Goal: Task Accomplishment & Management: Manage account settings

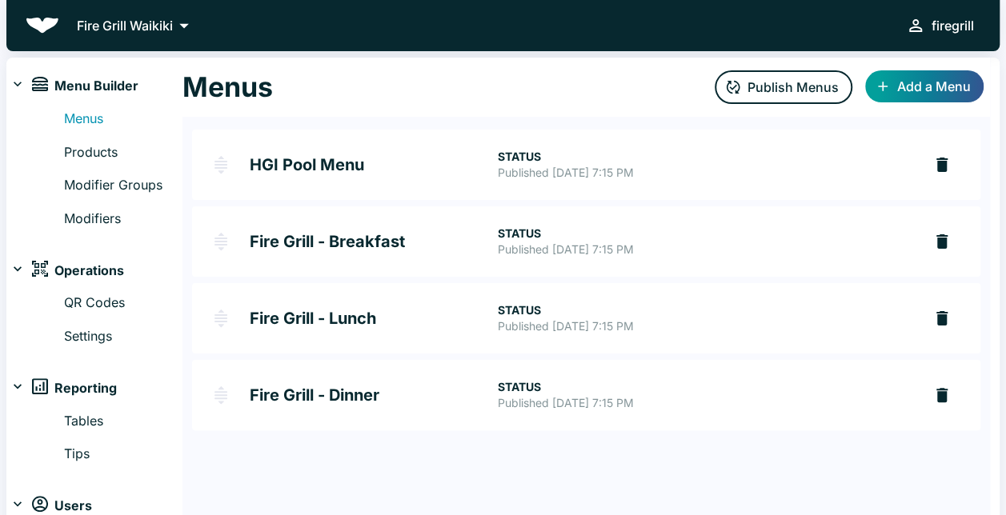
click at [628, 26] on div "Fire Grill Waikiki firegrill" at bounding box center [502, 25] width 993 height 51
click at [419, 312] on h2 "Fire Grill - Lunch" at bounding box center [373, 319] width 247 height 16
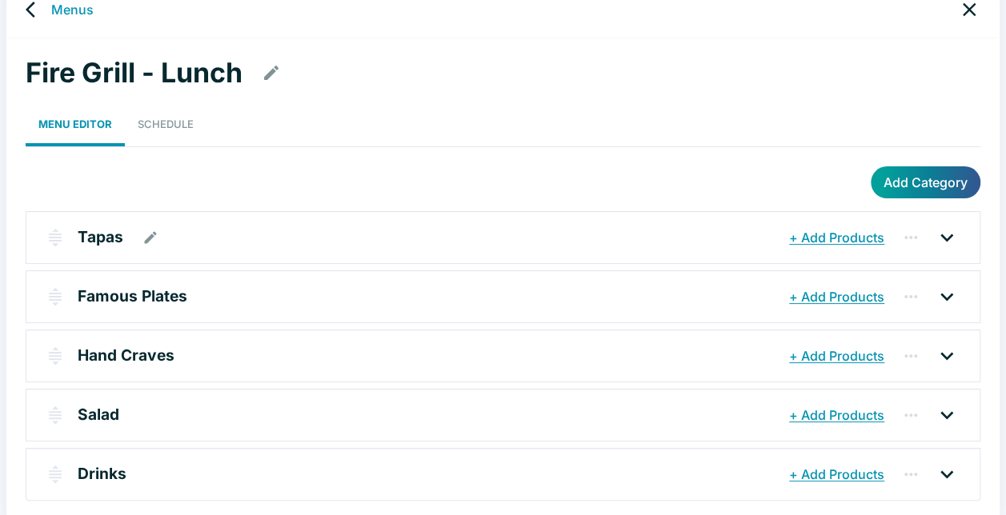
scroll to position [32, 0]
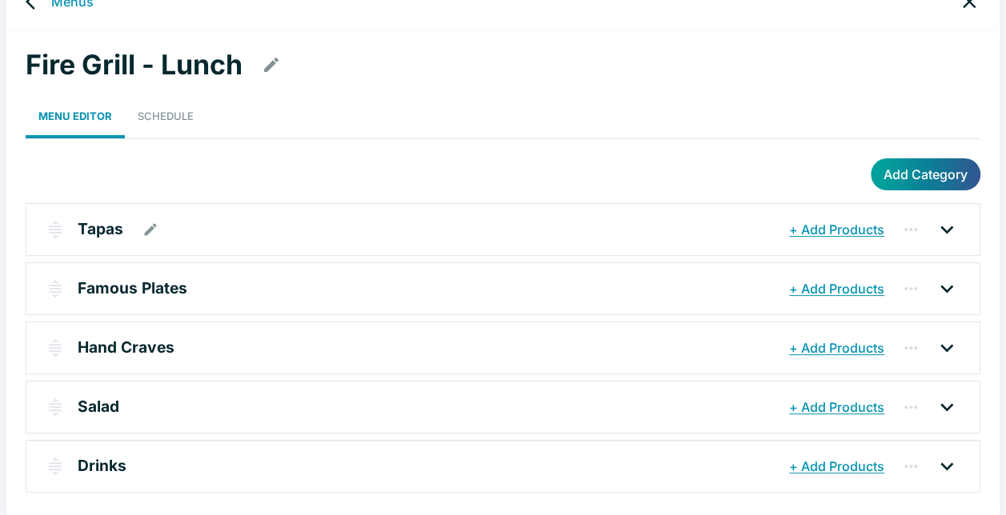
click at [367, 226] on div "Tapas" at bounding box center [432, 229] width 708 height 29
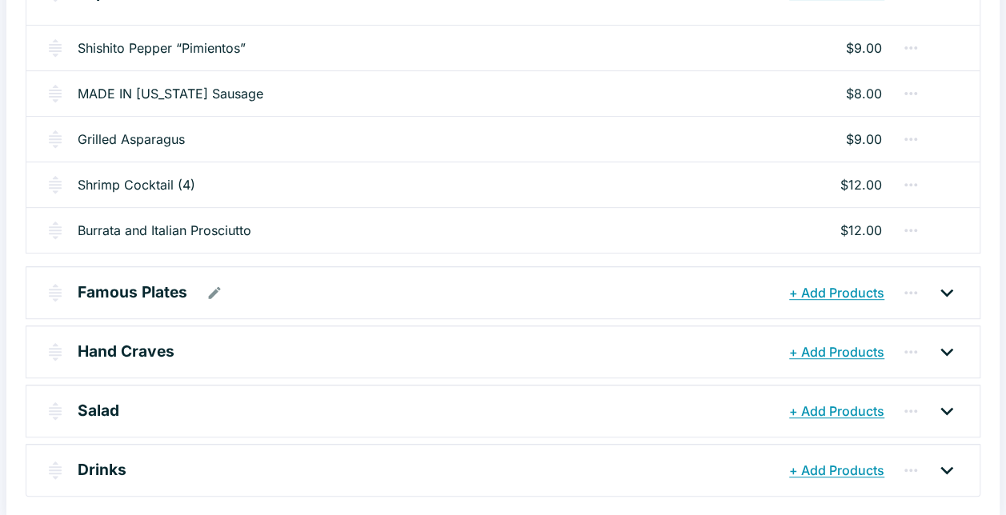
scroll to position [278, 0]
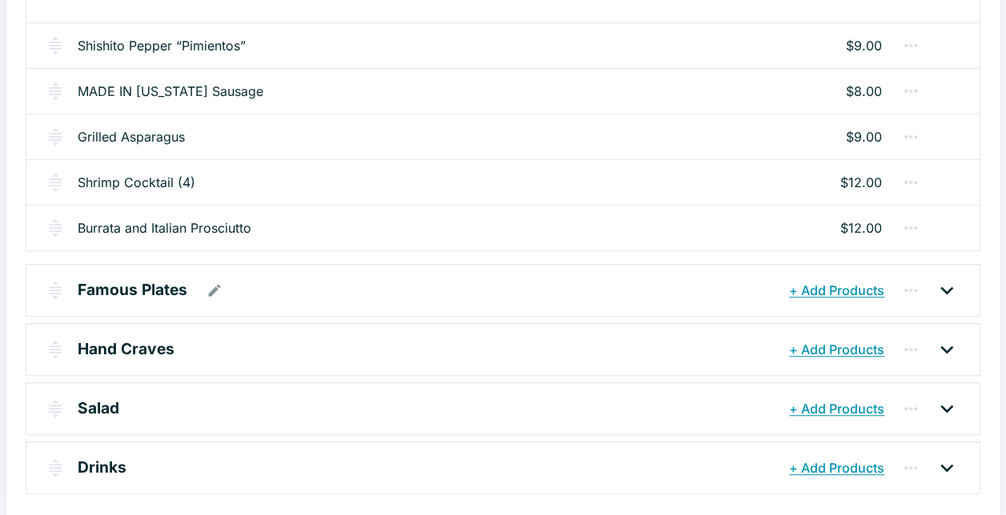
click at [319, 292] on div "Famous Plates" at bounding box center [432, 290] width 708 height 29
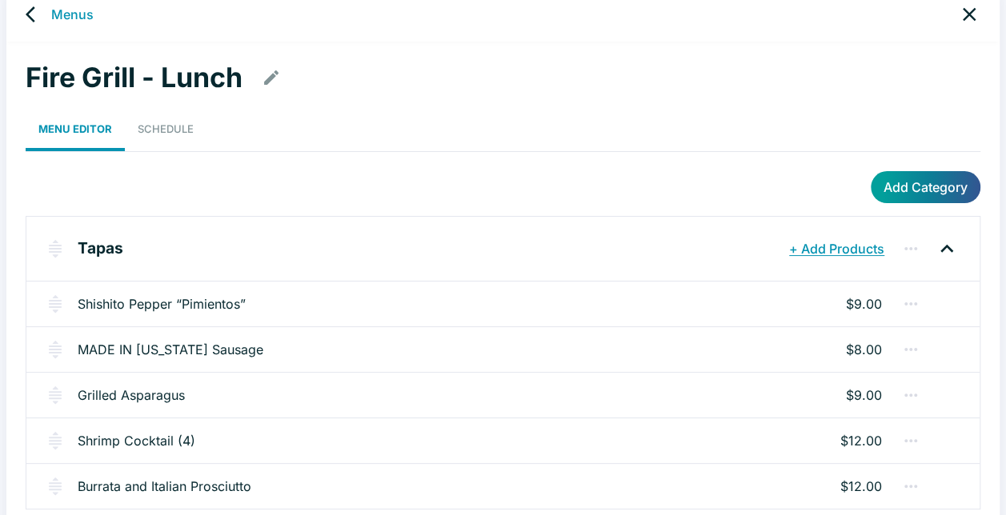
scroll to position [0, 0]
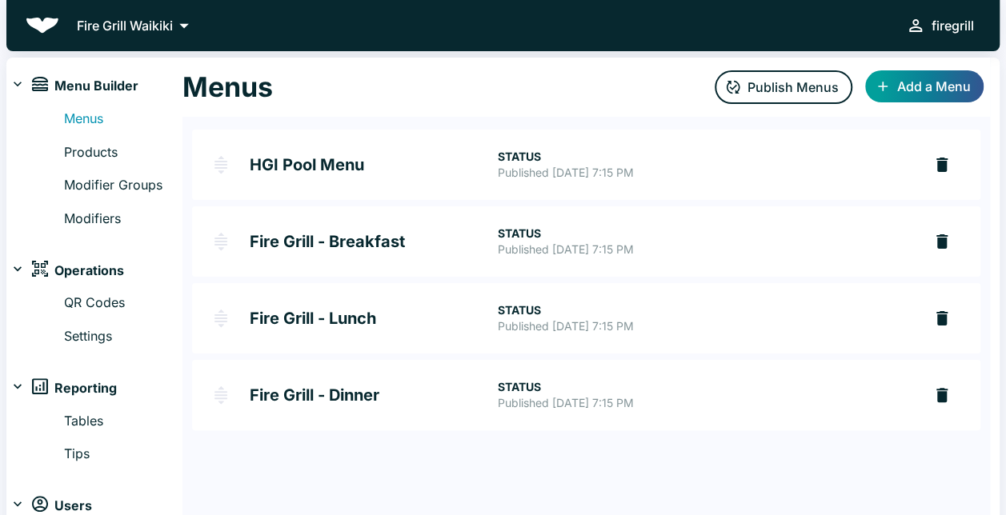
click at [415, 168] on h2 "HGI Pool Menu" at bounding box center [373, 165] width 247 height 16
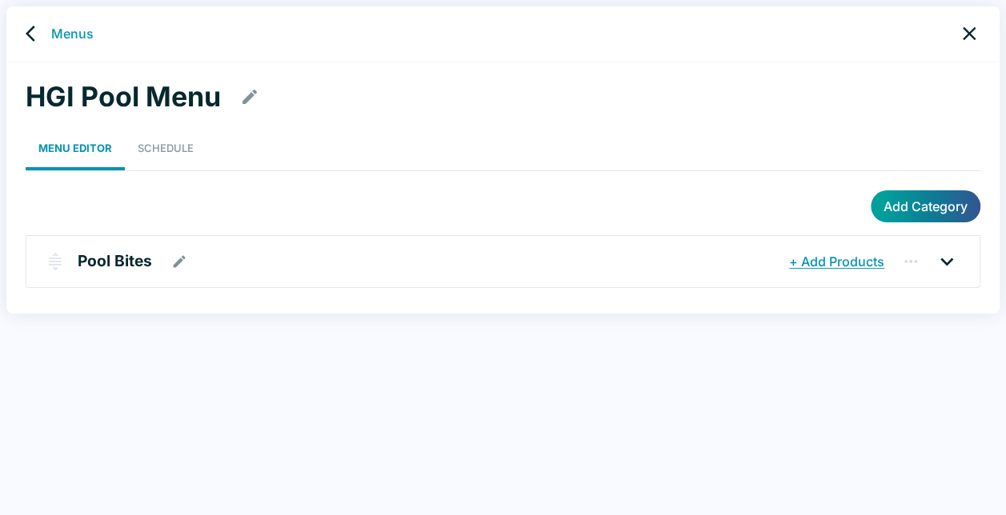
scroll to position [6, 0]
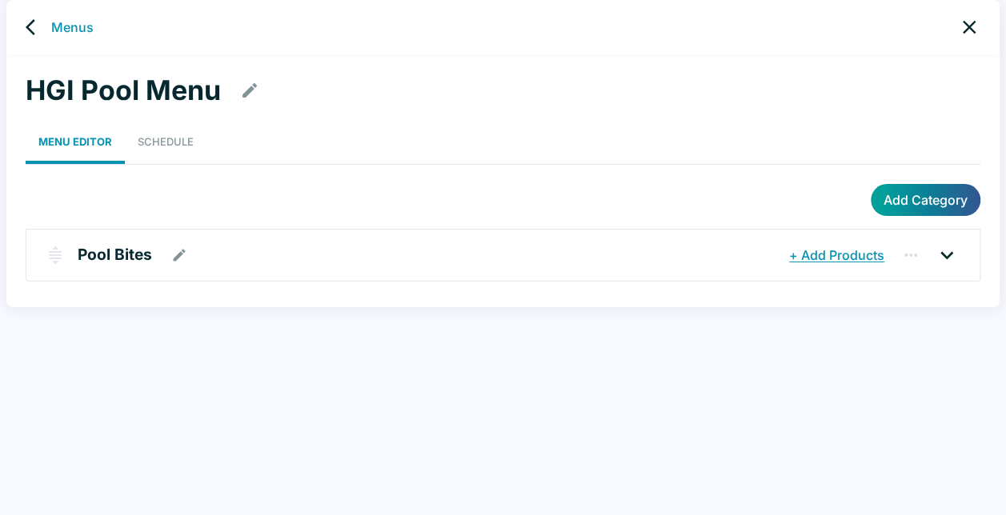
click at [491, 259] on div "Pool Bites" at bounding box center [432, 255] width 708 height 29
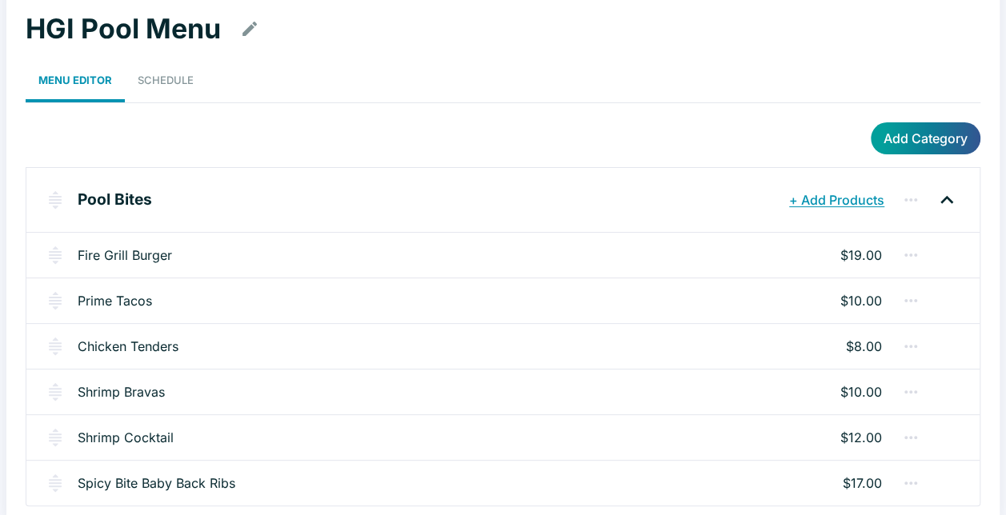
scroll to position [75, 0]
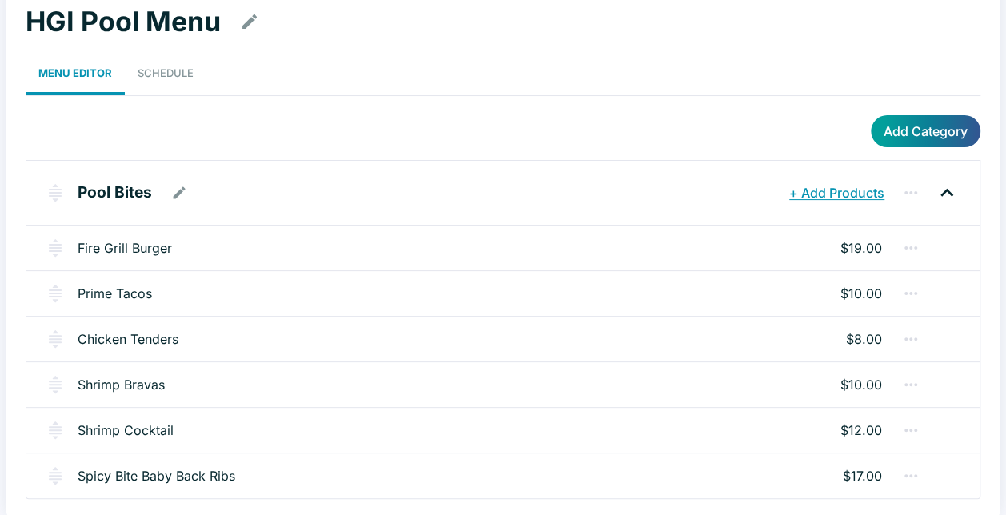
click at [850, 190] on button "+ Add Products" at bounding box center [836, 192] width 103 height 29
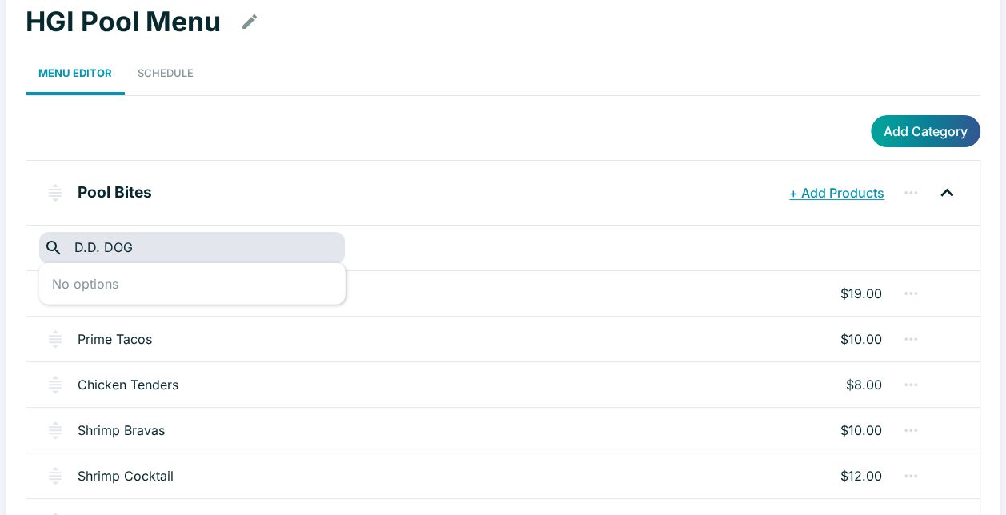
type input "D.D. DOG"
click at [384, 139] on div "Add Category" at bounding box center [503, 131] width 955 height 32
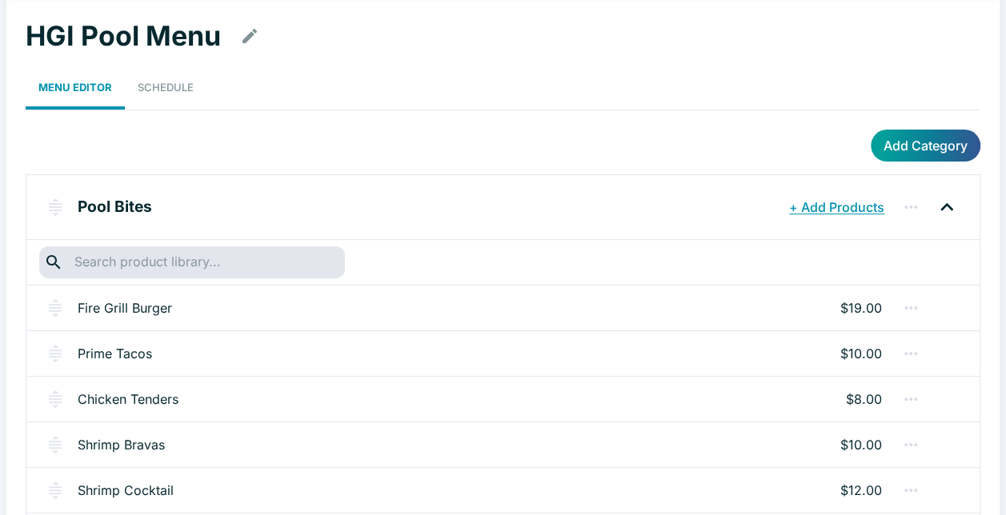
scroll to position [0, 0]
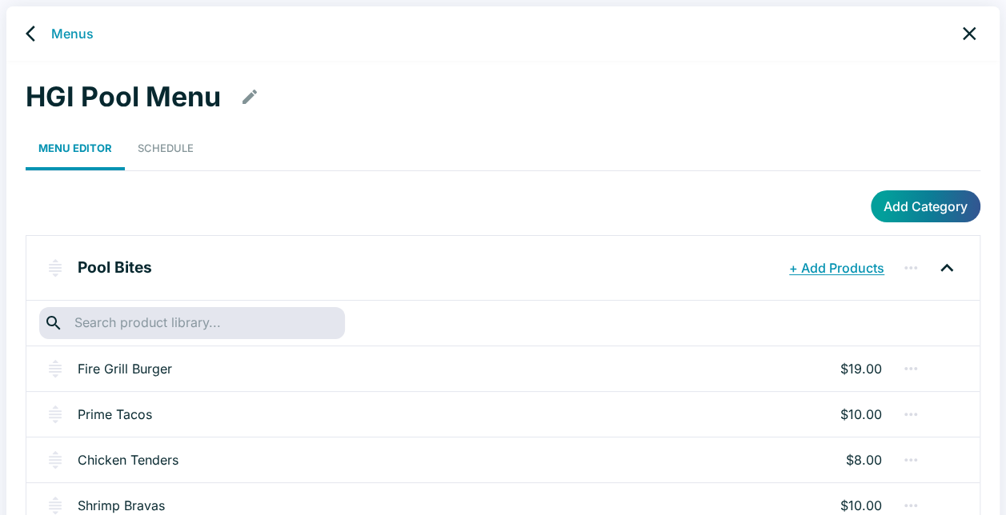
click at [275, 324] on input "text" at bounding box center [192, 323] width 244 height 22
click at [440, 96] on div "HGI Pool Menu" at bounding box center [503, 97] width 955 height 34
click at [906, 269] on icon "button" at bounding box center [910, 268] width 19 height 19
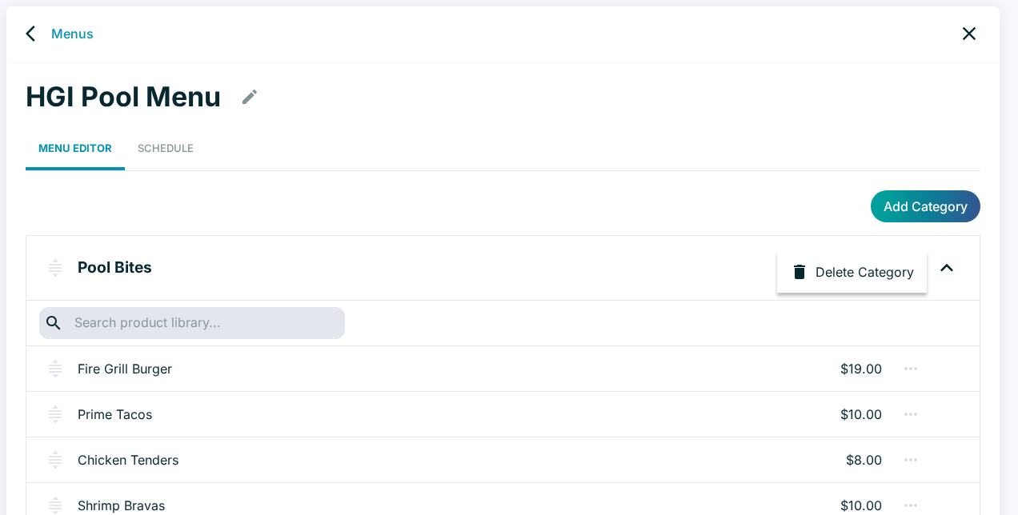
click at [751, 165] on div at bounding box center [509, 257] width 1018 height 515
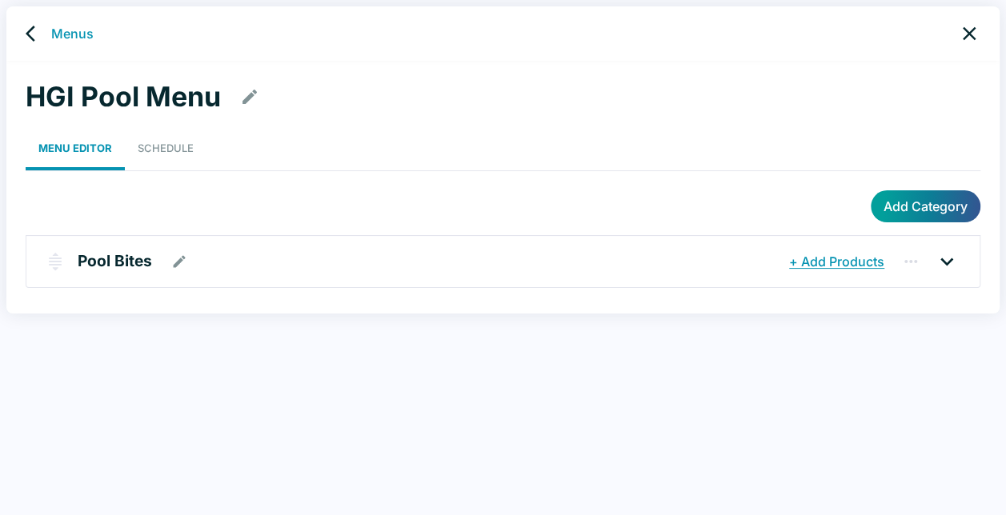
click at [754, 252] on div "Pool Bites" at bounding box center [432, 261] width 708 height 29
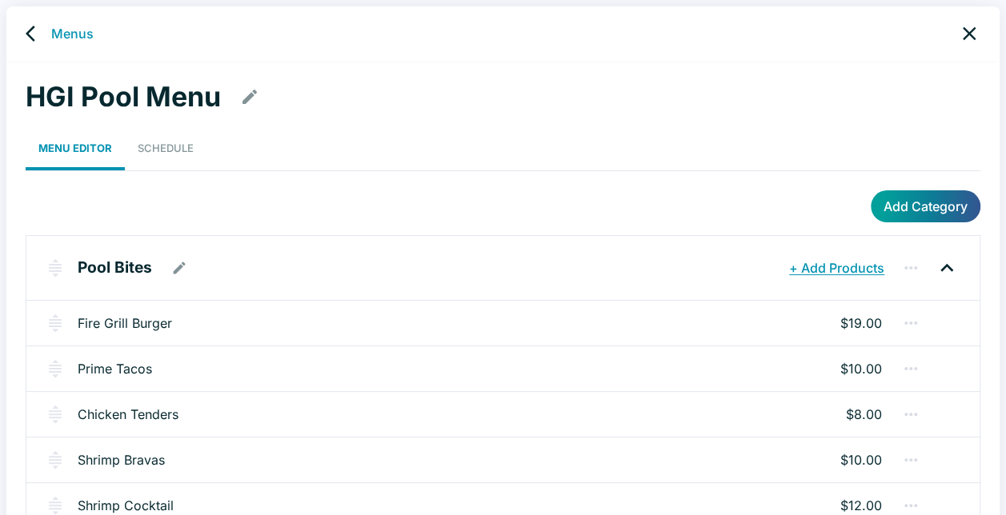
click at [818, 270] on button "+ Add Products" at bounding box center [836, 268] width 103 height 29
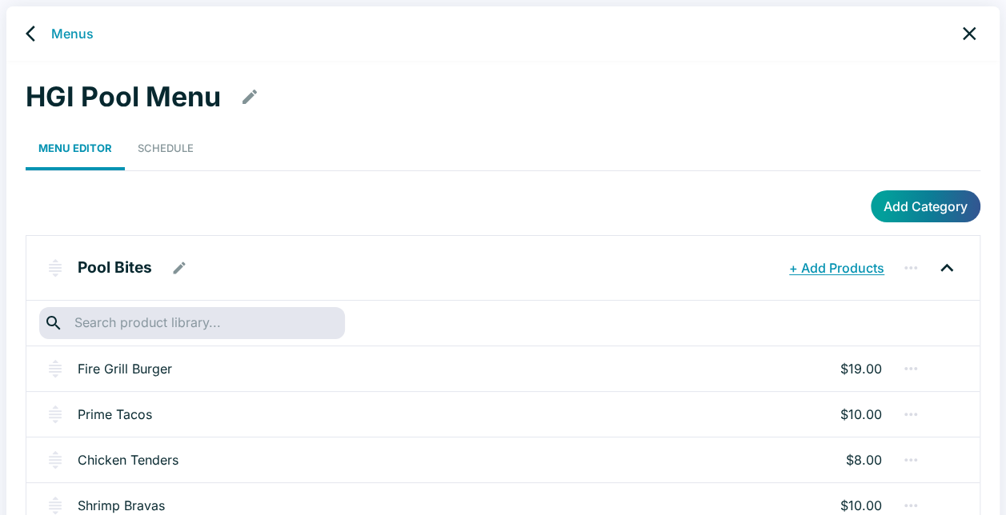
click at [808, 258] on button "+ Add Products" at bounding box center [836, 268] width 103 height 29
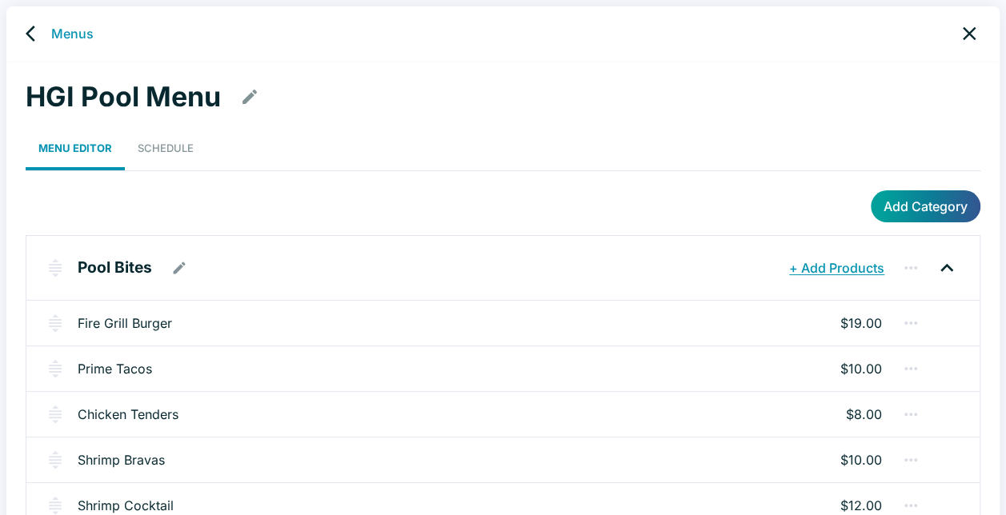
click at [808, 258] on button "+ Add Products" at bounding box center [836, 268] width 103 height 29
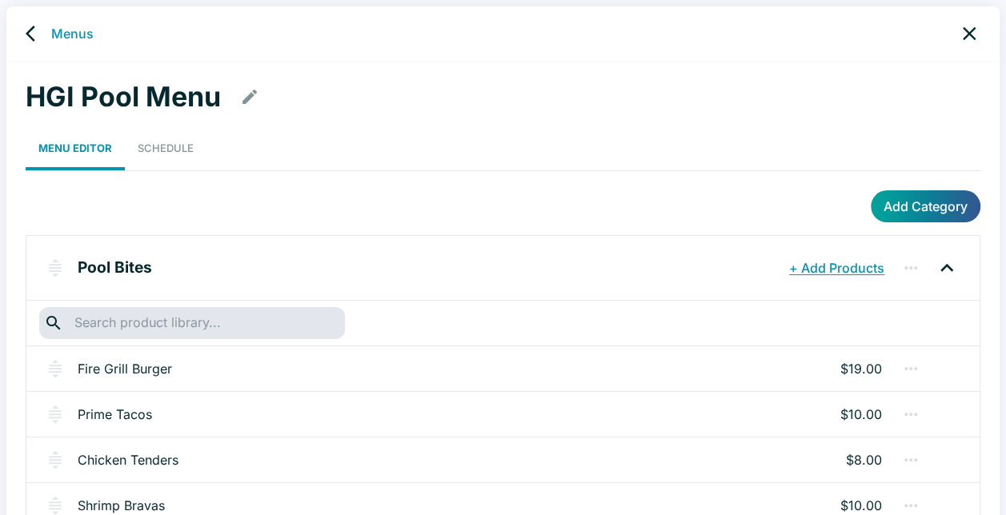
click at [311, 219] on div "Add Category" at bounding box center [503, 206] width 955 height 32
click at [29, 30] on icon "back" at bounding box center [31, 34] width 10 height 16
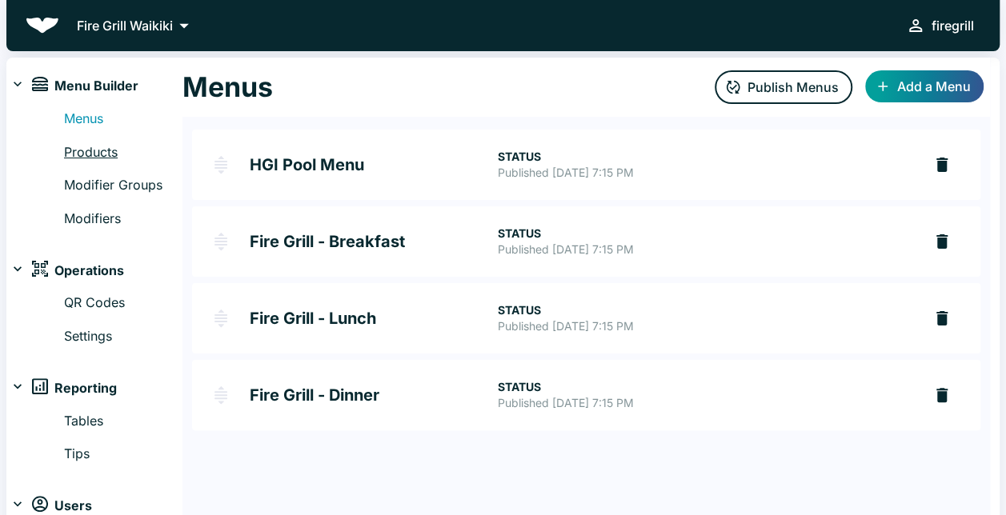
click at [102, 148] on link "Products" at bounding box center [123, 152] width 118 height 21
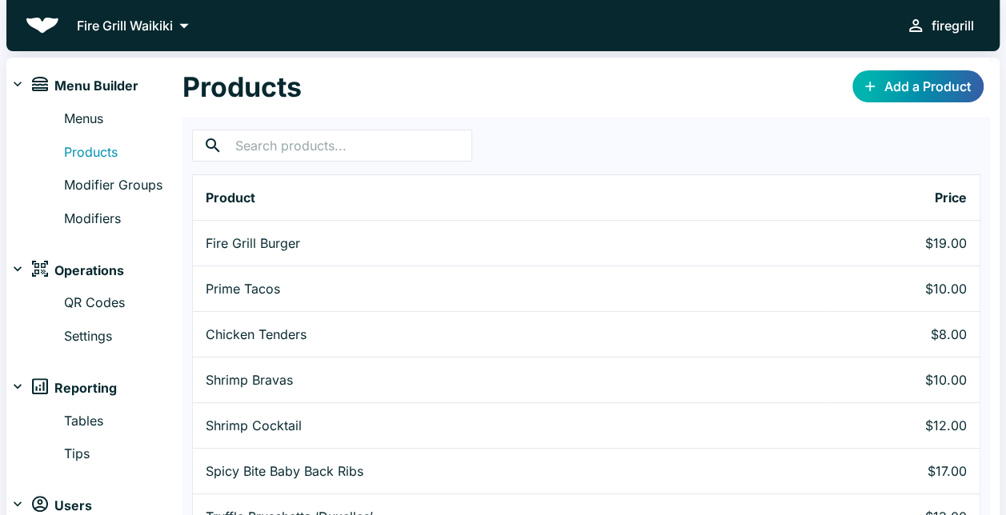
click at [888, 90] on link "Add a Product" at bounding box center [917, 86] width 131 height 32
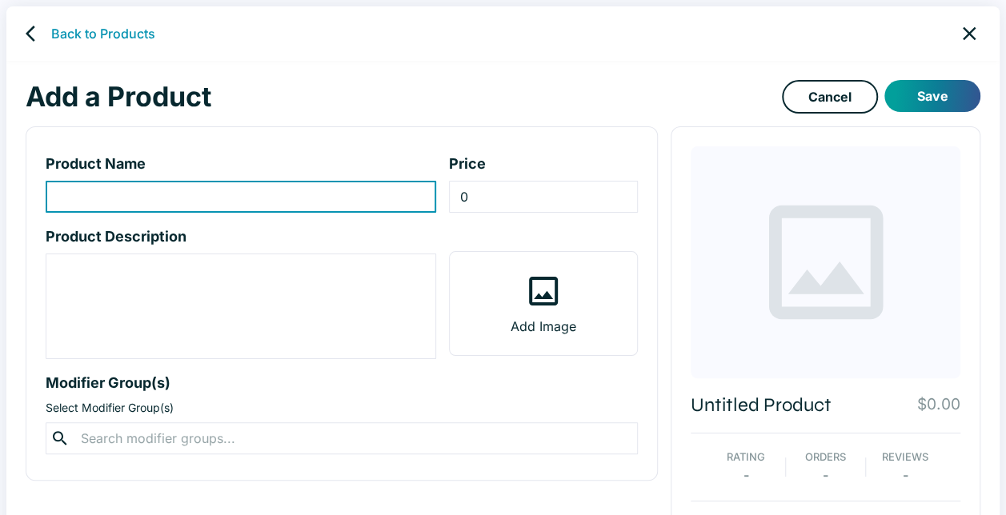
click at [190, 204] on input "product-name-input" at bounding box center [241, 197] width 391 height 32
type input "D.D. DOG"
click at [483, 190] on input "0" at bounding box center [543, 197] width 189 height 32
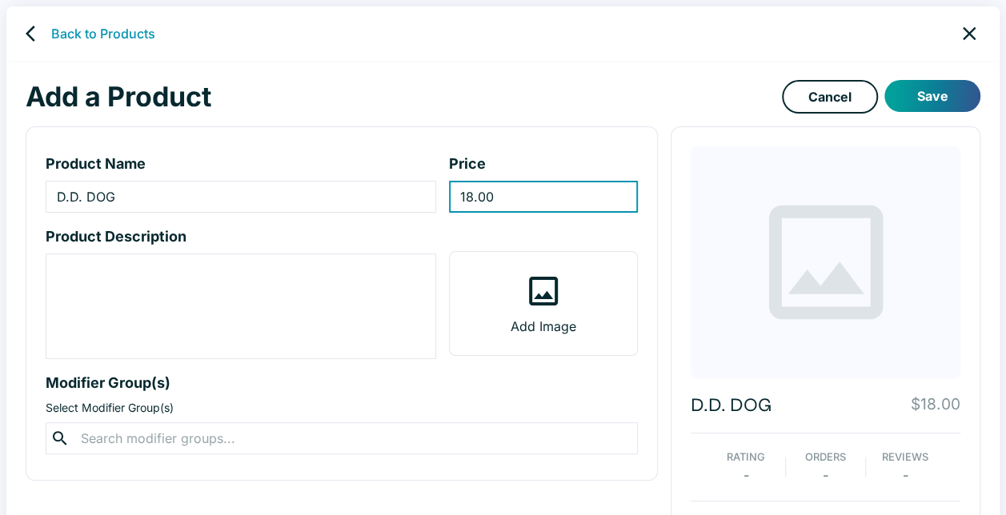
type input "18.00"
click at [513, 164] on p "Price" at bounding box center [543, 164] width 189 height 22
click at [560, 299] on icon at bounding box center [543, 291] width 38 height 38
click at [0, 0] on input "Add Image" at bounding box center [0, 0] width 0 height 0
click at [561, 327] on p "Add Image" at bounding box center [544, 326] width 66 height 19
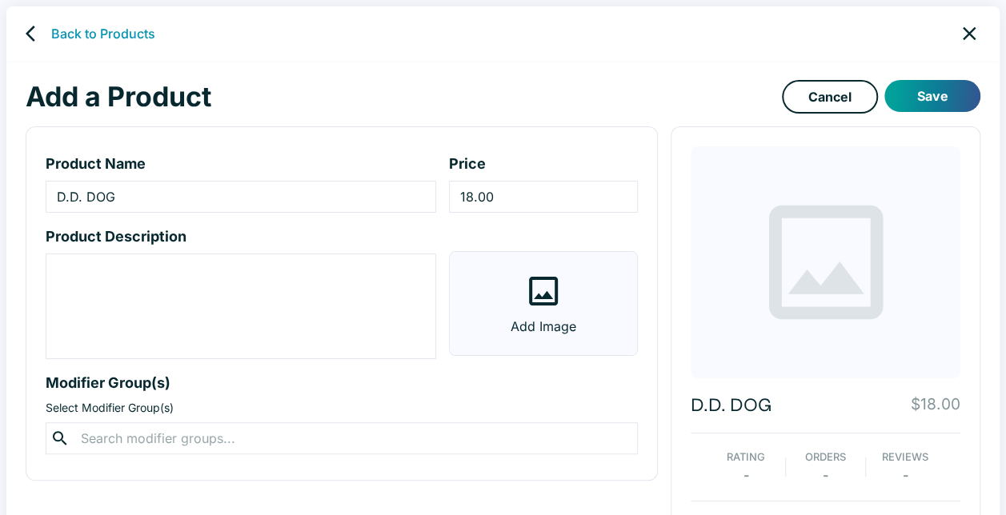
click at [0, 0] on input "Add Image" at bounding box center [0, 0] width 0 height 0
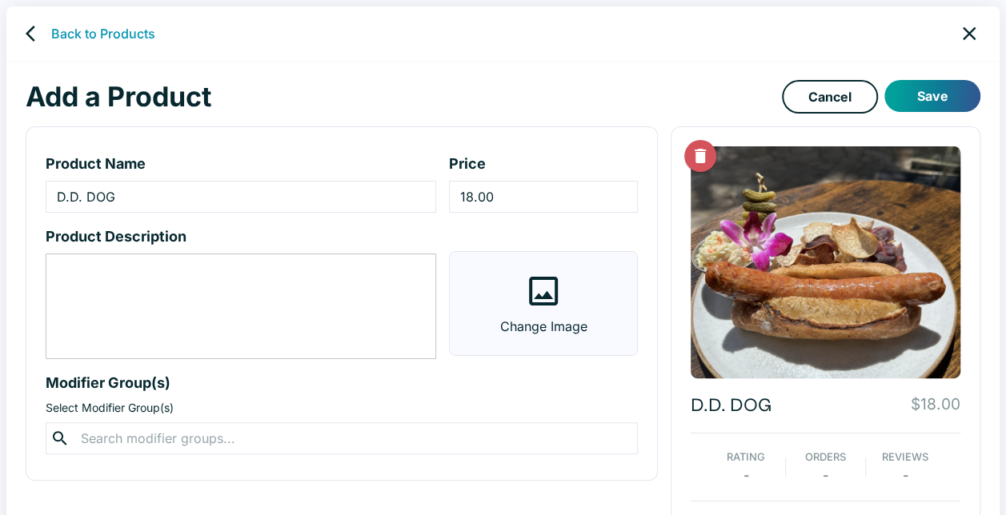
click at [338, 276] on textarea "product-description-input" at bounding box center [241, 307] width 368 height 92
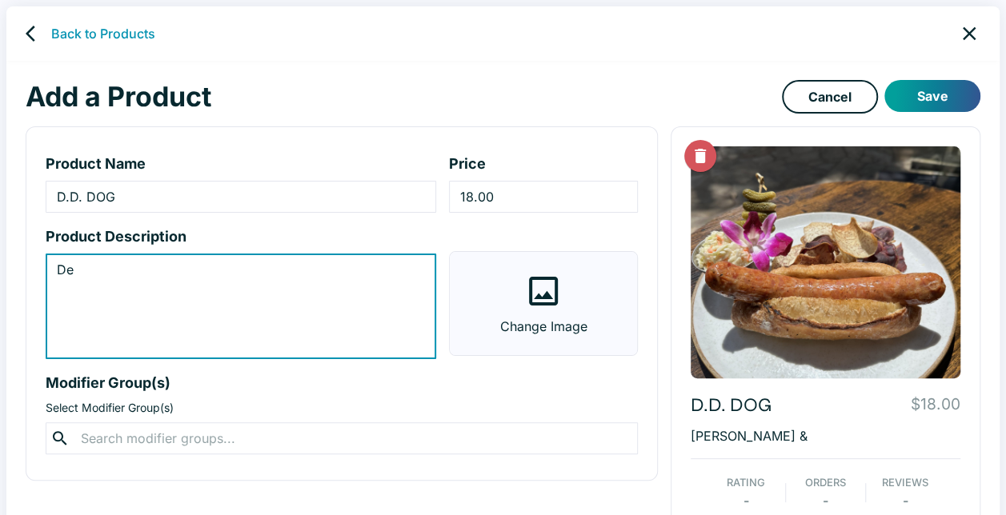
type textarea "D"
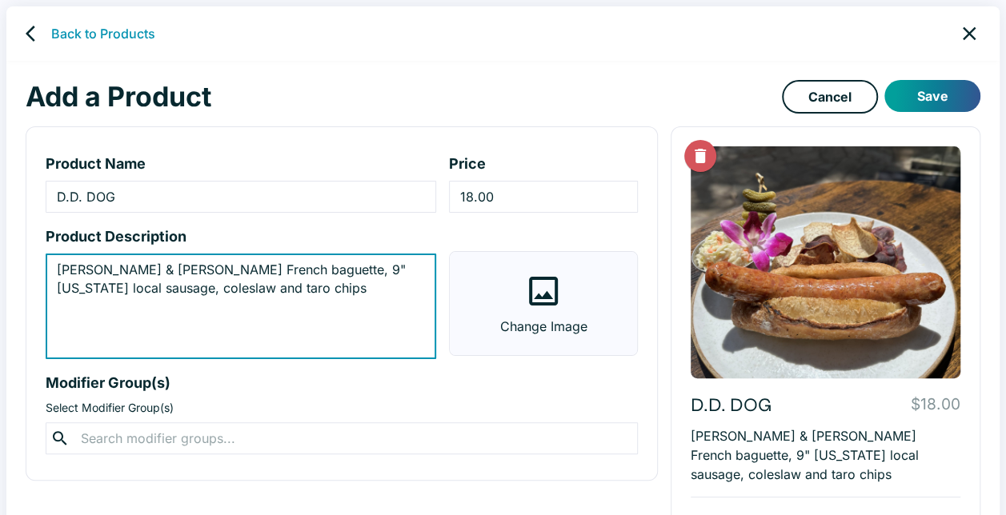
type textarea "[PERSON_NAME] & [PERSON_NAME] French baguette, 9" [US_STATE] local sausage, col…"
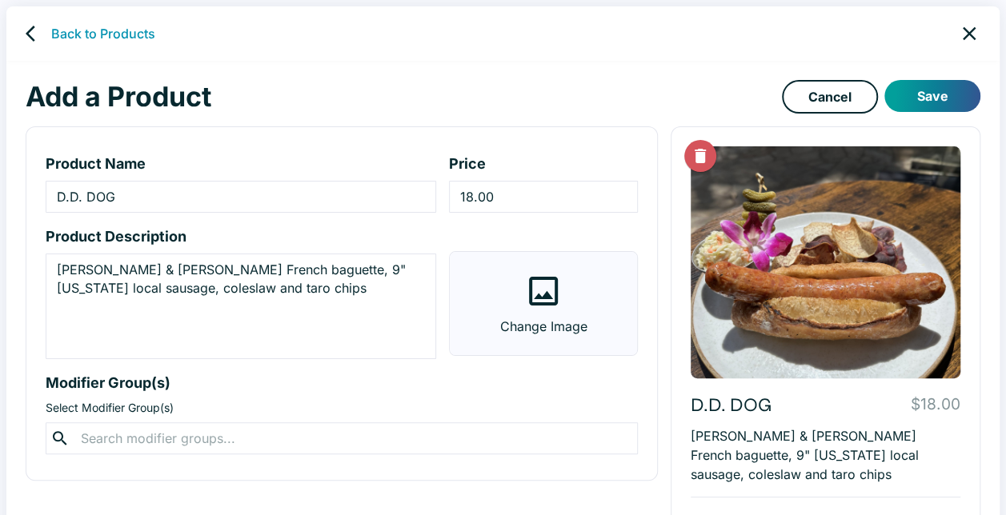
click at [441, 227] on div "Change Image" at bounding box center [537, 292] width 202 height 159
click at [932, 90] on button "Save" at bounding box center [932, 96] width 96 height 32
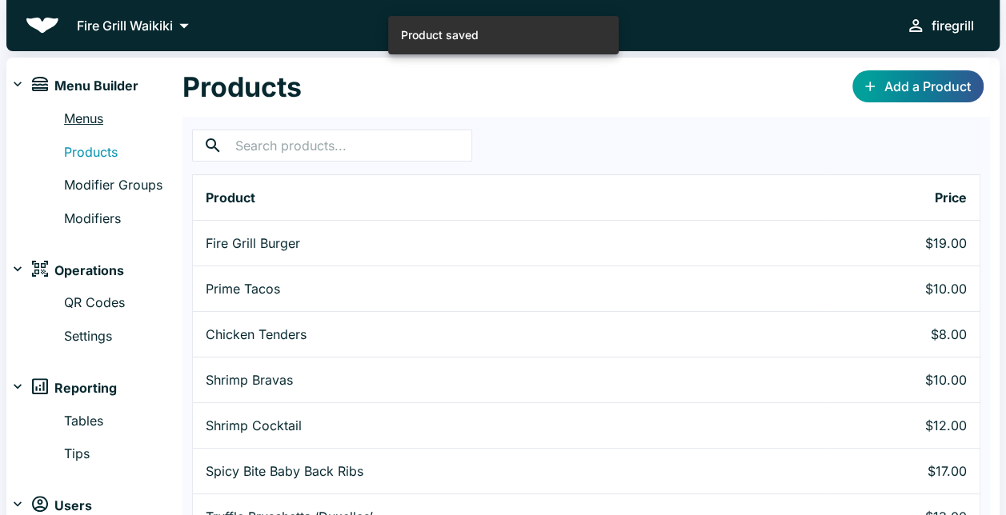
click at [106, 118] on link "Menus" at bounding box center [123, 119] width 118 height 21
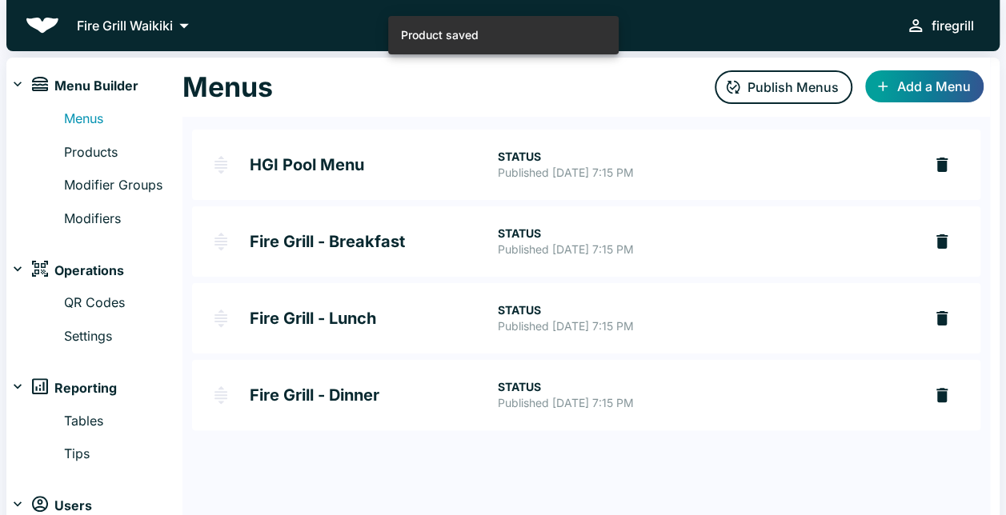
click at [383, 152] on link "HGI Pool Menu STATUS Published [DATE] 7:15 PM" at bounding box center [557, 165] width 731 height 70
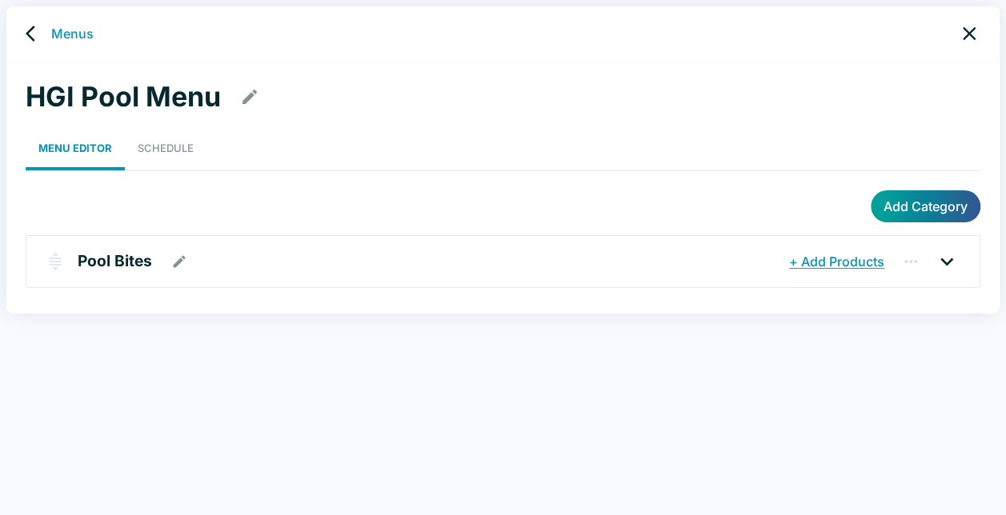
click at [690, 256] on div "Pool Bites" at bounding box center [432, 261] width 708 height 29
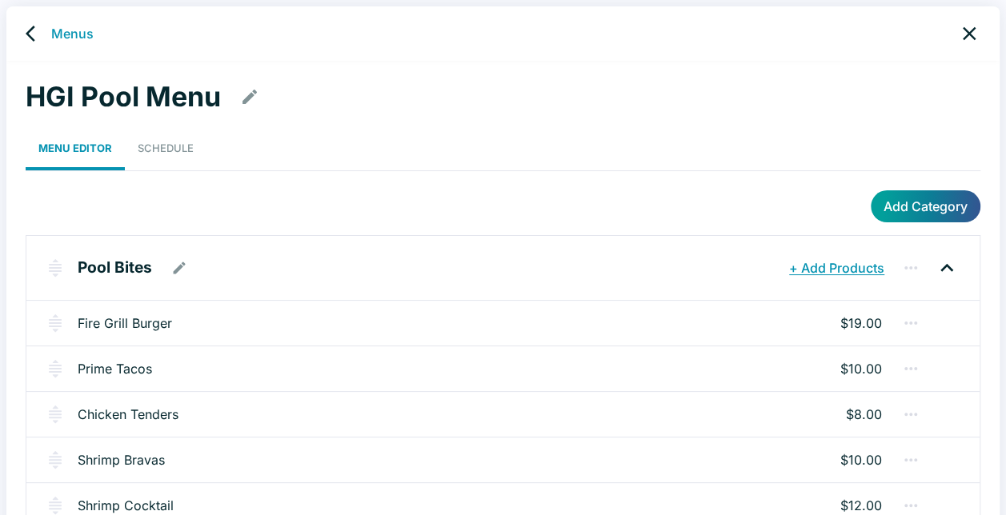
click at [805, 263] on button "+ Add Products" at bounding box center [836, 268] width 103 height 29
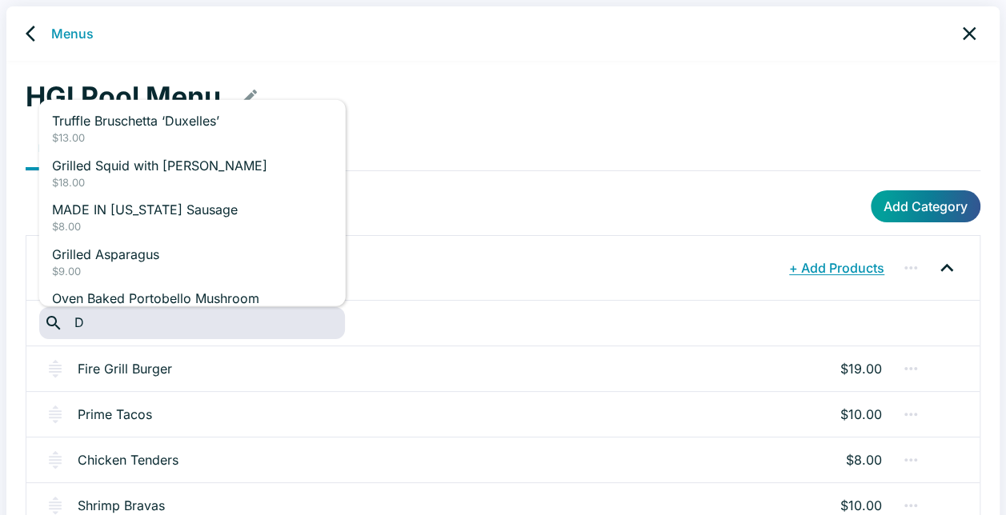
type input "D"
click at [403, 125] on div "HGI Pool Menu Menu Editor Schedule Add Category Pool Bites + Add Products ​ ​ F…" at bounding box center [502, 350] width 993 height 579
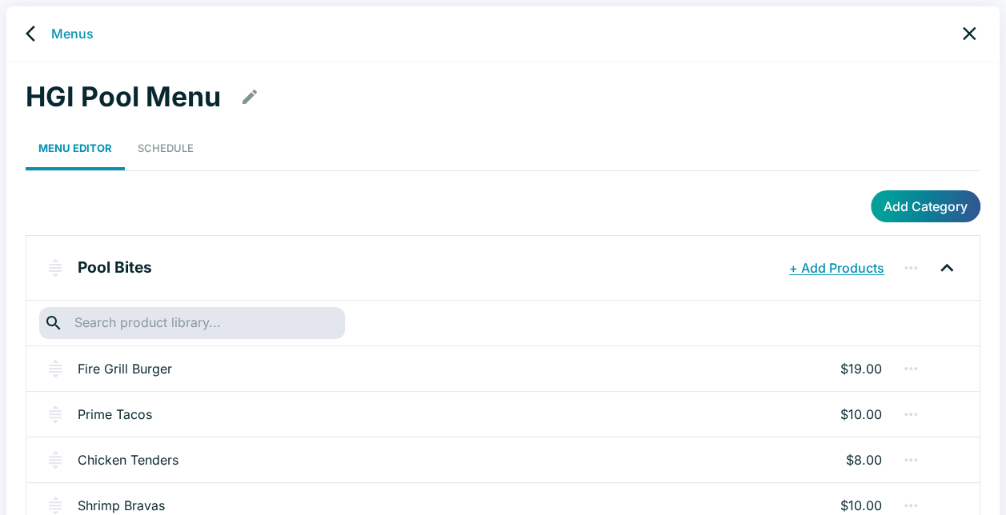
click at [260, 328] on input "text" at bounding box center [192, 323] width 244 height 22
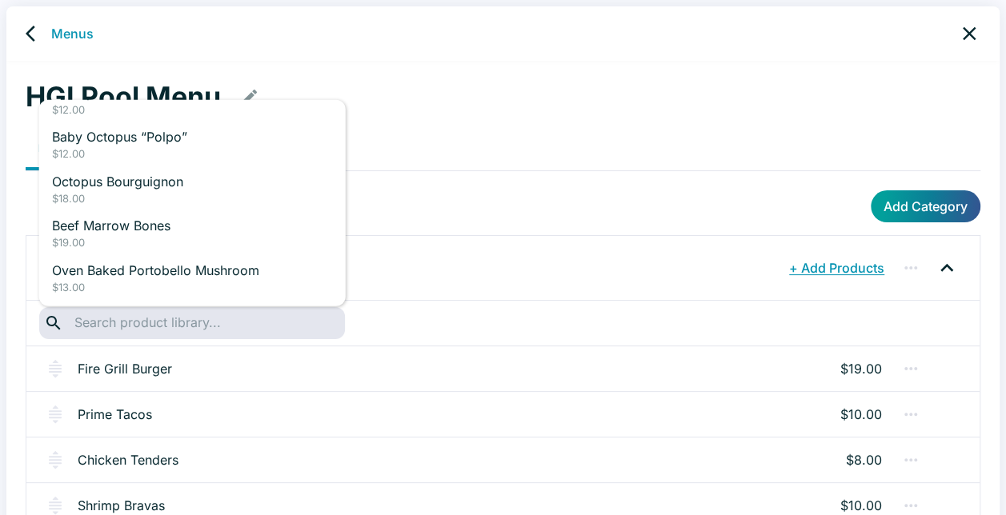
click at [443, 185] on div "HGI Pool Menu Menu Editor Schedule Add Category Pool Bites + Add Products ​ ​ F…" at bounding box center [502, 350] width 993 height 579
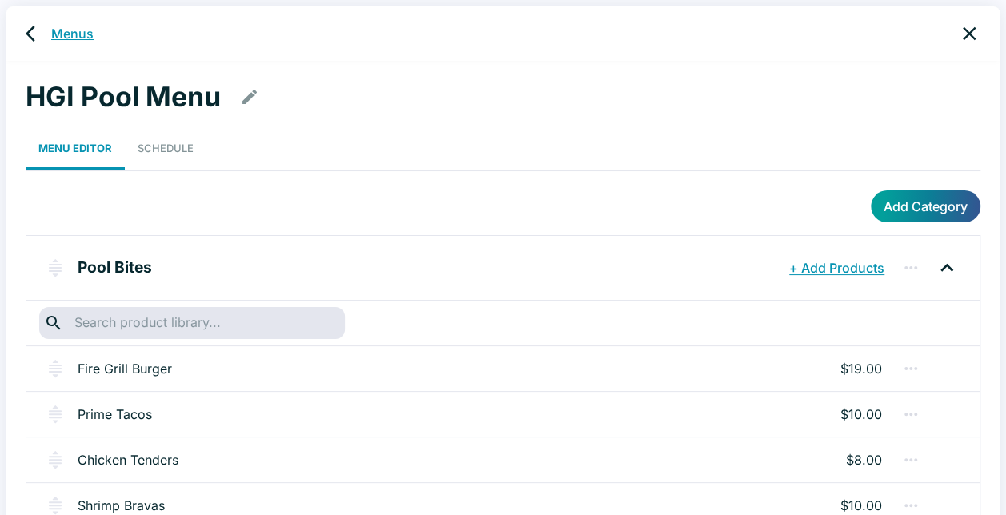
click at [56, 36] on link "Menus" at bounding box center [72, 33] width 42 height 19
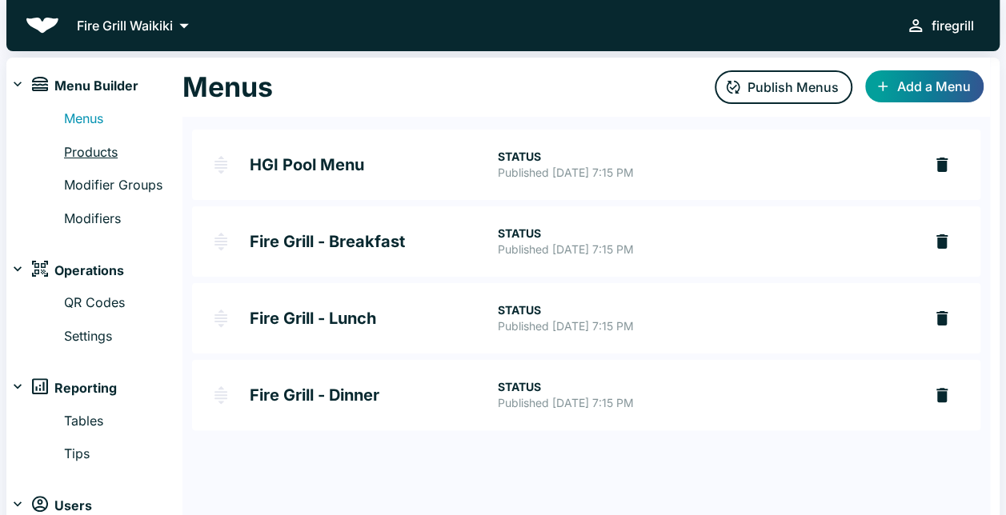
click at [98, 157] on link "Products" at bounding box center [123, 152] width 118 height 21
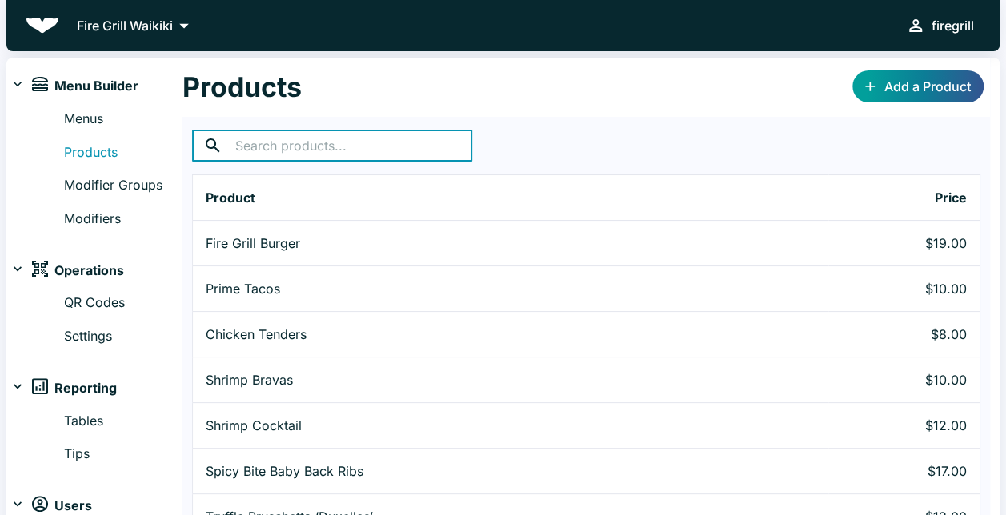
click at [439, 144] on input "text" at bounding box center [353, 146] width 237 height 32
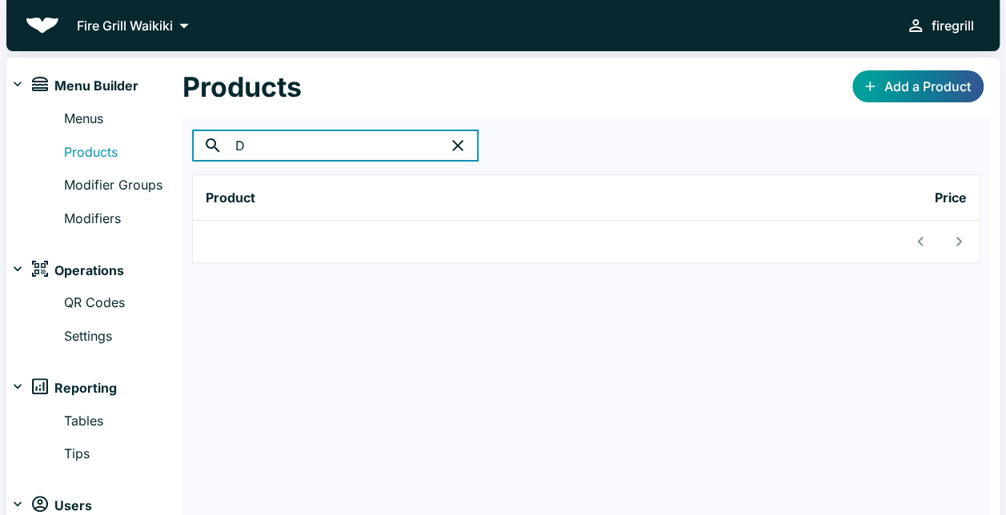
type input "D"
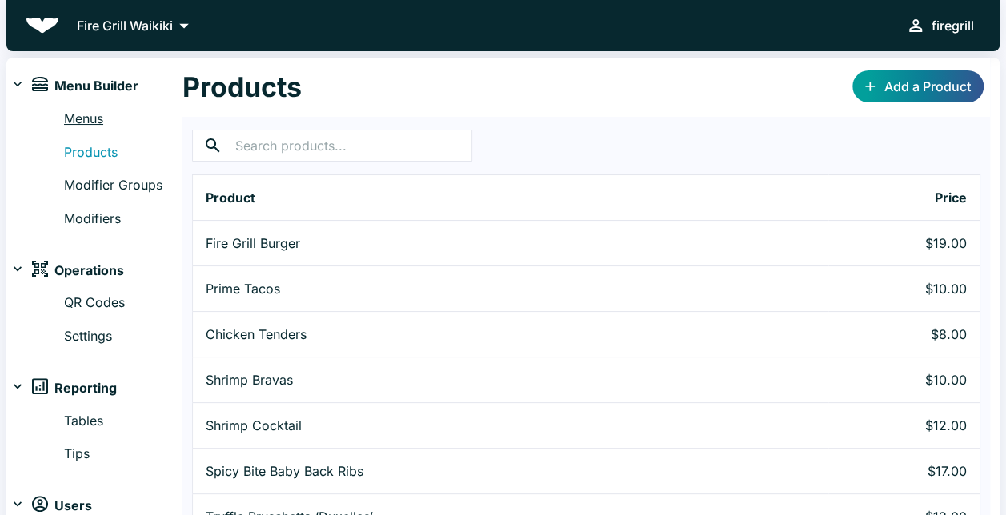
click at [94, 123] on link "Menus" at bounding box center [123, 119] width 118 height 21
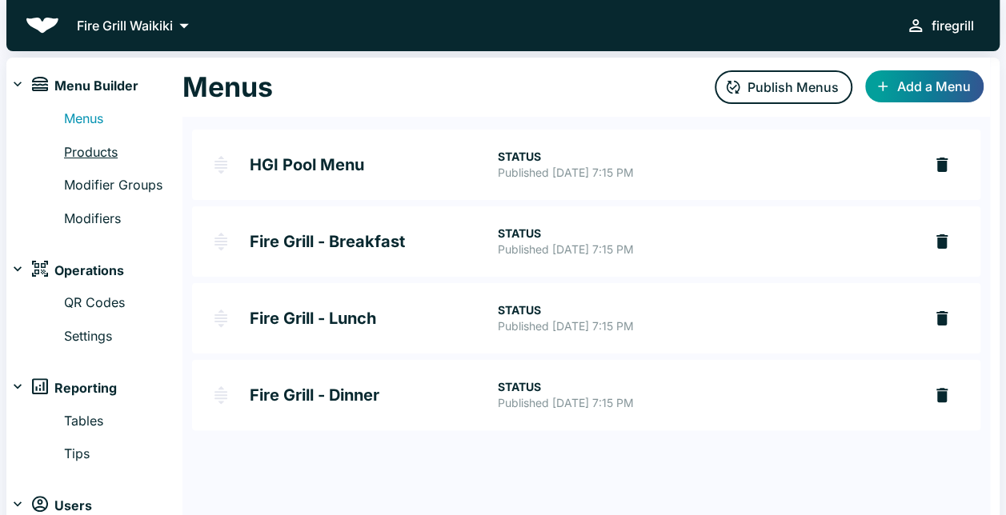
click at [100, 147] on link "Products" at bounding box center [123, 152] width 118 height 21
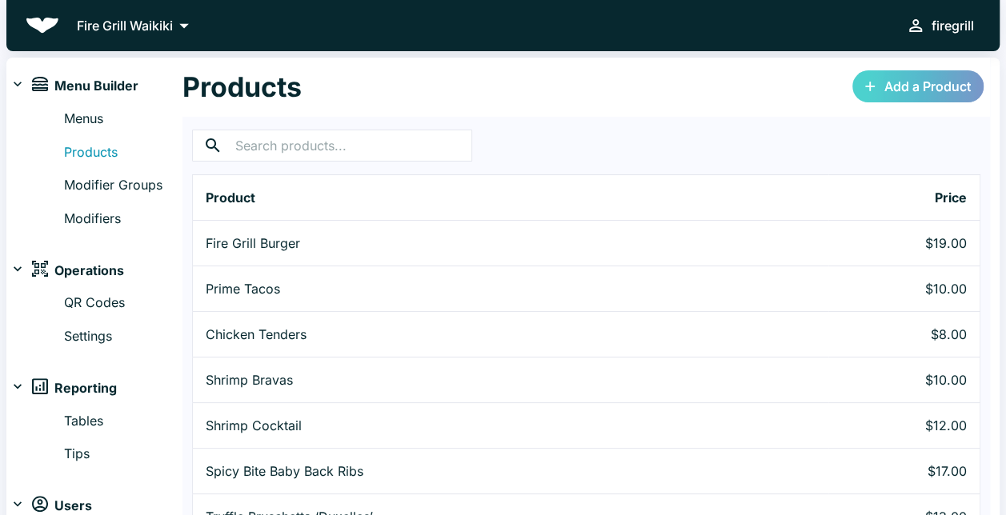
click at [874, 85] on icon at bounding box center [870, 86] width 16 height 16
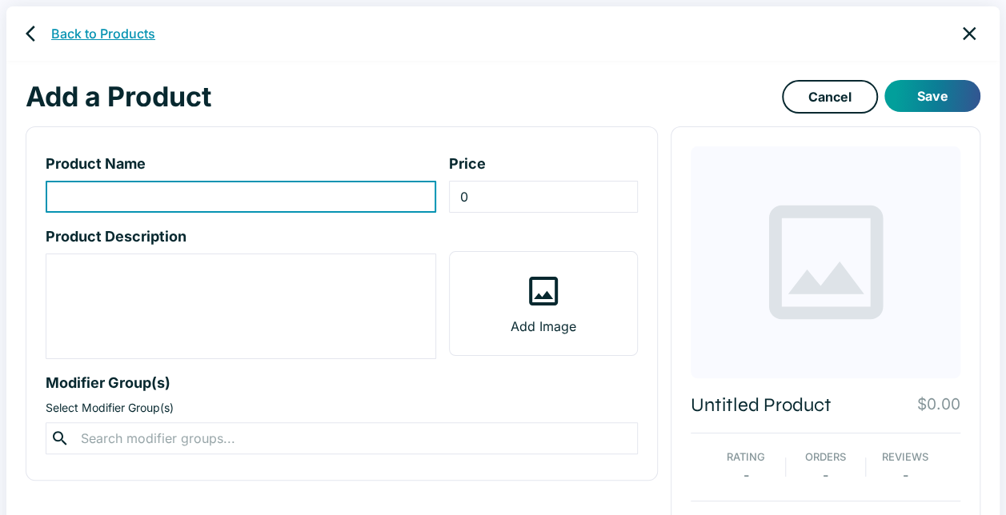
click at [91, 37] on link "Back to Products" at bounding box center [103, 33] width 104 height 19
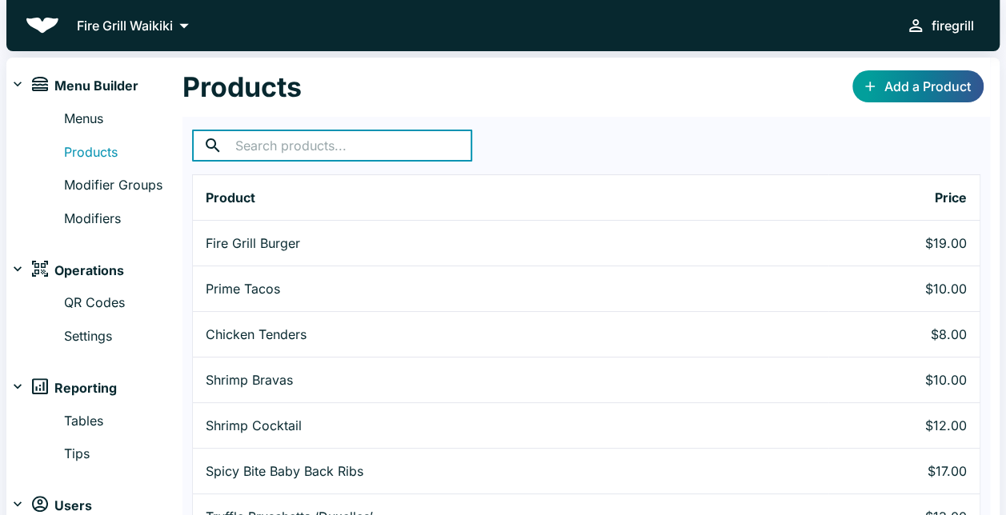
click at [319, 146] on input "text" at bounding box center [353, 146] width 237 height 32
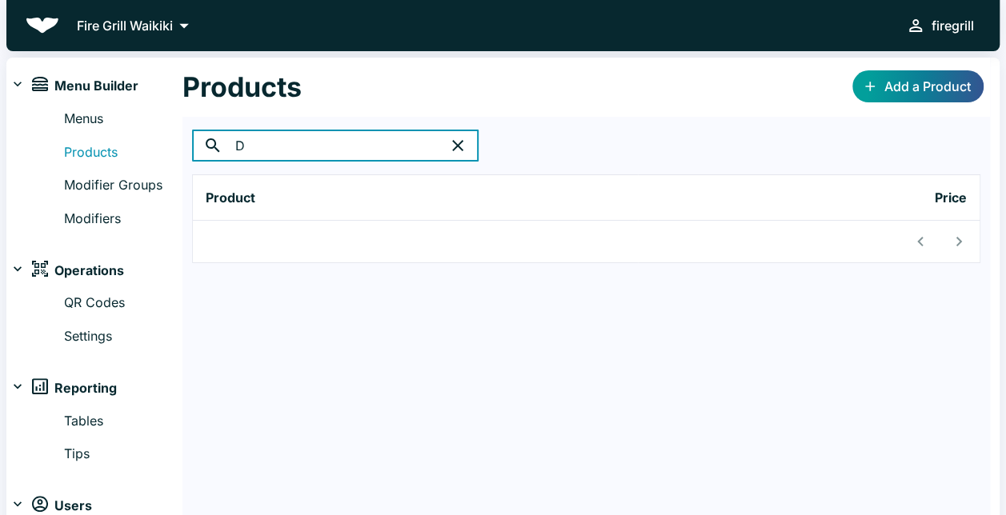
type input "D"
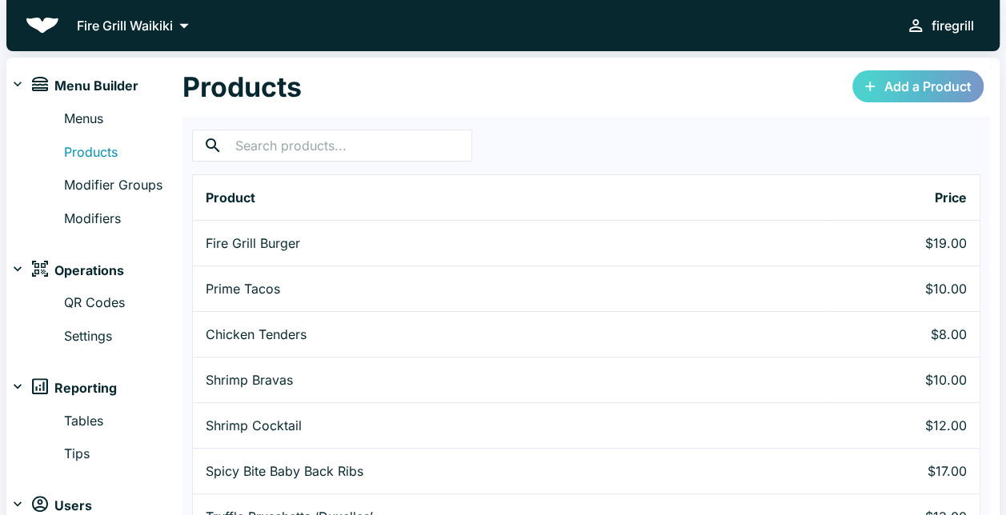
click at [923, 83] on link "Add a Product" at bounding box center [917, 86] width 131 height 32
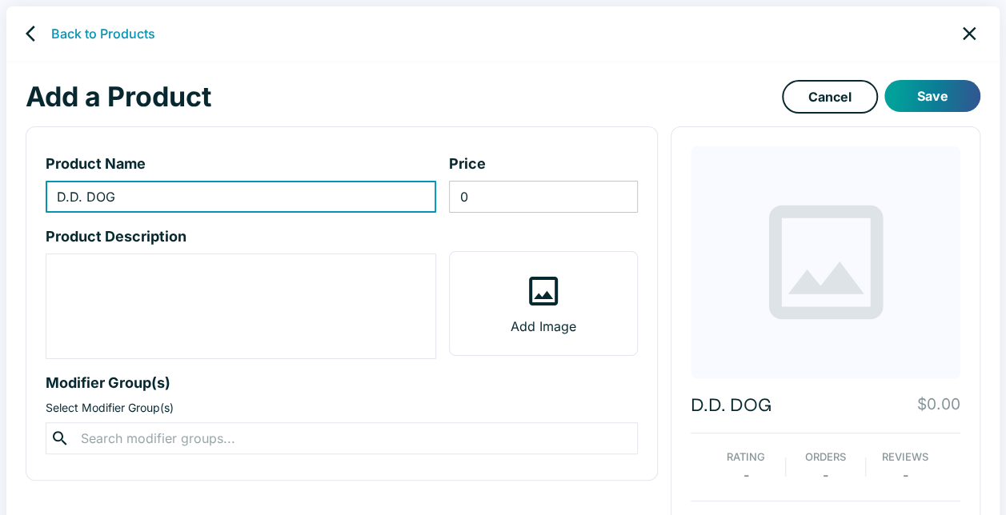
type input "D.D. DOG"
click at [545, 203] on input "0" at bounding box center [543, 197] width 189 height 32
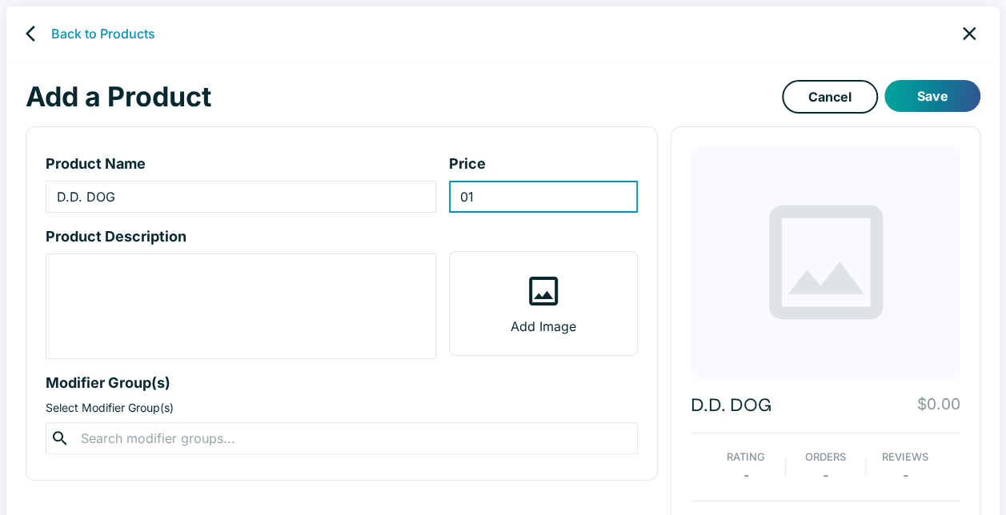
type input "0"
type input "18.00"
click at [594, 165] on p "Price" at bounding box center [543, 164] width 189 height 22
click at [269, 280] on textarea "product-description-input" at bounding box center [241, 307] width 368 height 92
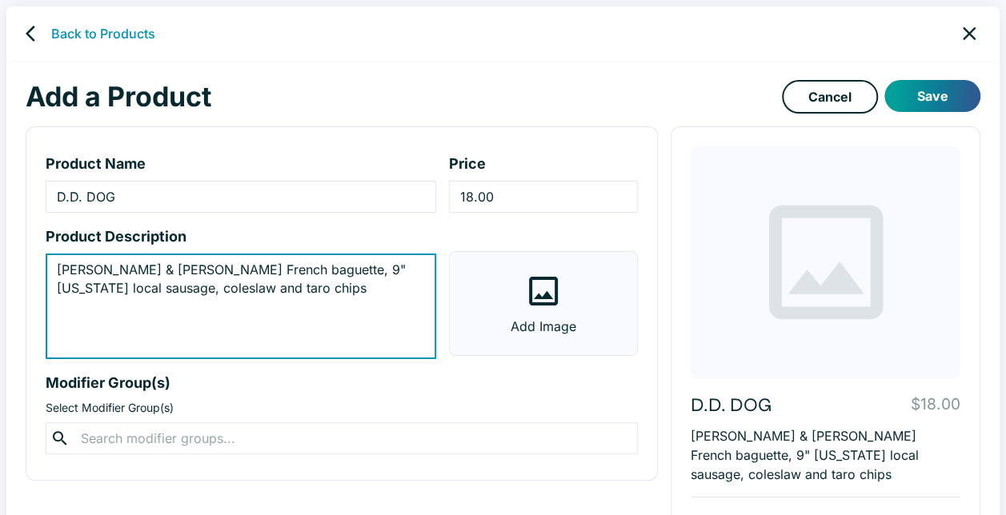
type textarea "[PERSON_NAME] & [PERSON_NAME] French baguette, 9" [US_STATE] local sausage, col…"
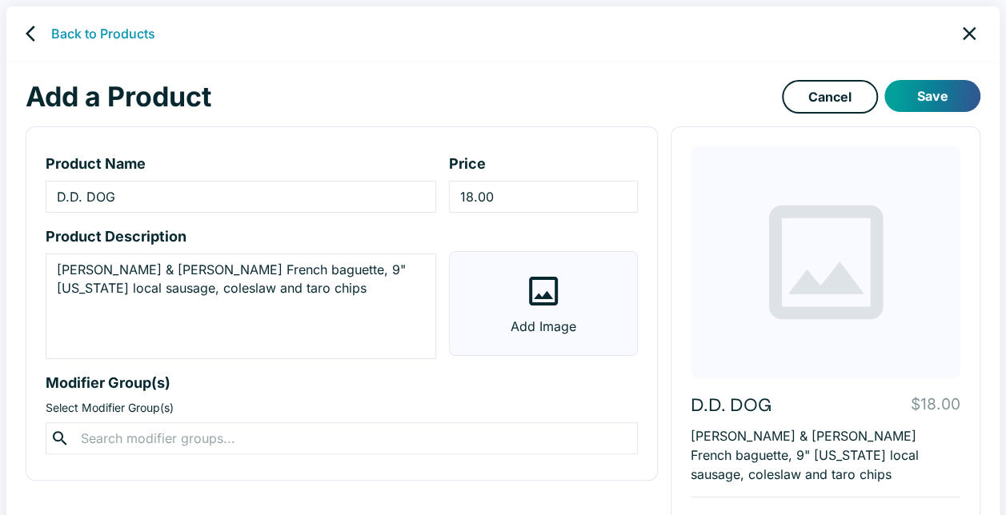
click at [501, 297] on label "Add Image" at bounding box center [543, 303] width 187 height 103
click at [0, 0] on input "Add Image" at bounding box center [0, 0] width 0 height 0
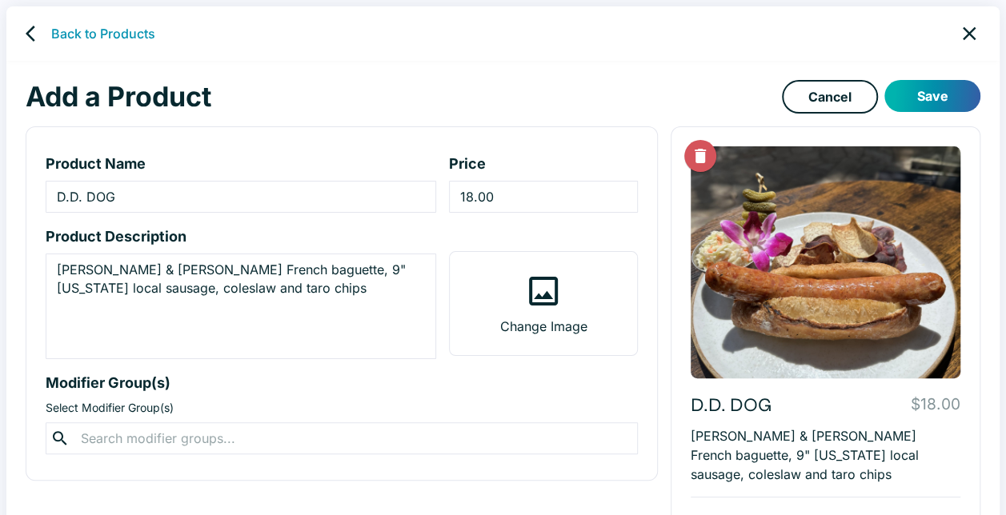
click at [939, 96] on button "Save" at bounding box center [932, 96] width 96 height 32
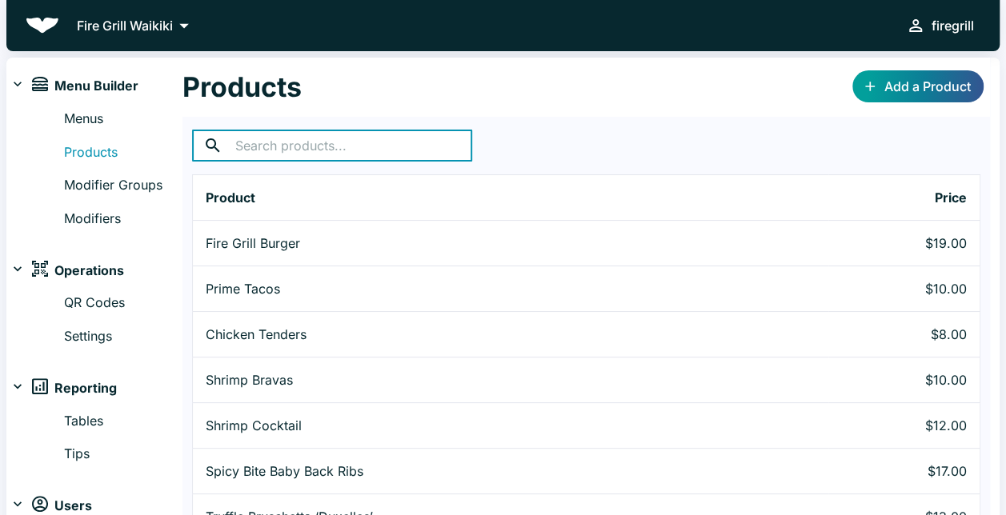
click at [423, 148] on input "text" at bounding box center [353, 146] width 237 height 32
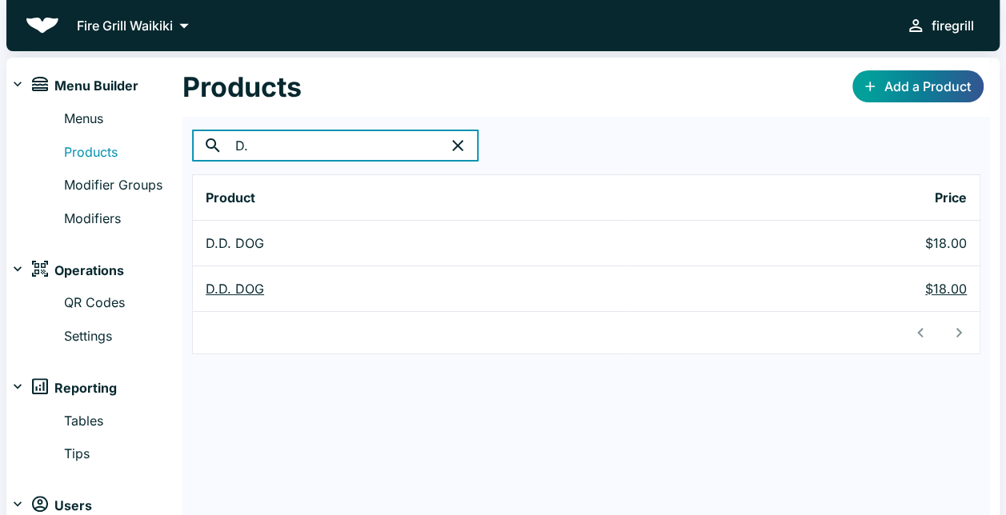
type input "D."
drag, startPoint x: 753, startPoint y: 289, endPoint x: 713, endPoint y: 463, distance: 178.2
click at [713, 463] on div "Products Add a Product ​ D. ​ Product Price D.D. DOG $18.00 D.D. DOG $18.00" at bounding box center [586, 310] width 808 height 504
click at [863, 293] on p "$18.00" at bounding box center [805, 288] width 324 height 19
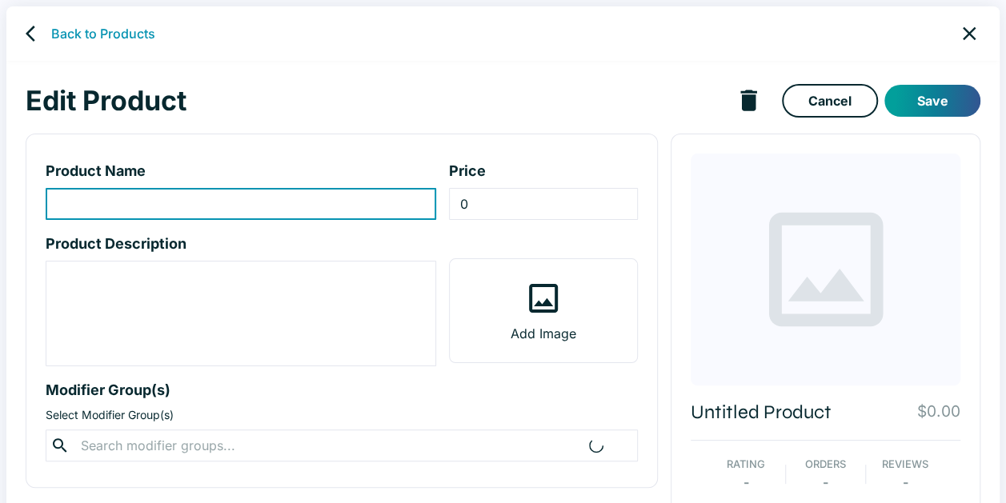
type input "D.D. DOG"
type input "18"
type textarea "[PERSON_NAME] & [PERSON_NAME] French baguette, 9" [US_STATE] local sausage, col…"
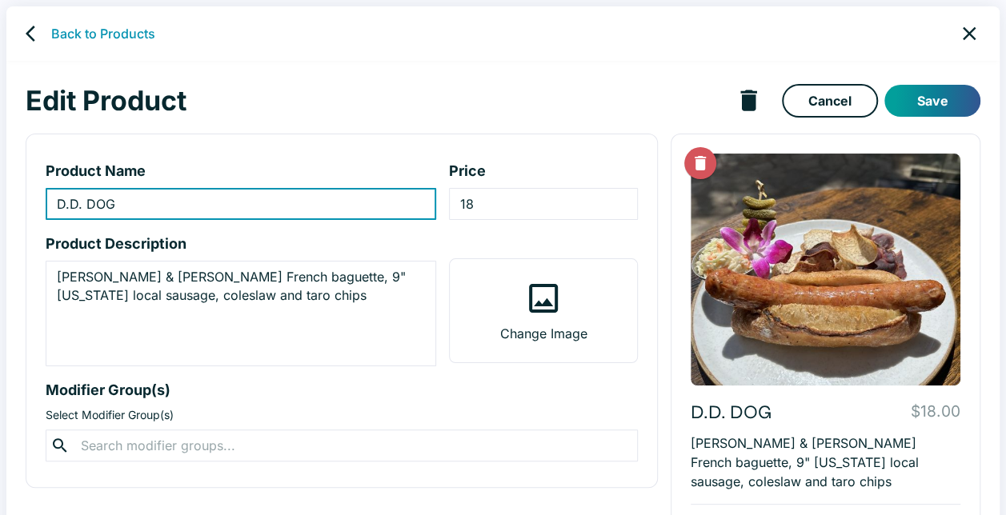
click at [752, 99] on icon "delete product" at bounding box center [748, 100] width 16 height 21
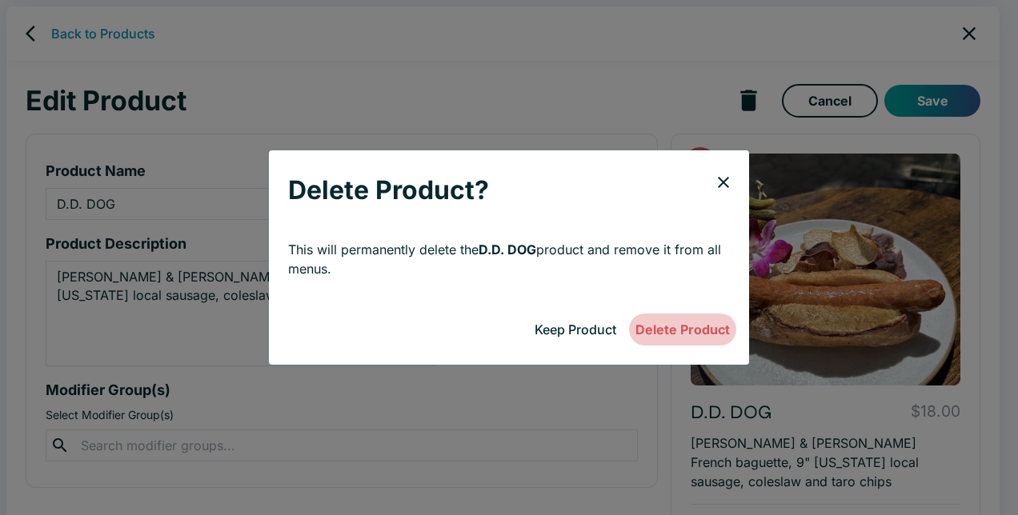
click at [664, 329] on button "Delete Product" at bounding box center [682, 330] width 107 height 32
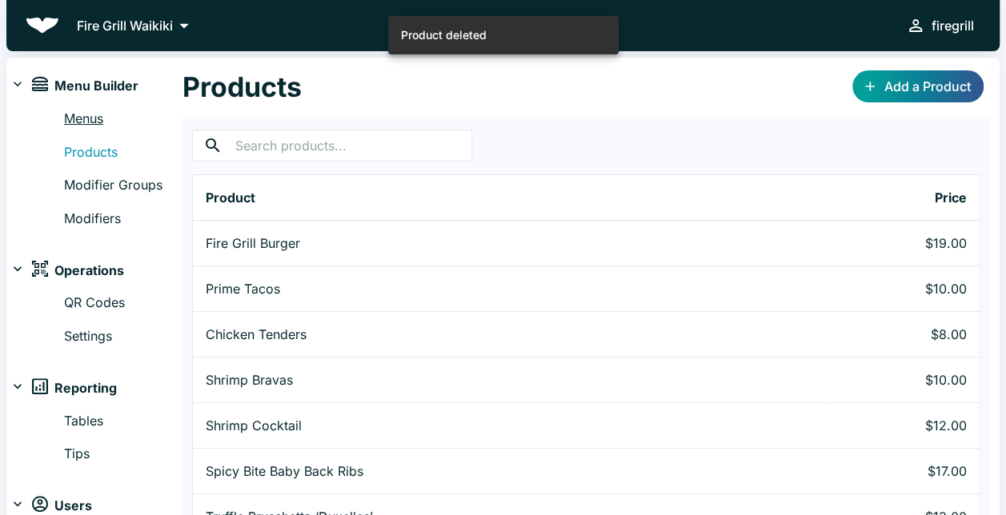
click at [83, 120] on link "Menus" at bounding box center [123, 119] width 118 height 21
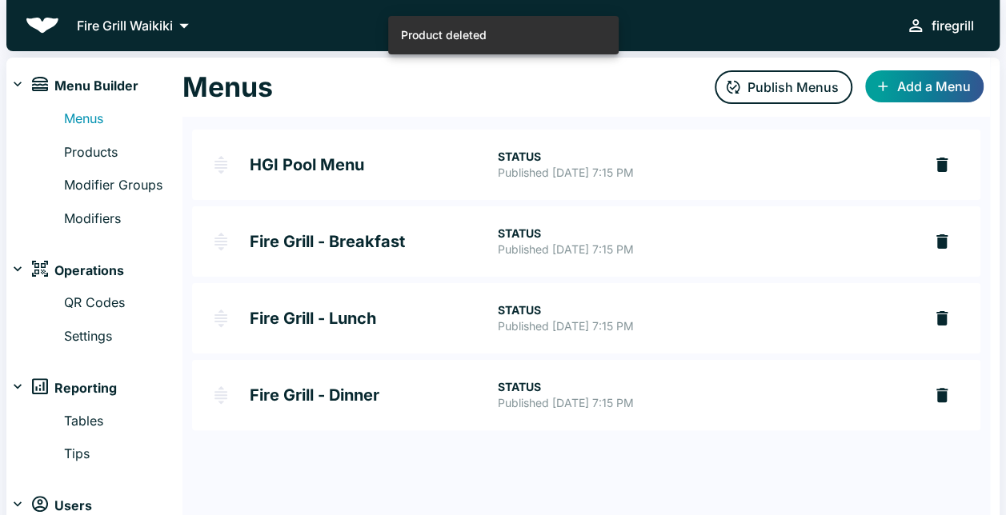
click at [349, 163] on h2 "HGI Pool Menu" at bounding box center [373, 165] width 247 height 16
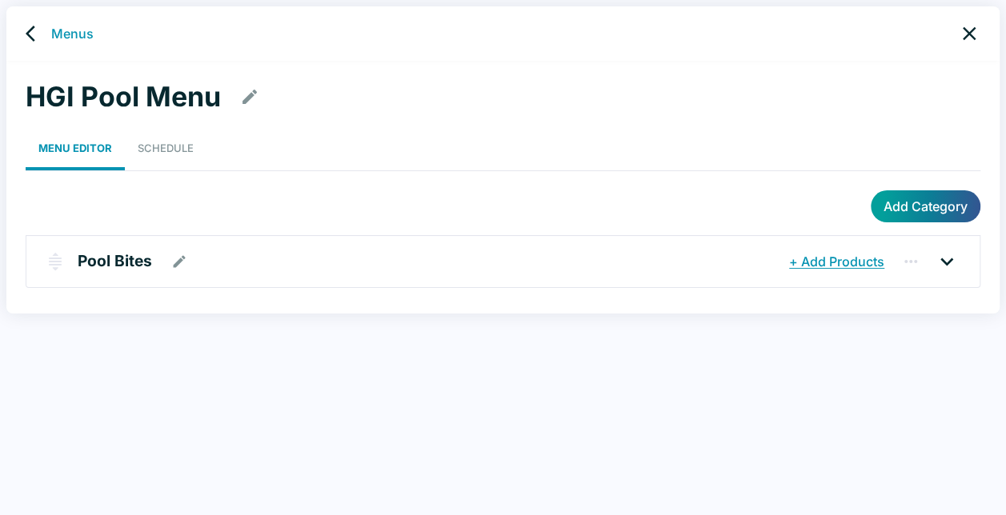
click at [250, 259] on div "Pool Bites" at bounding box center [432, 261] width 708 height 29
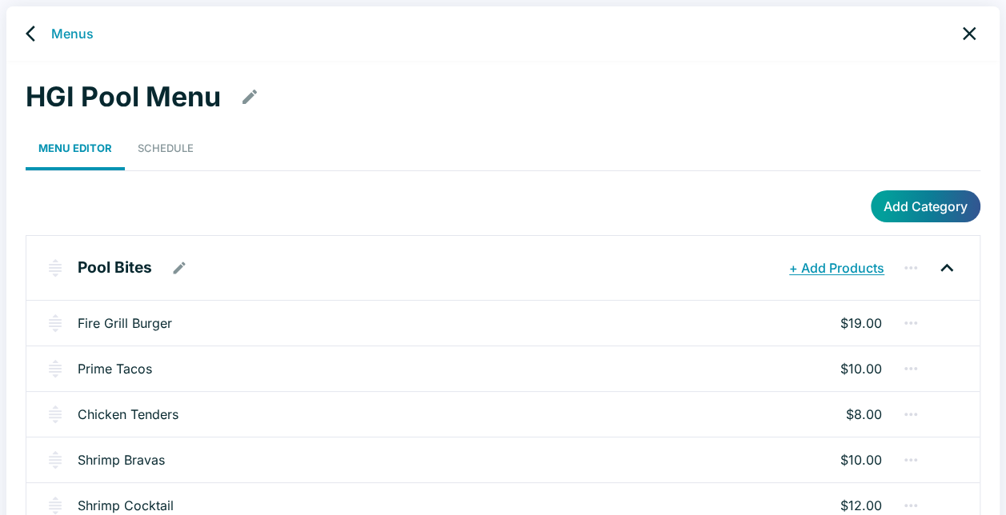
click at [850, 266] on button "+ Add Products" at bounding box center [836, 268] width 103 height 29
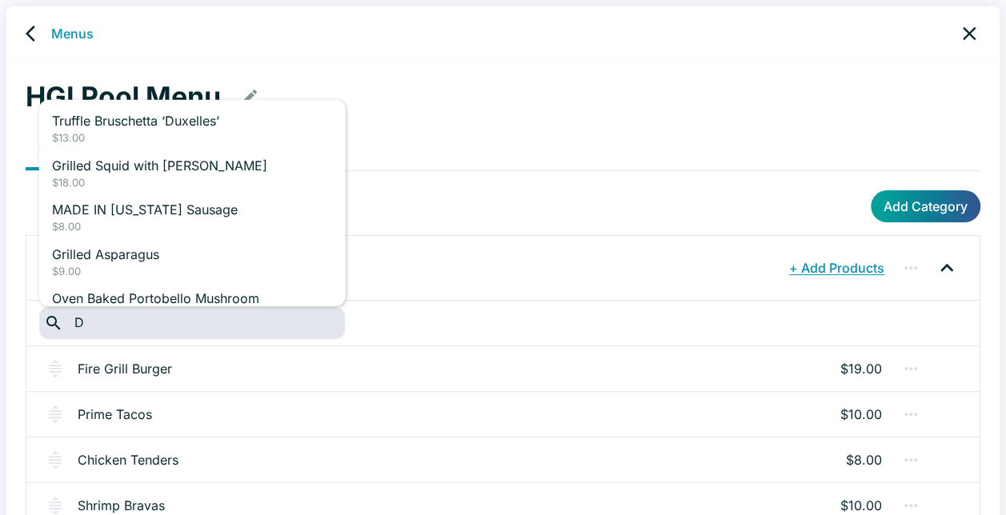
type input "D."
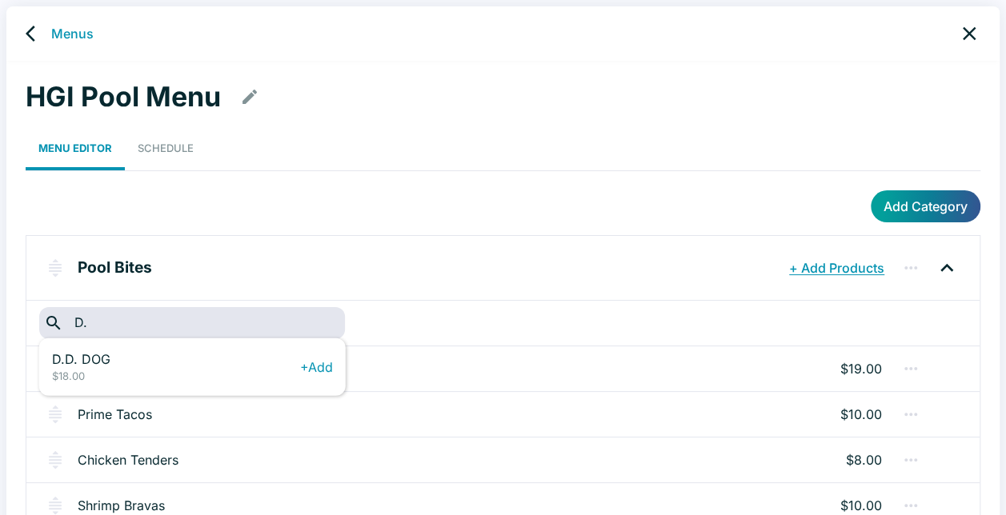
click at [102, 362] on p "D.D. DOG" at bounding box center [176, 359] width 248 height 19
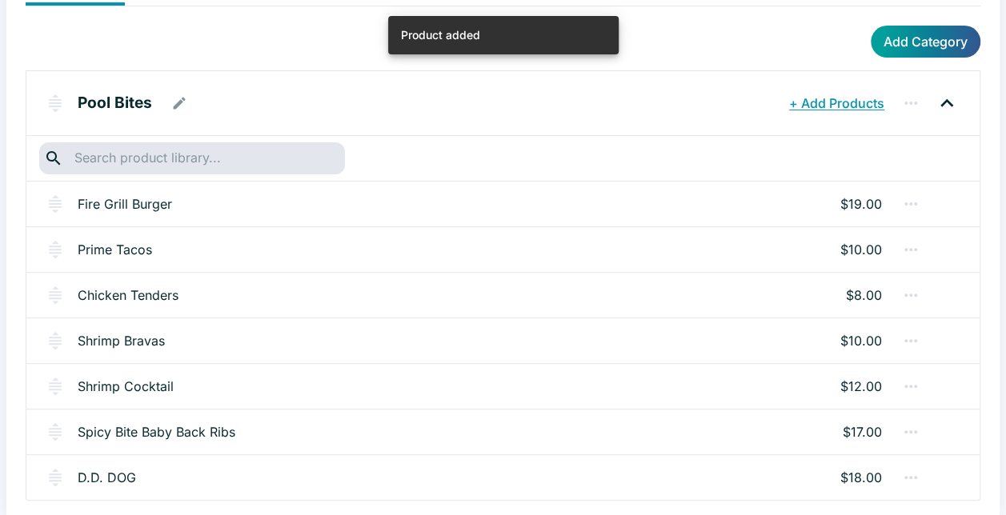
scroll to position [166, 0]
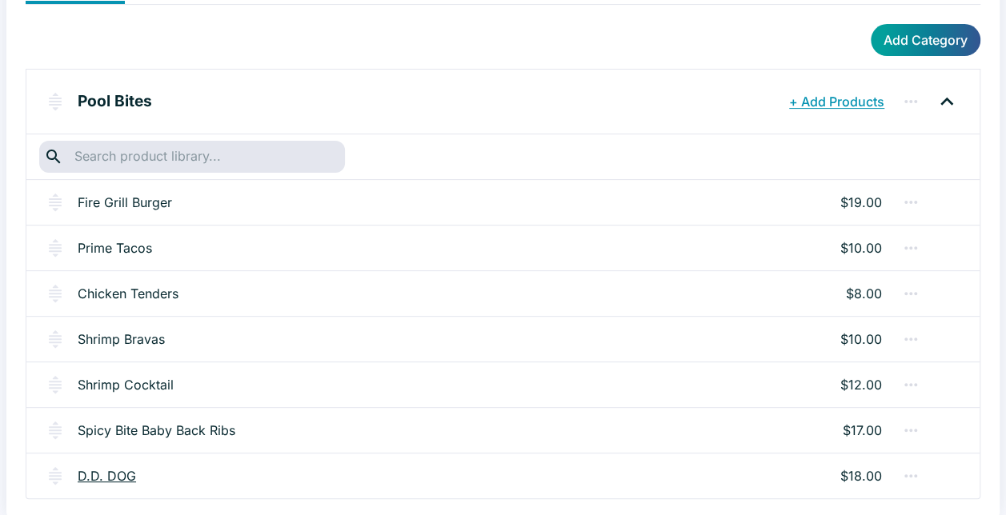
click at [120, 471] on link "D.D. DOG" at bounding box center [107, 476] width 58 height 19
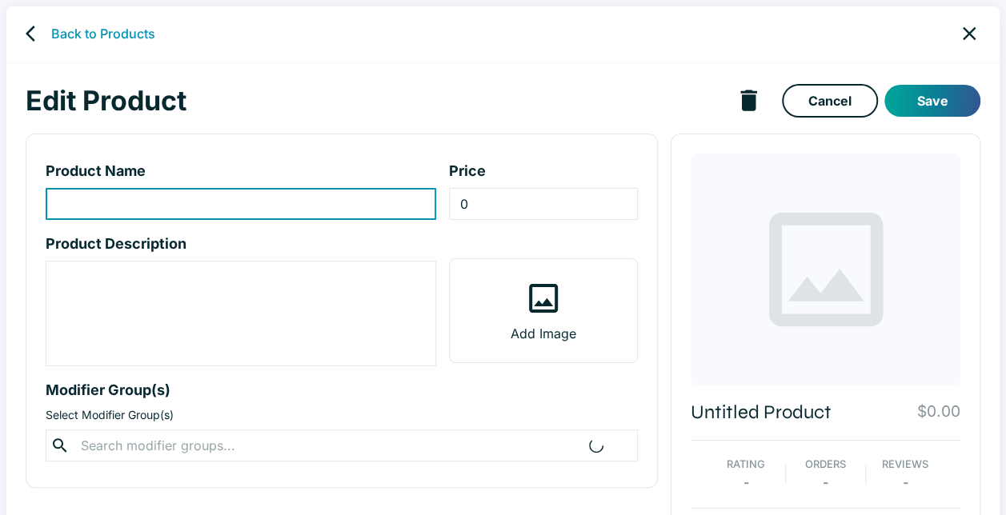
type input "D.D. DOG"
type input "18"
type textarea "[PERSON_NAME] & [PERSON_NAME] French baguette, 9" [US_STATE] local sausage, col…"
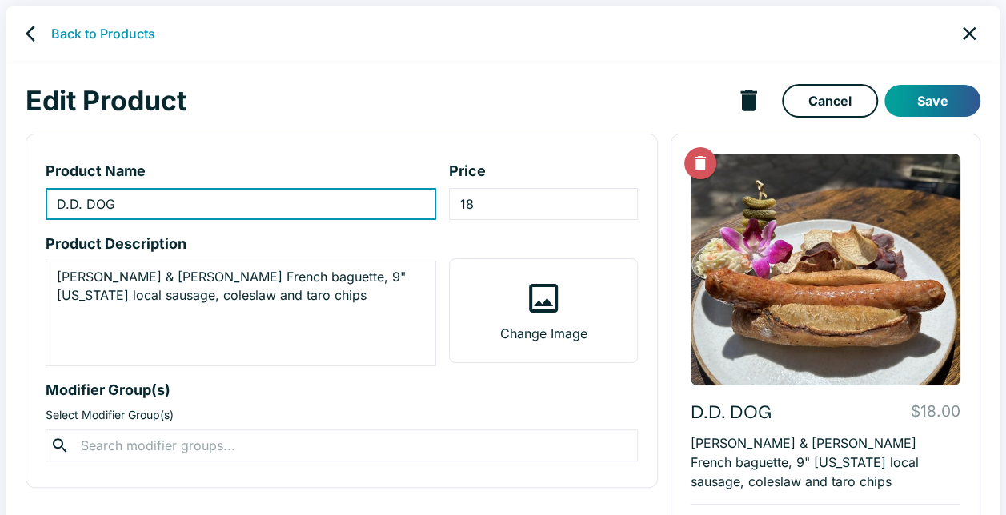
click at [571, 150] on div "Price 18 ​" at bounding box center [537, 190] width 202 height 86
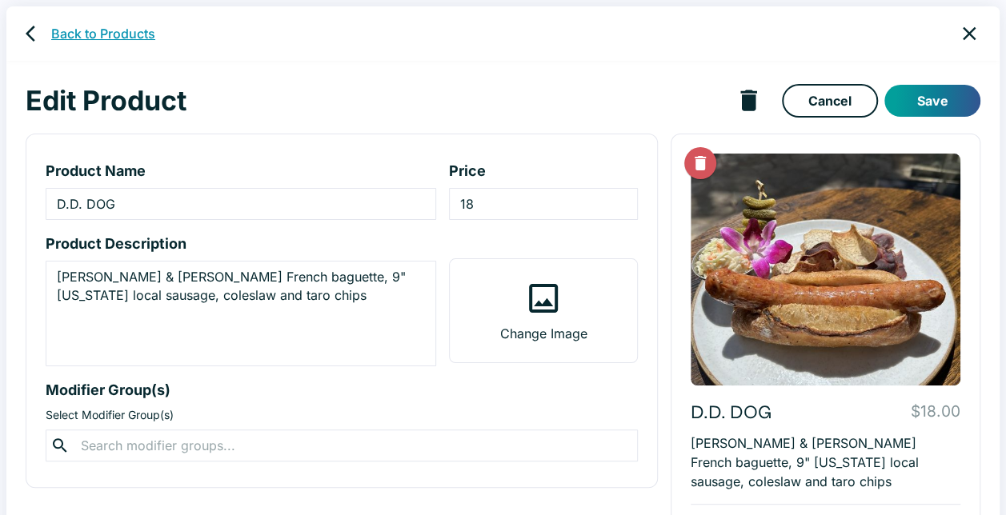
click at [75, 31] on link "Back to Products" at bounding box center [103, 33] width 104 height 19
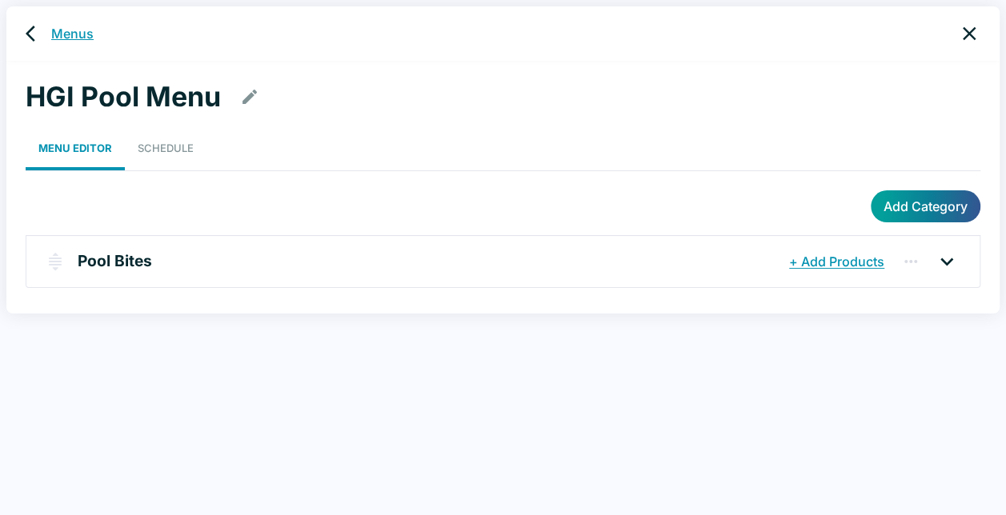
click at [65, 30] on link "Menus" at bounding box center [72, 33] width 42 height 19
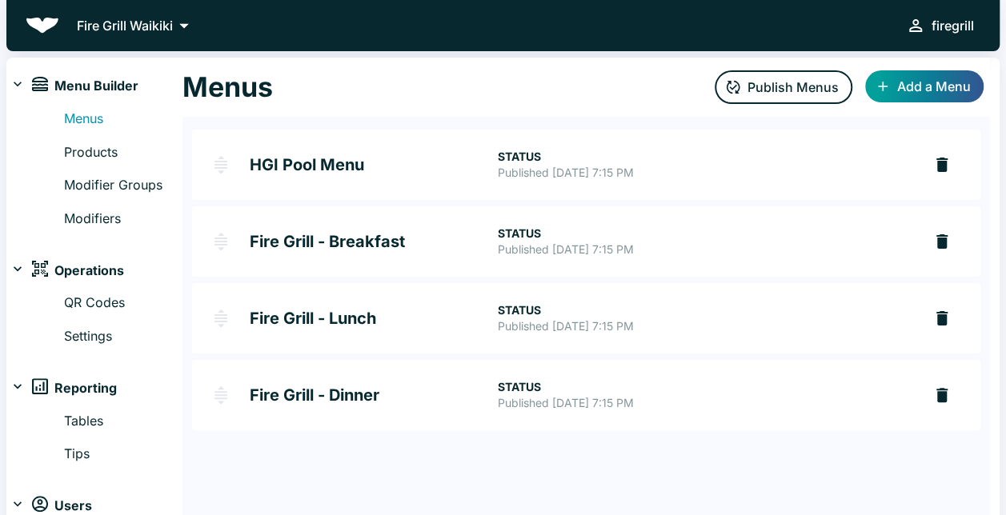
click at [358, 319] on h2 "Fire Grill - Lunch" at bounding box center [373, 319] width 247 height 16
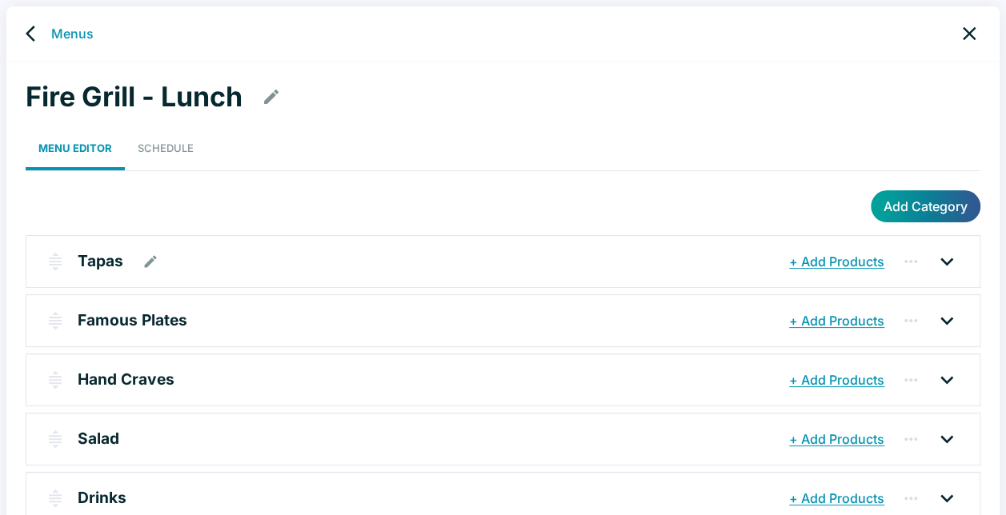
scroll to position [32, 0]
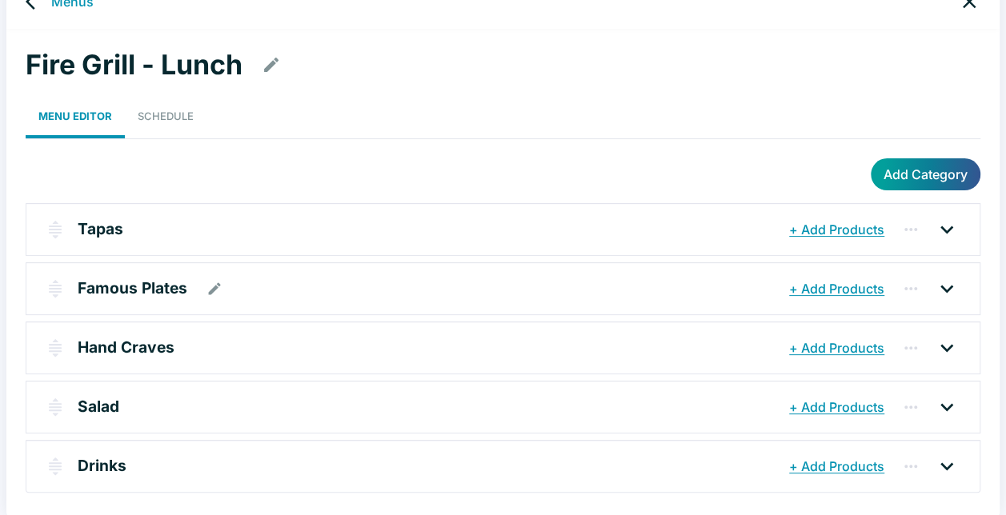
click at [217, 295] on icon "button" at bounding box center [215, 289] width 16 height 16
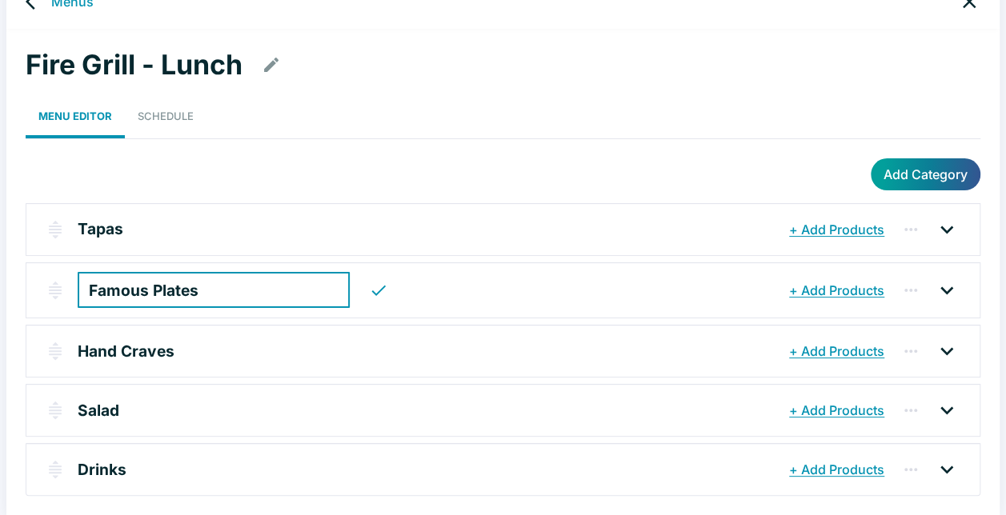
click at [402, 296] on div "Famous Plates ​" at bounding box center [432, 291] width 708 height 36
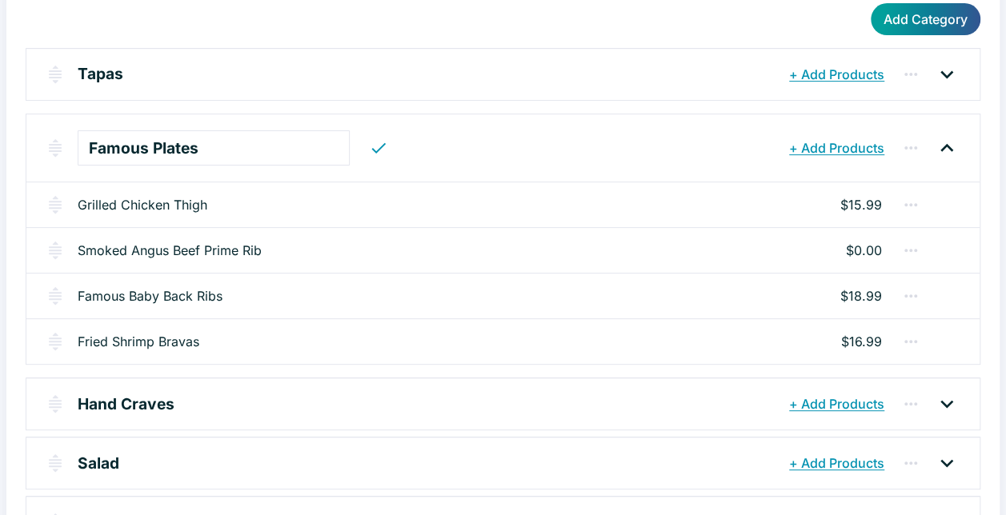
scroll to position [162, 0]
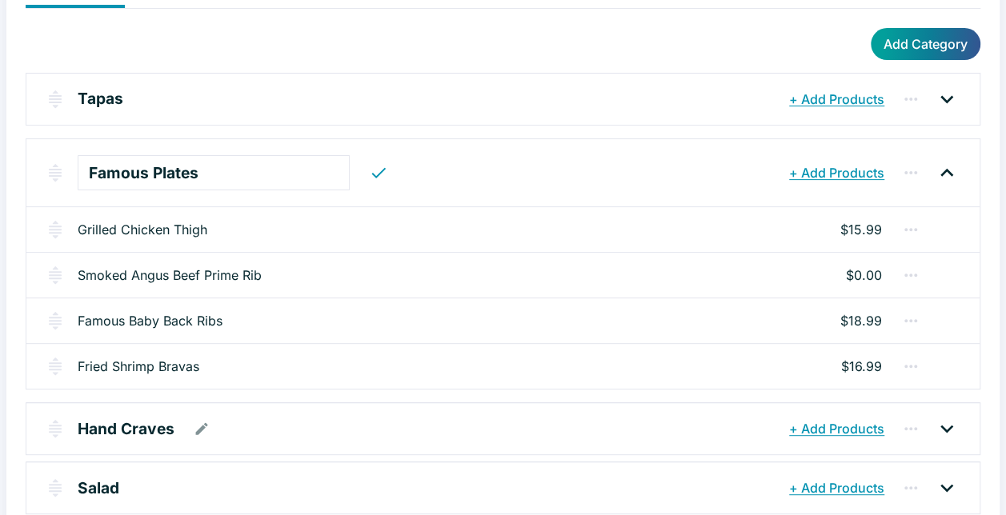
click at [319, 423] on div "Hand Craves" at bounding box center [432, 429] width 708 height 29
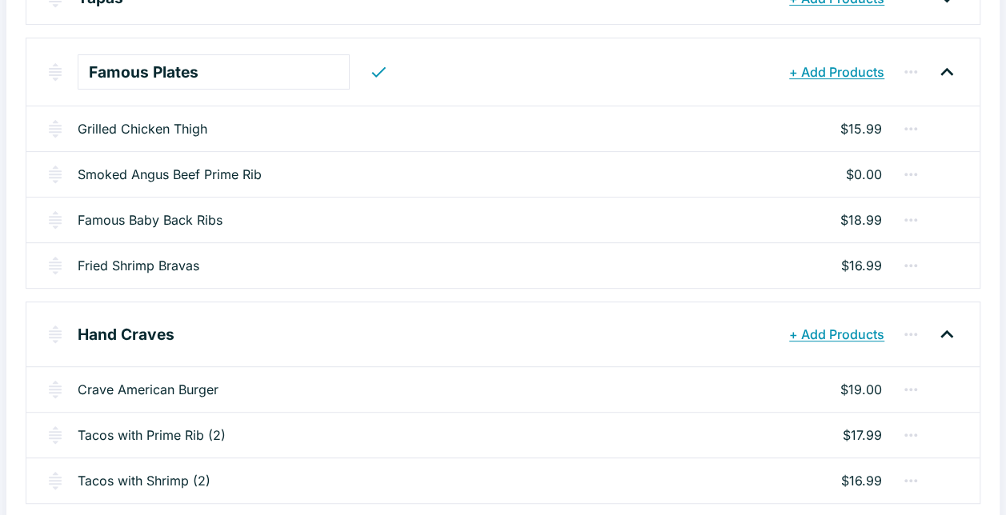
scroll to position [323, 0]
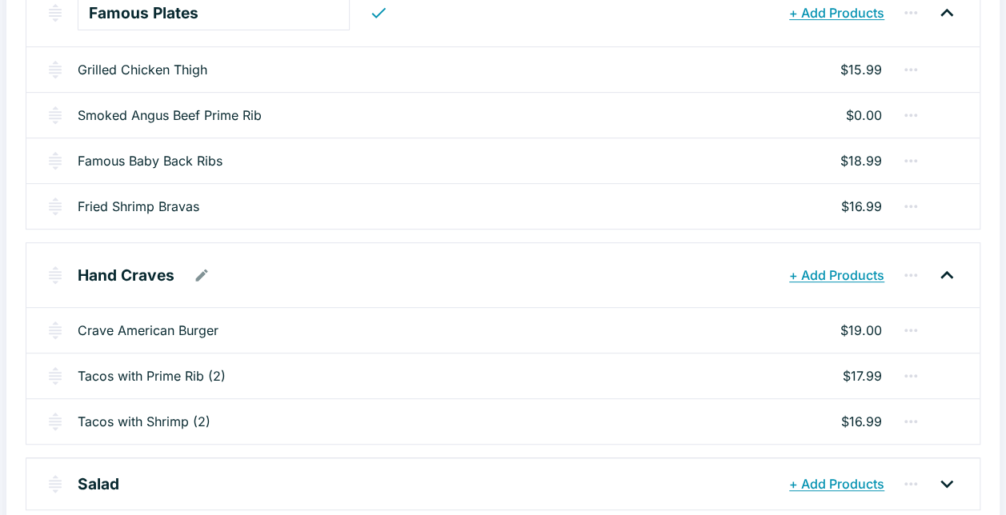
click at [860, 271] on button "+ Add Products" at bounding box center [836, 275] width 103 height 29
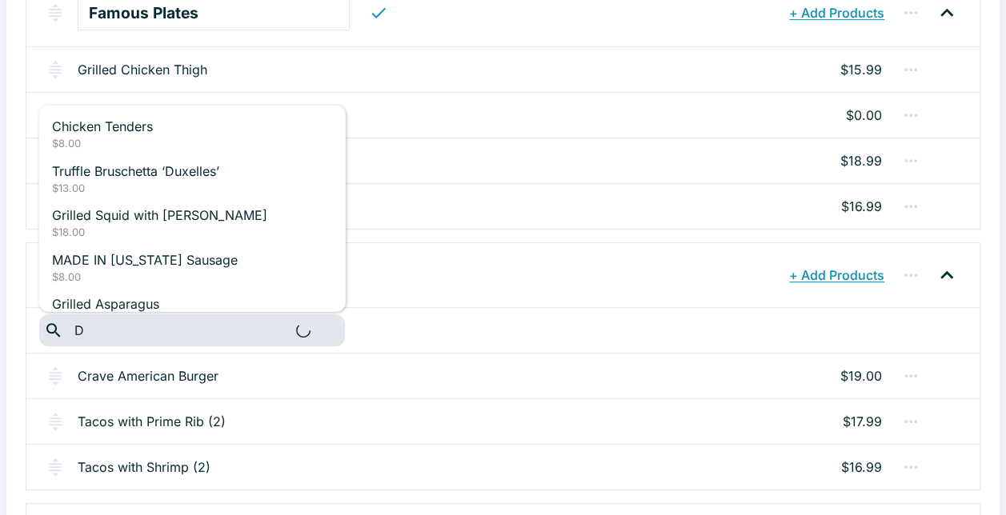
type input "D."
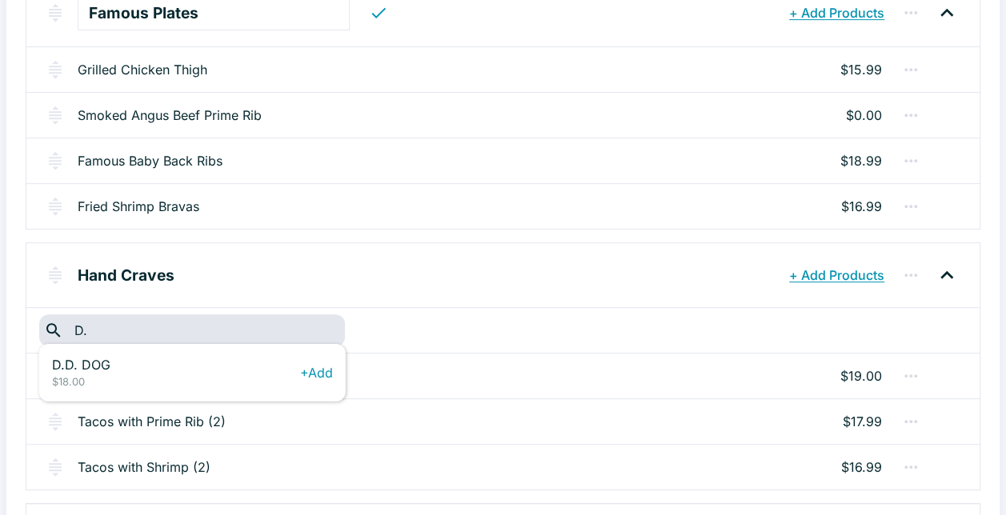
click at [223, 375] on p "$18.00" at bounding box center [176, 383] width 248 height 16
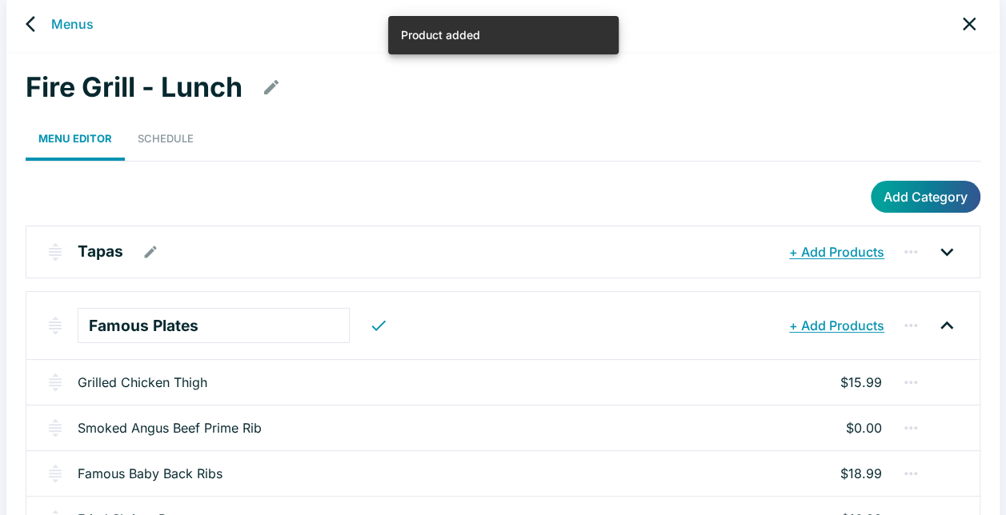
scroll to position [0, 0]
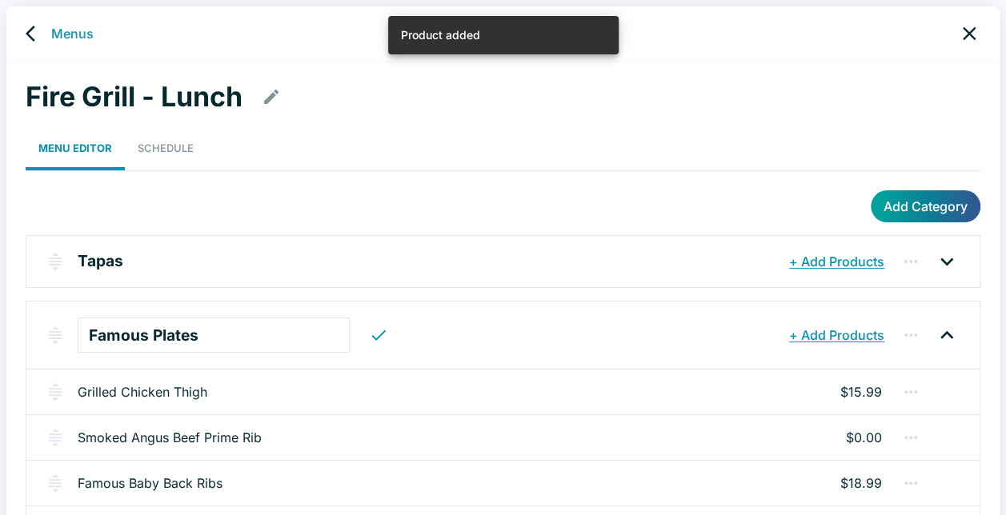
click at [393, 197] on div "Add Category" at bounding box center [503, 206] width 955 height 32
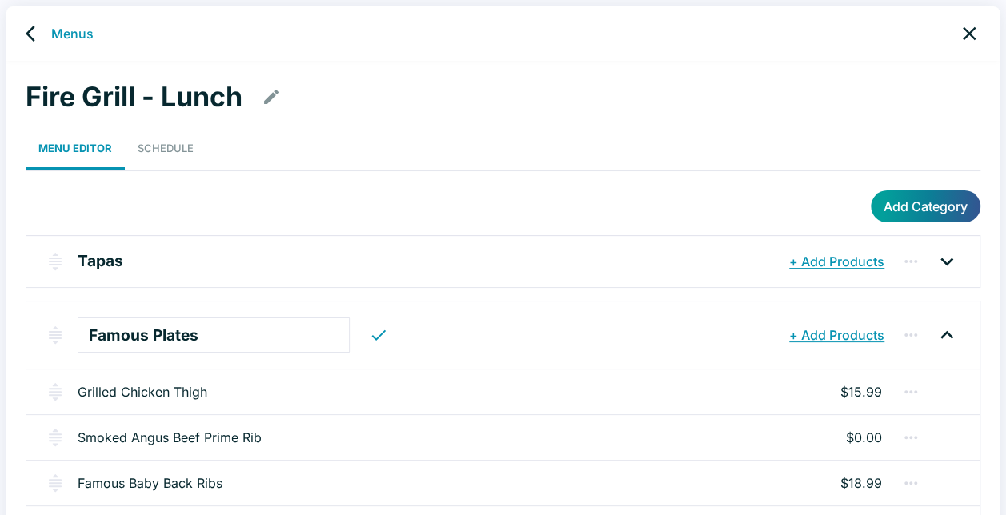
click at [84, 30] on link "Menus" at bounding box center [72, 33] width 42 height 19
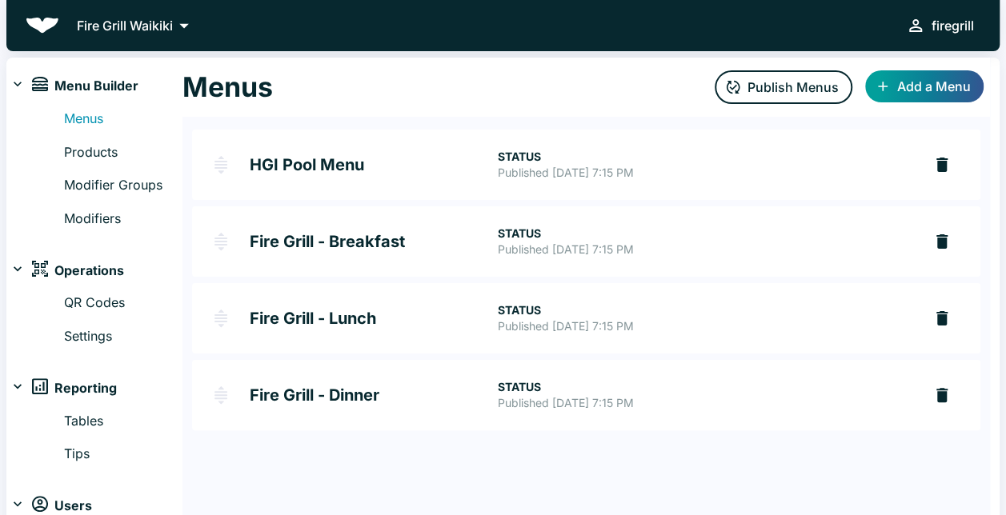
click at [423, 241] on h2 "Fire Grill - Breakfast" at bounding box center [373, 242] width 247 height 16
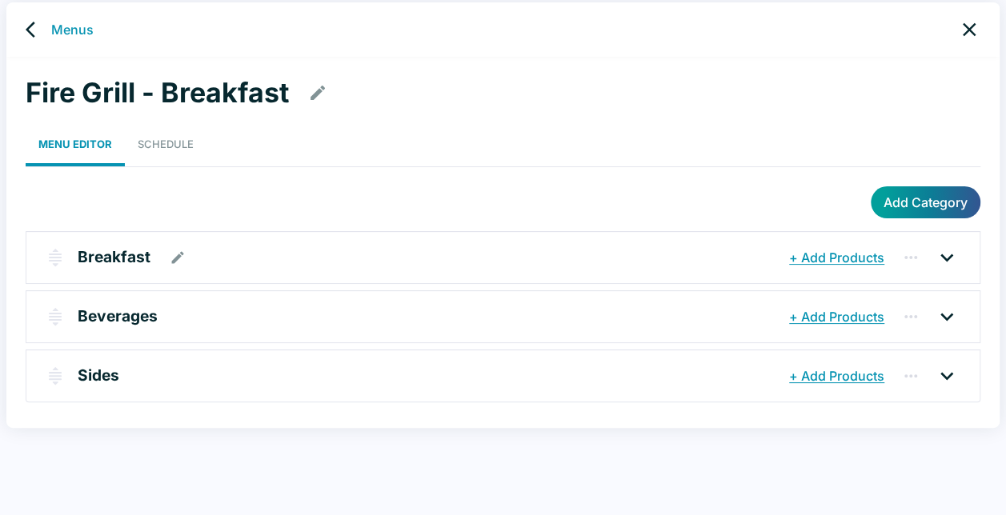
scroll to position [6, 0]
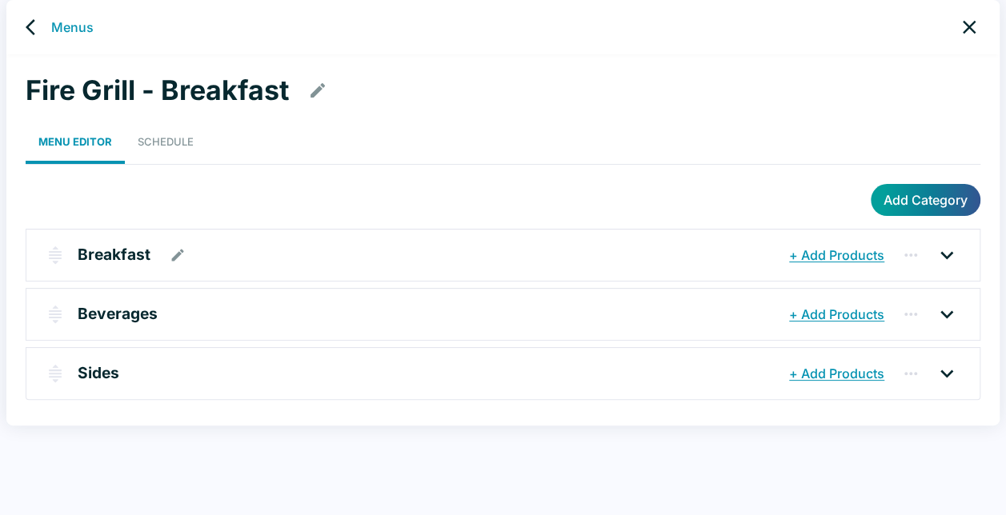
click at [248, 257] on div "Breakfast" at bounding box center [432, 255] width 708 height 29
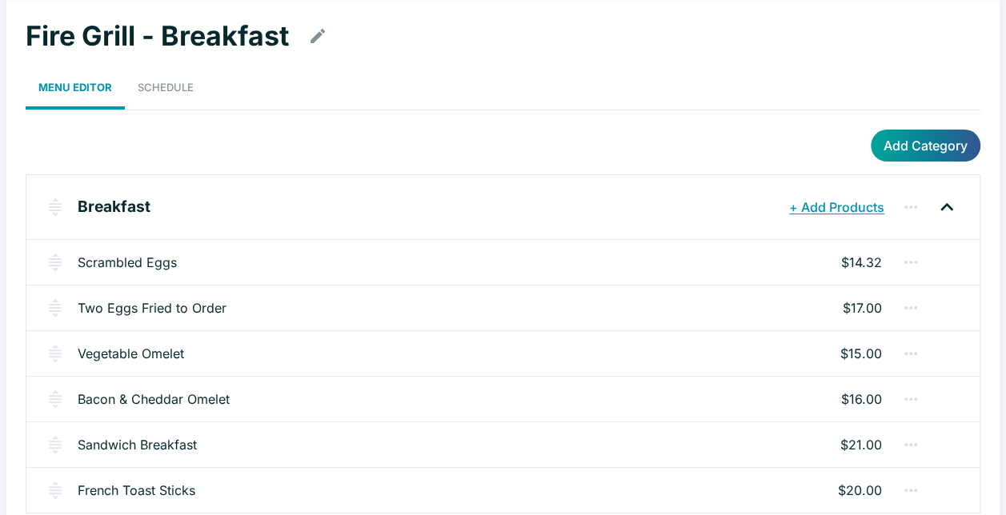
scroll to position [86, 0]
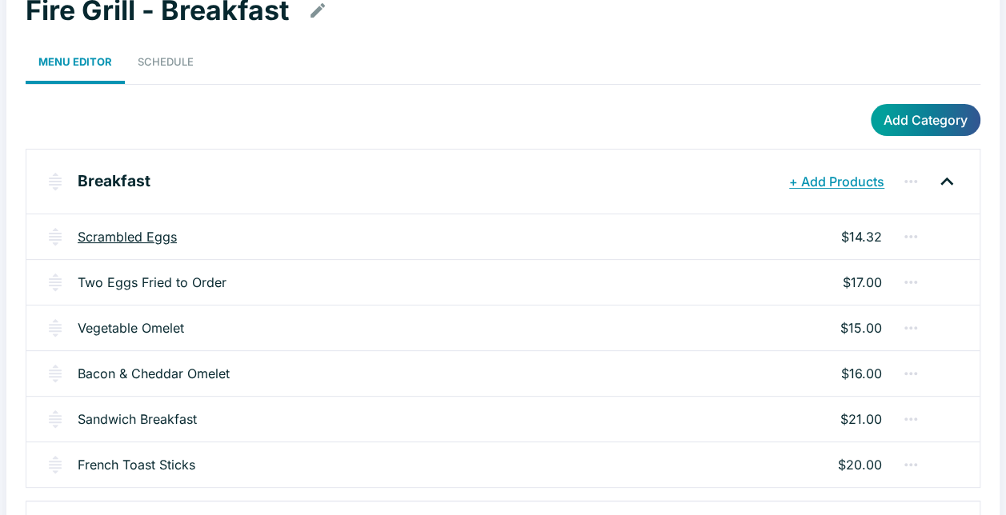
click at [156, 231] on link "Scrambled Eggs" at bounding box center [127, 236] width 99 height 19
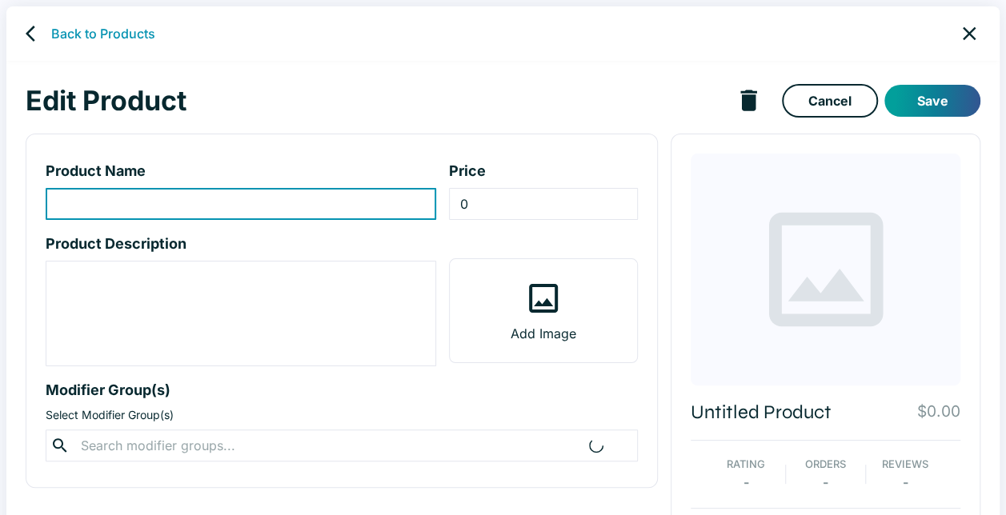
type input "Scrambled Eggs"
type input "14.32"
type textarea "Served with a choice of two (2) : Bacon,Portuguese Sausage, Chicken Link Sausag…"
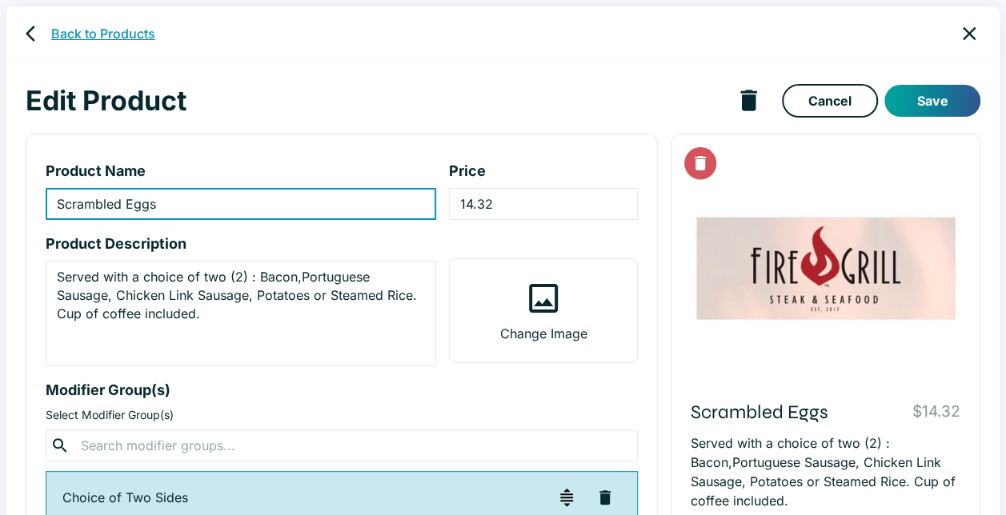
click at [97, 29] on link "Back to Products" at bounding box center [103, 33] width 104 height 19
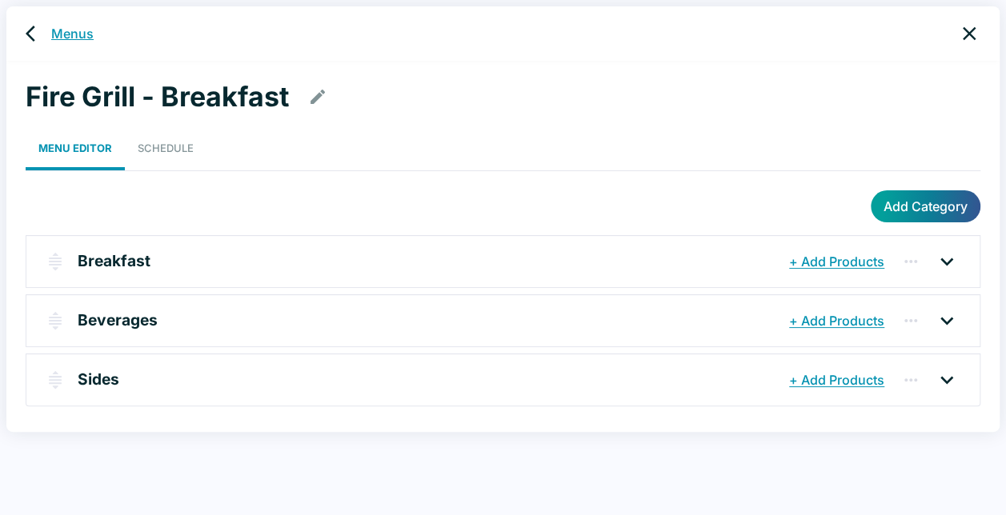
click at [70, 34] on link "Menus" at bounding box center [72, 33] width 42 height 19
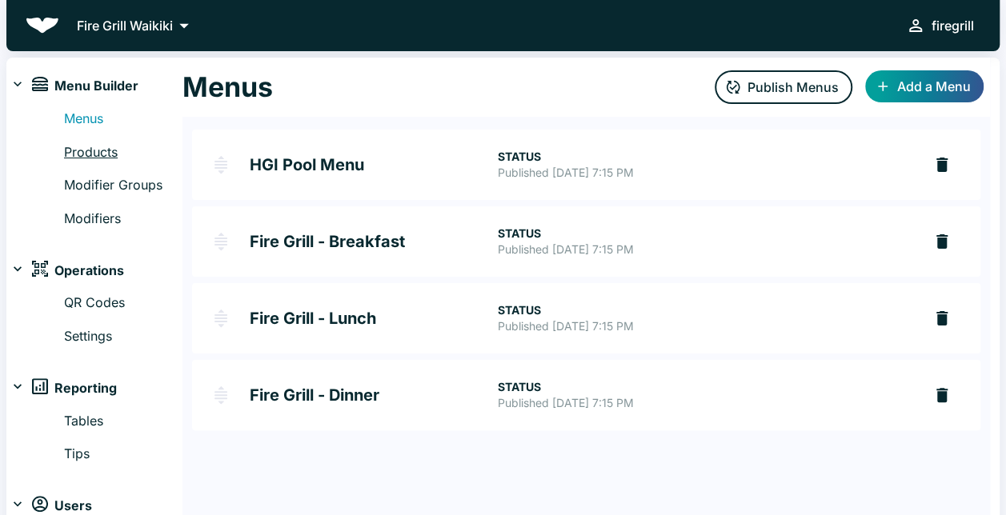
click at [110, 148] on link "Products" at bounding box center [123, 152] width 118 height 21
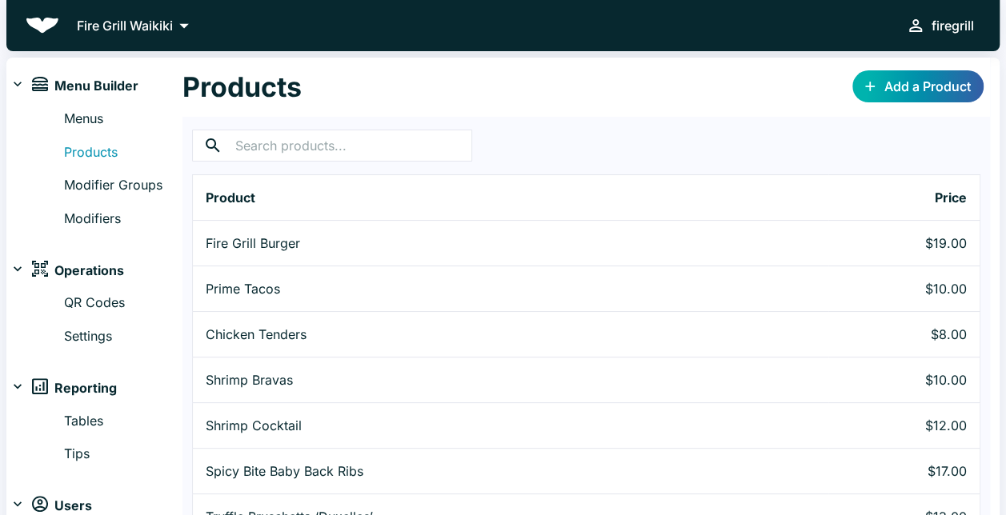
click at [912, 85] on link "Add a Product" at bounding box center [917, 86] width 131 height 32
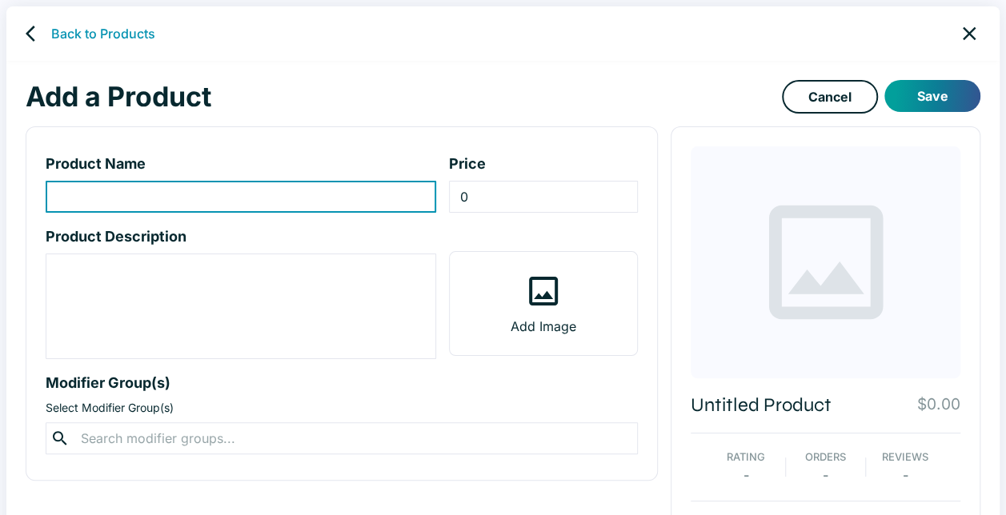
click at [215, 189] on input "product-name-input" at bounding box center [241, 197] width 391 height 32
type input "[PERSON_NAME] DOG"
click at [495, 199] on input "0" at bounding box center [543, 197] width 189 height 32
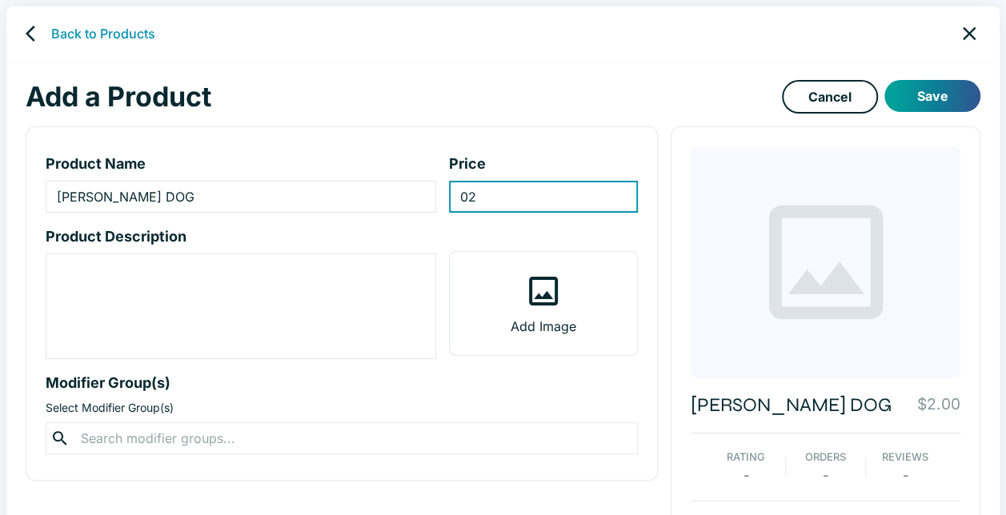
type input "0"
type input "23.00"
click at [344, 286] on textarea "product-description-input" at bounding box center [241, 307] width 368 height 92
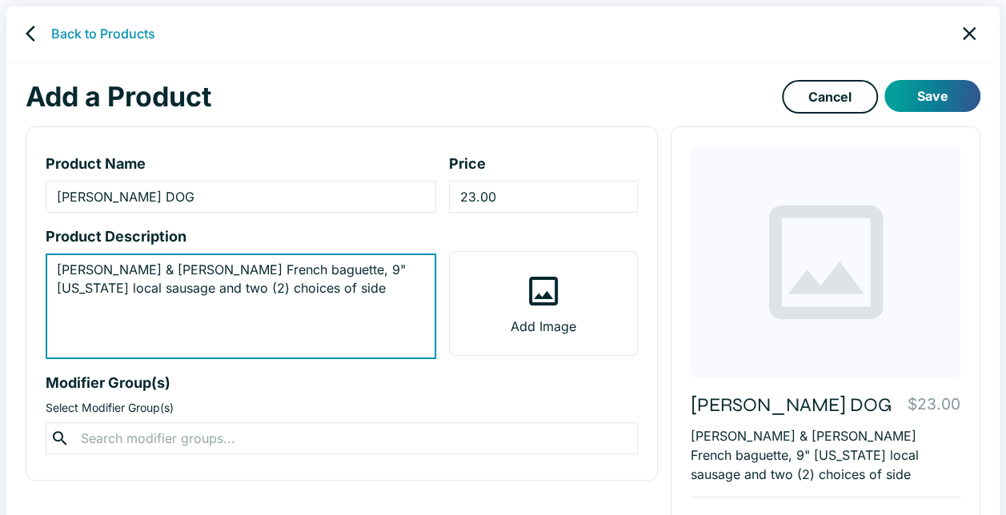
click at [256, 311] on textarea "[PERSON_NAME] & [PERSON_NAME] French baguette, 9" [US_STATE] local sausage and …" at bounding box center [241, 307] width 368 height 92
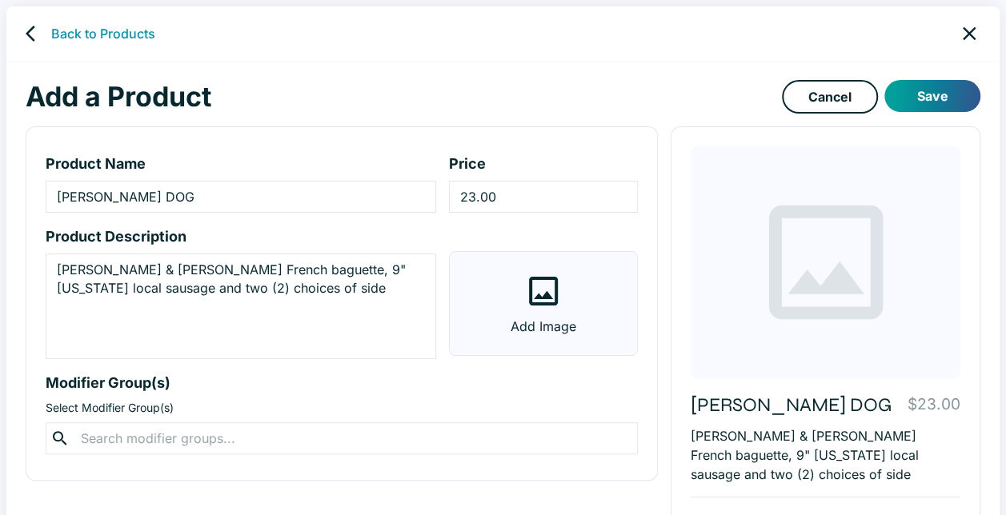
click at [579, 298] on label "Add Image" at bounding box center [543, 303] width 187 height 103
click at [0, 0] on input "Add Image" at bounding box center [0, 0] width 0 height 0
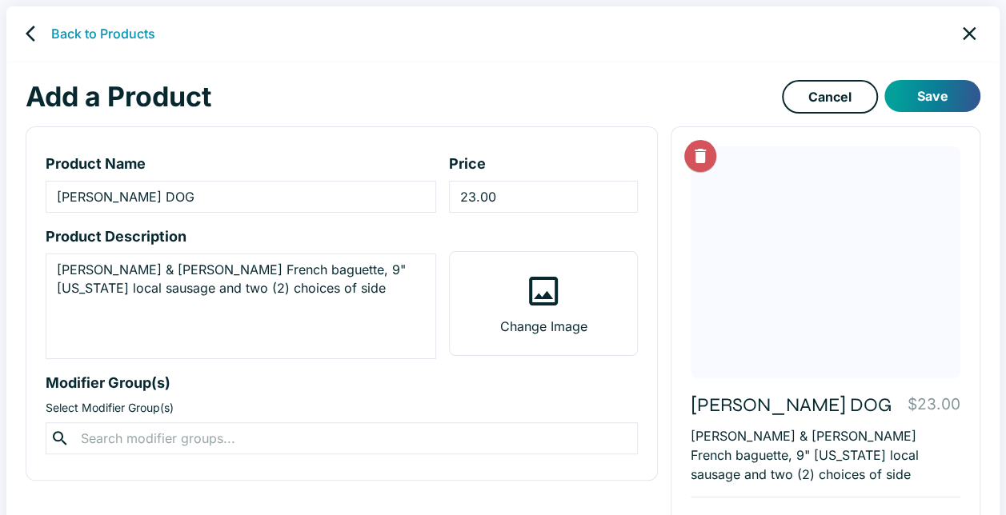
scroll to position [80, 0]
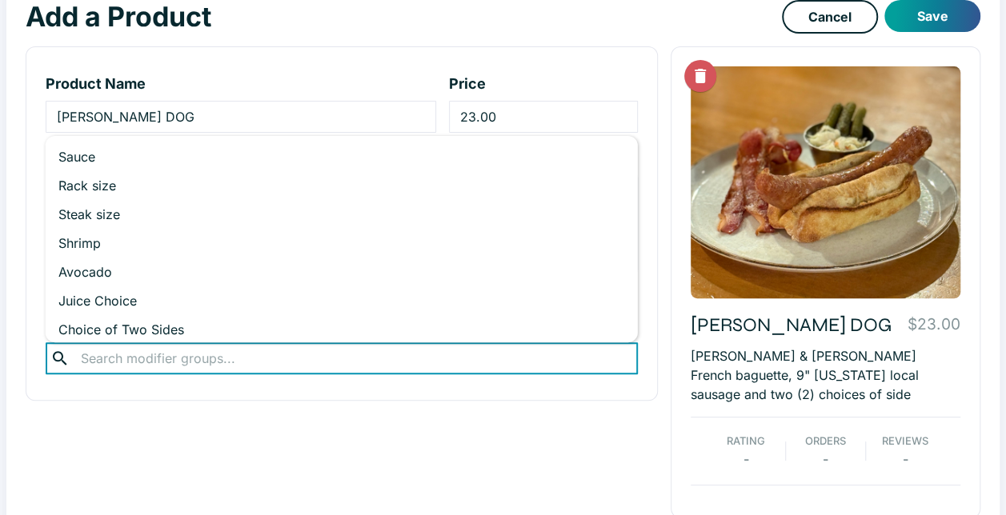
click at [300, 365] on input "text" at bounding box center [341, 358] width 531 height 22
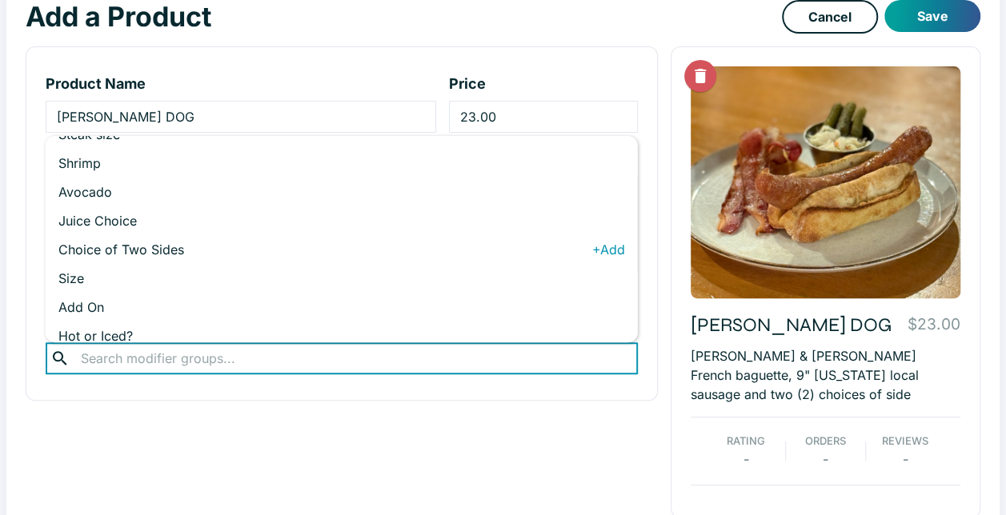
click at [327, 247] on p "Choice of Two Sides" at bounding box center [325, 249] width 534 height 19
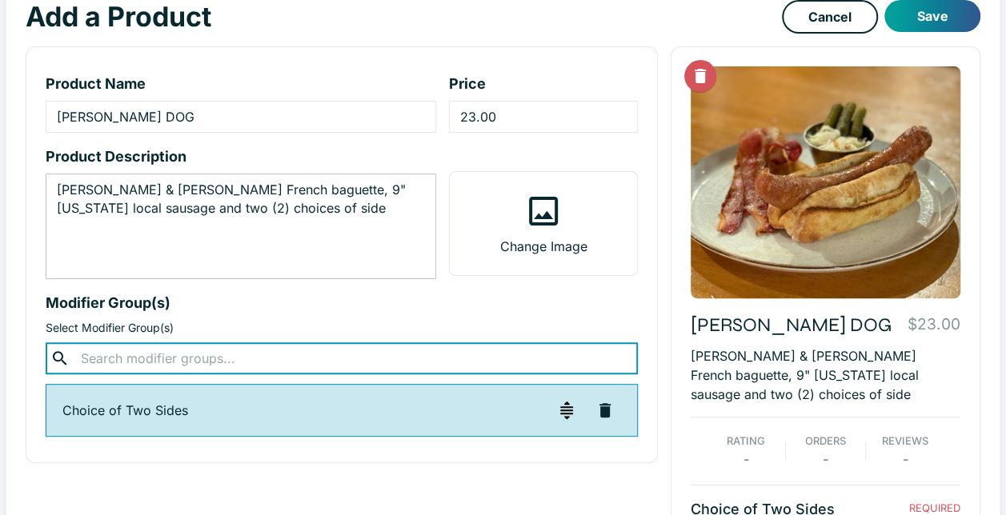
drag, startPoint x: 227, startPoint y: 209, endPoint x: 239, endPoint y: 209, distance: 11.2
click at [229, 209] on textarea "[PERSON_NAME] & [PERSON_NAME] French baguette, 9" [US_STATE] local sausage and …" at bounding box center [241, 227] width 368 height 92
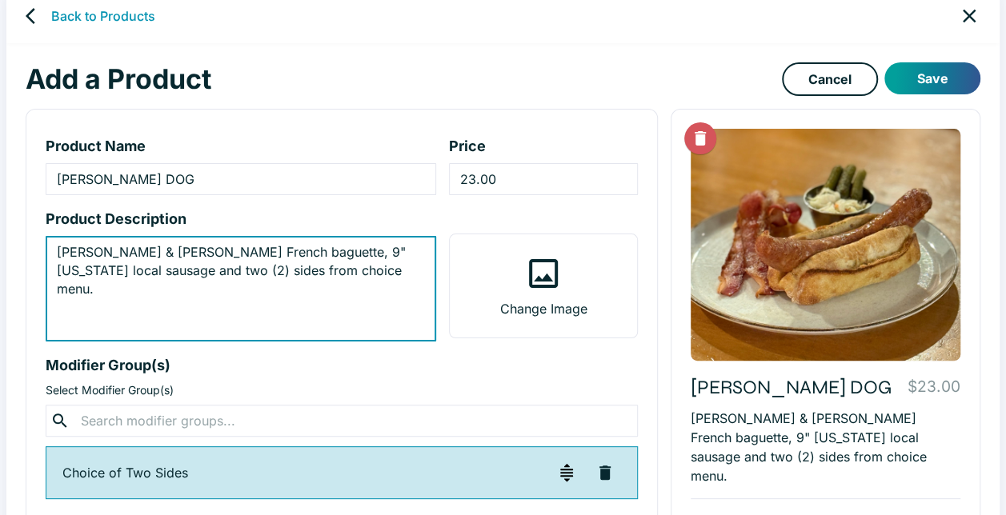
scroll to position [0, 0]
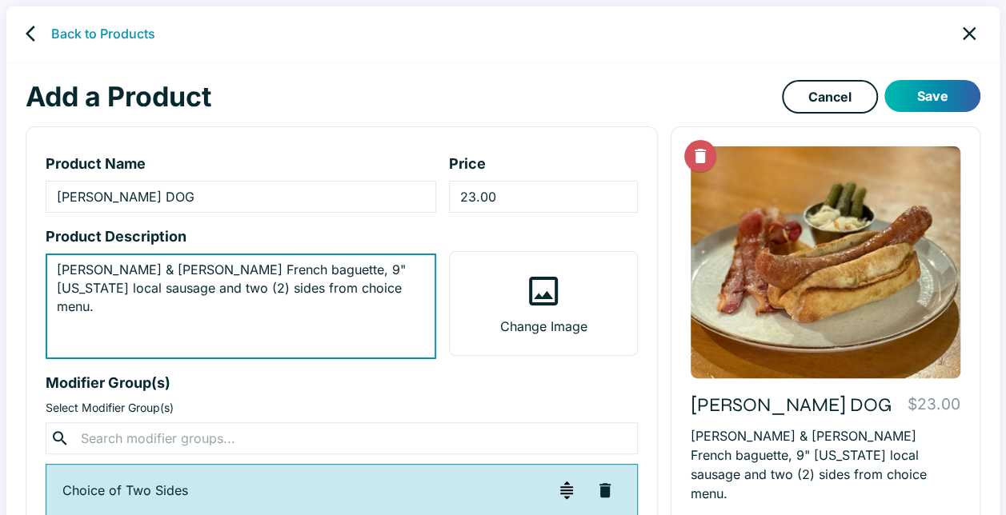
type textarea "[PERSON_NAME] & [PERSON_NAME] French baguette, 9" [US_STATE] local sausage and …"
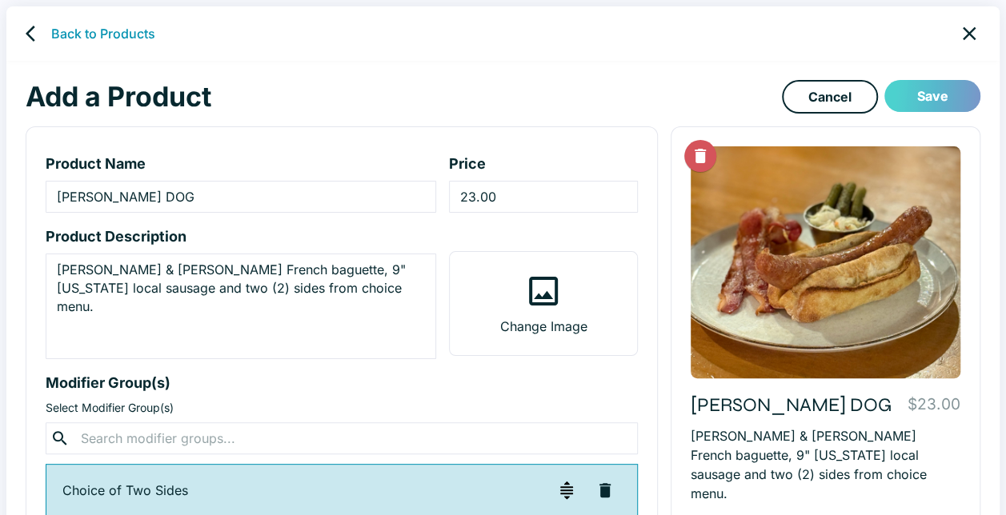
click at [931, 94] on button "Save" at bounding box center [932, 96] width 96 height 32
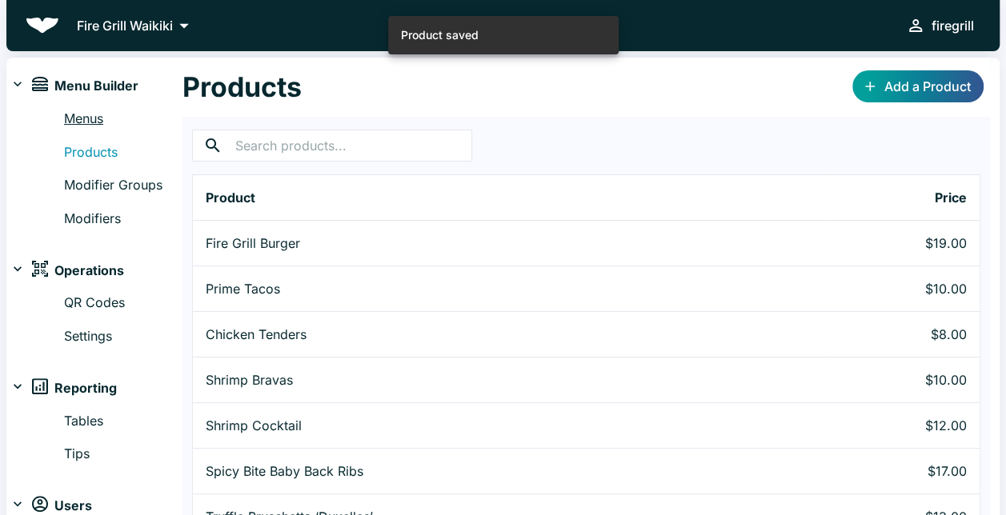
click at [94, 117] on link "Menus" at bounding box center [123, 119] width 118 height 21
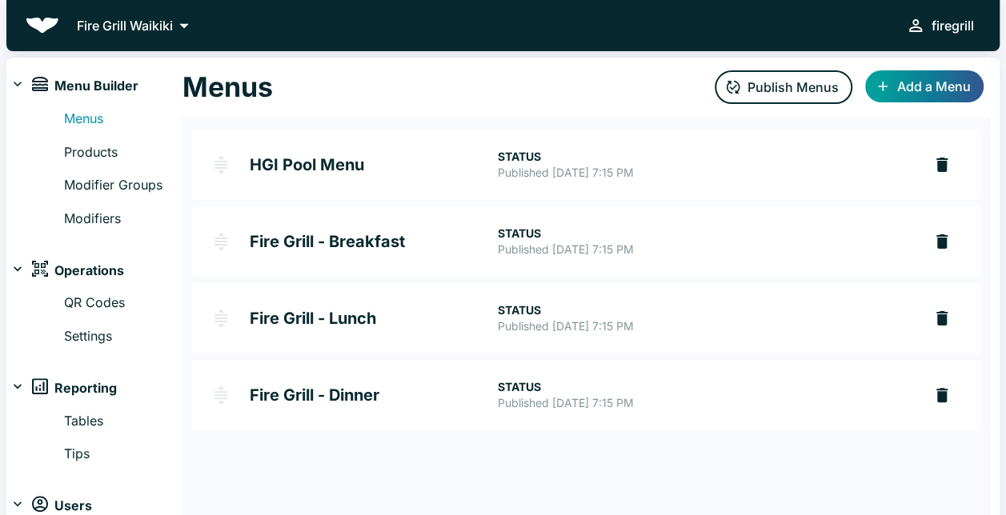
click at [384, 237] on h2 "Fire Grill - Breakfast" at bounding box center [373, 242] width 247 height 16
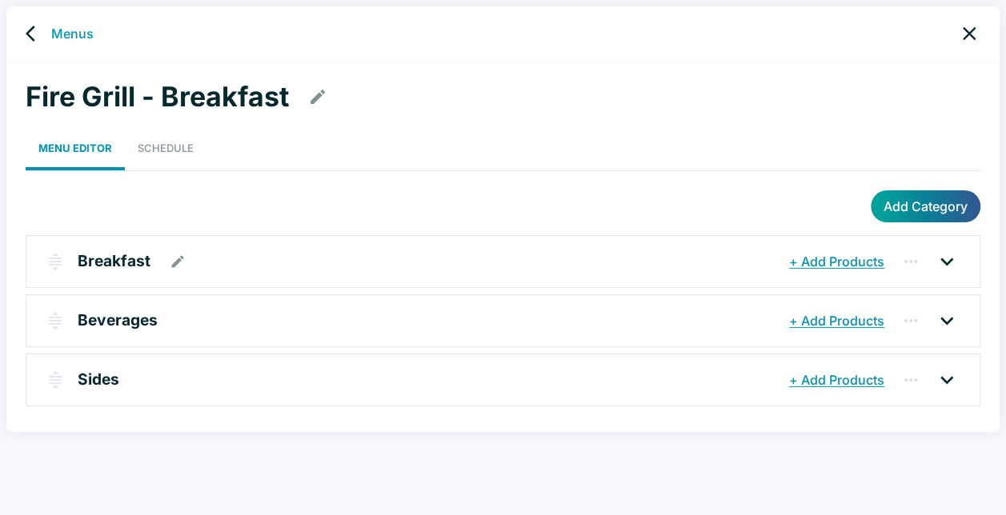
click at [267, 255] on div "Breakfast" at bounding box center [432, 261] width 708 height 29
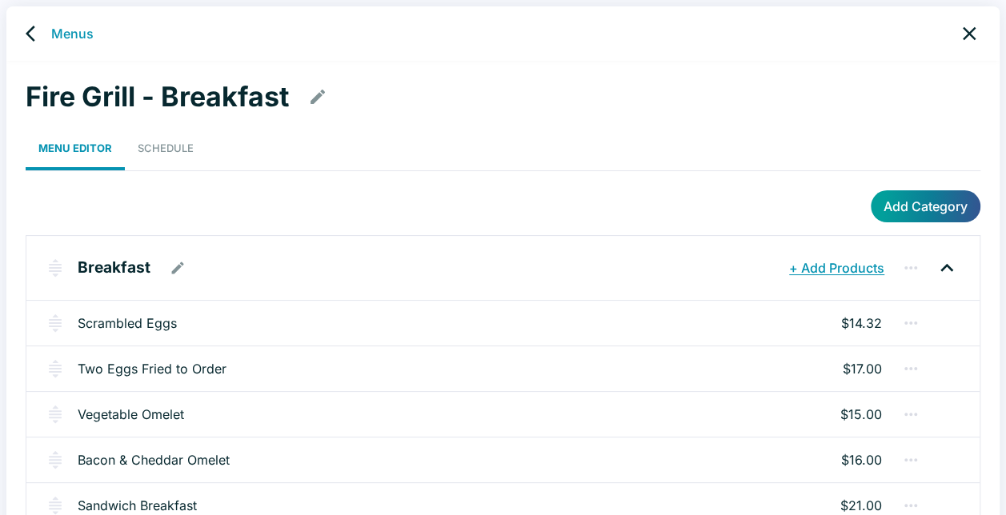
click at [856, 266] on button "+ Add Products" at bounding box center [836, 268] width 103 height 29
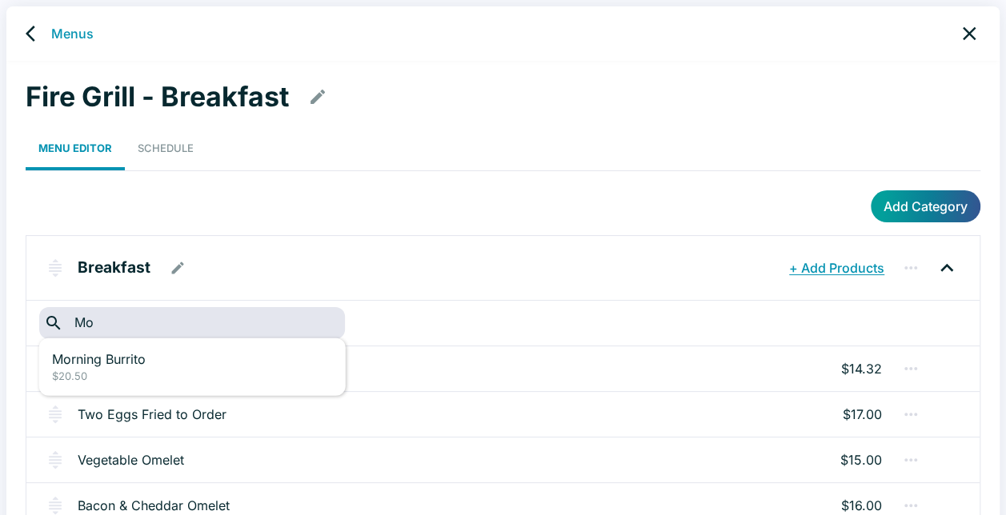
type input "M"
type input "DOG"
click at [311, 190] on div "Add Category" at bounding box center [503, 206] width 955 height 32
click at [34, 33] on icon "back" at bounding box center [35, 33] width 19 height 19
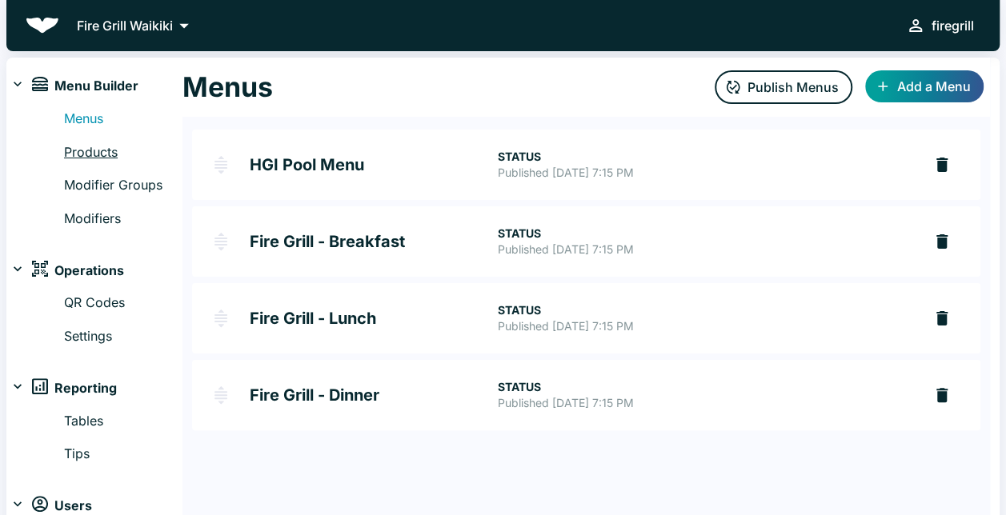
click at [88, 152] on link "Products" at bounding box center [123, 152] width 118 height 21
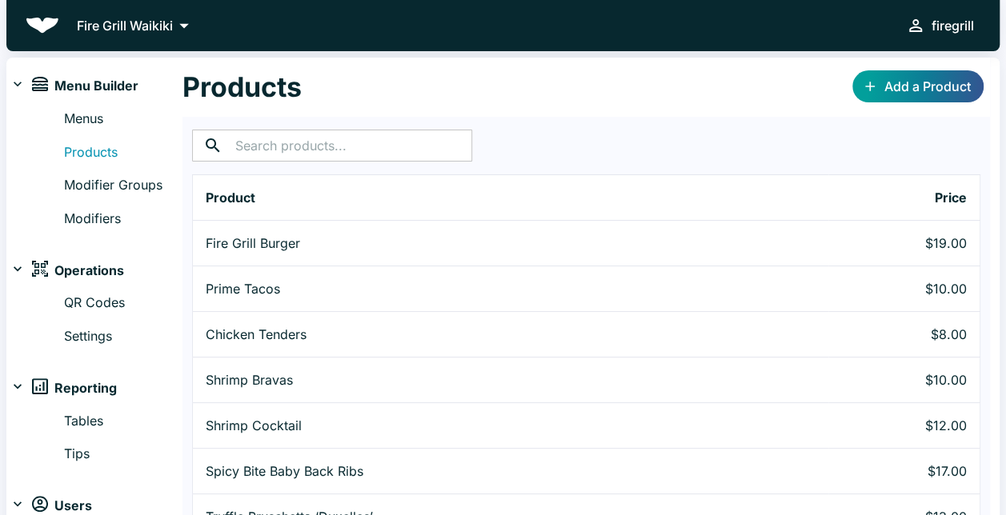
click at [383, 146] on input "text" at bounding box center [353, 146] width 237 height 32
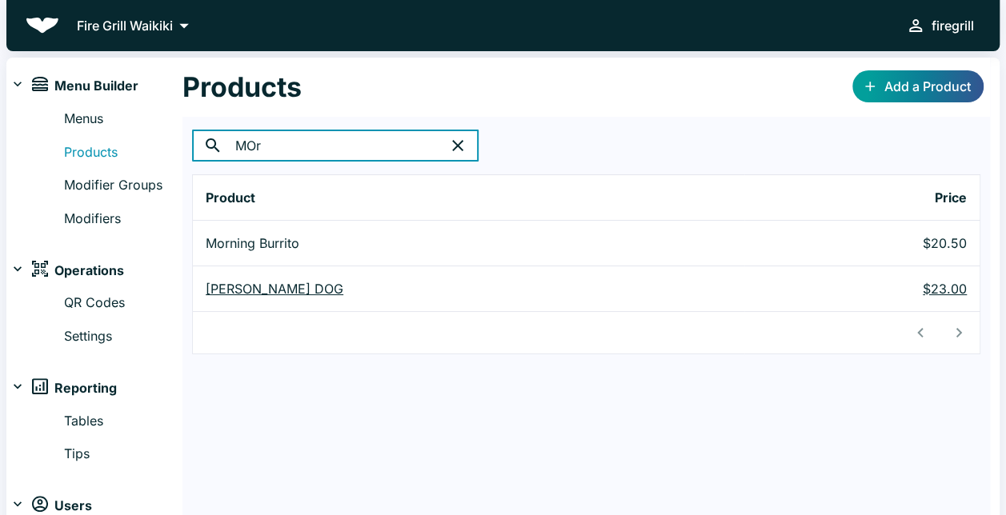
type input "MOr"
click at [253, 292] on p "[PERSON_NAME] DOG" at bounding box center [469, 288] width 526 height 19
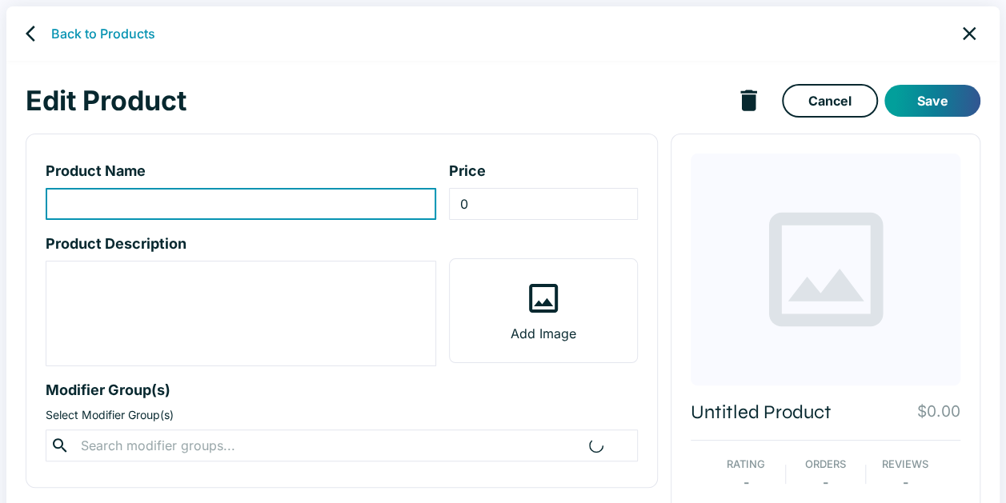
type input "[PERSON_NAME] DOG"
type input "23"
type textarea "[PERSON_NAME] & [PERSON_NAME] French baguette, 9" [US_STATE] local sausage and …"
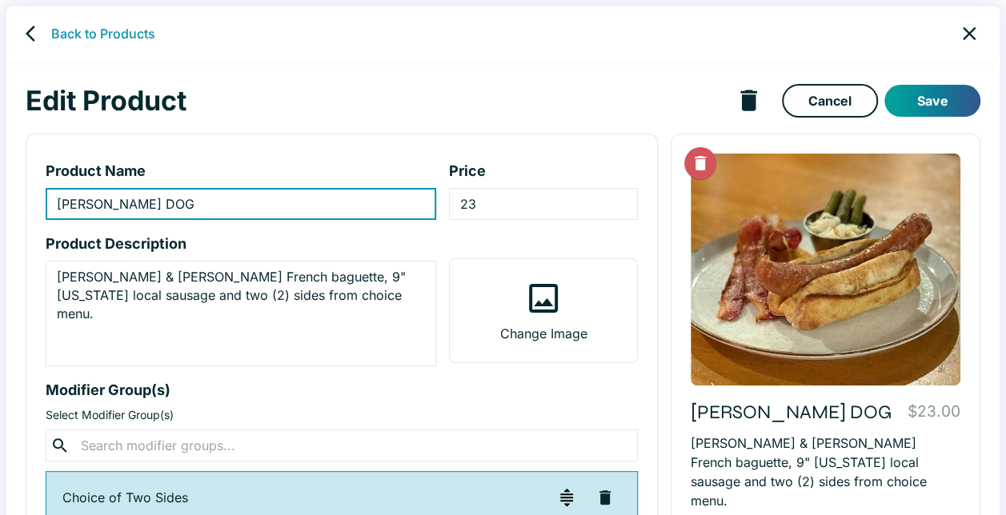
click at [80, 205] on input "[PERSON_NAME] DOG" at bounding box center [241, 204] width 391 height 32
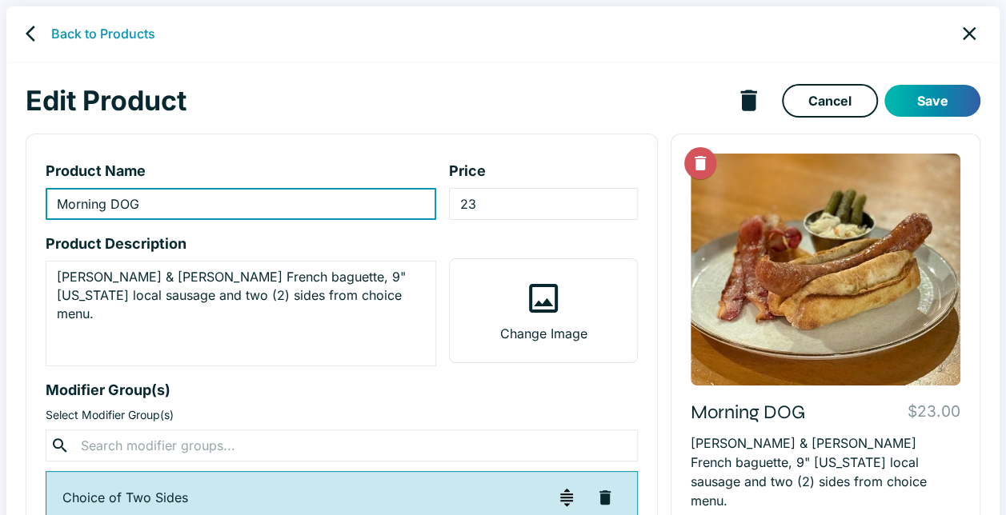
type input "Morning DOG"
click at [912, 101] on button "Save" at bounding box center [932, 101] width 96 height 32
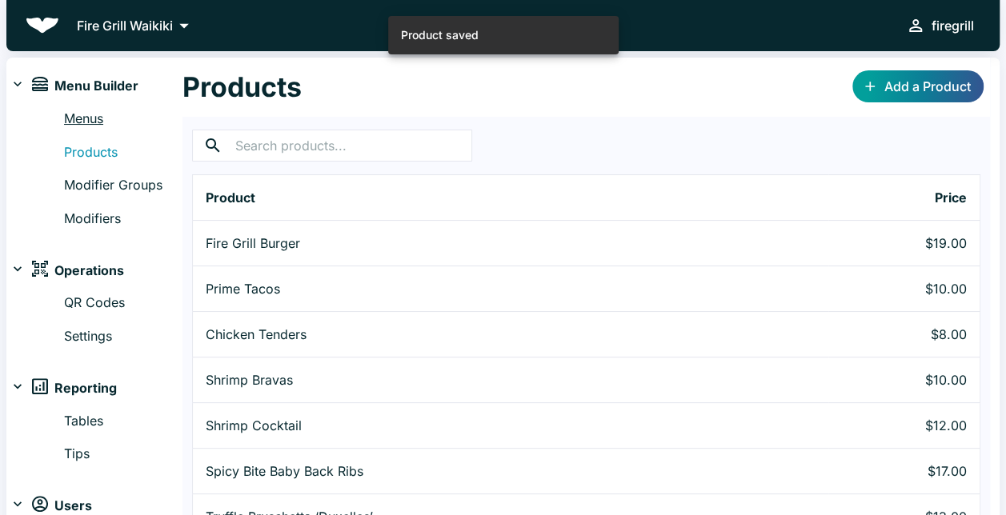
click at [94, 116] on link "Menus" at bounding box center [123, 119] width 118 height 21
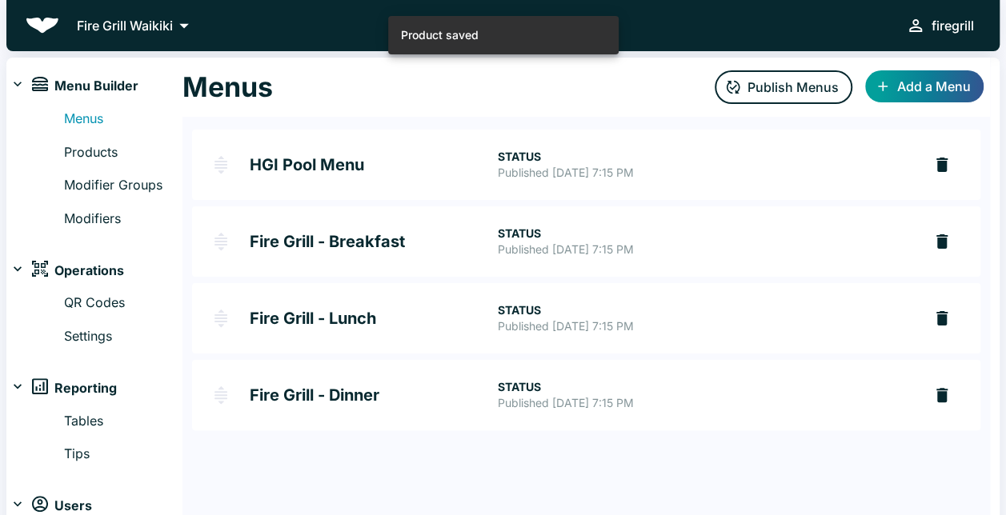
click at [340, 236] on h2 "Fire Grill - Breakfast" at bounding box center [373, 242] width 247 height 16
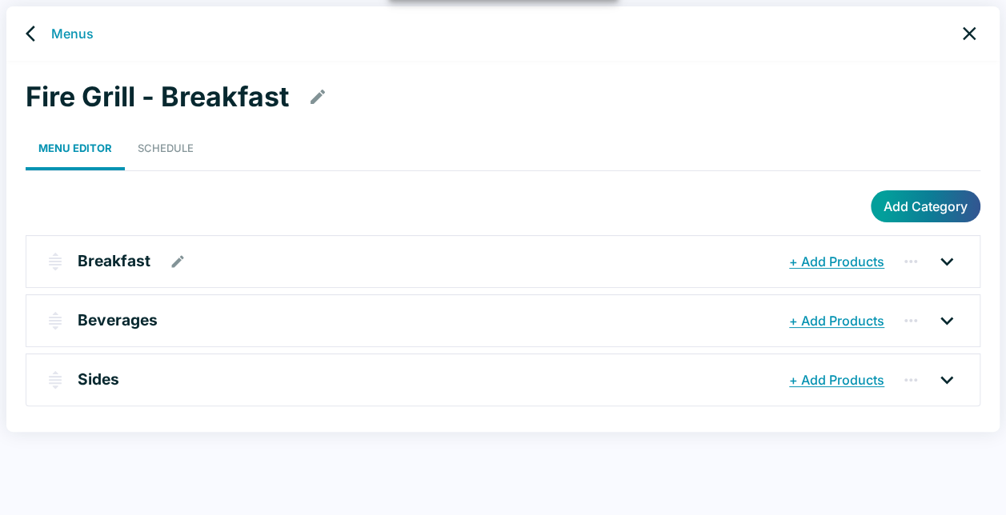
click at [113, 266] on p "Breakfast" at bounding box center [114, 261] width 73 height 23
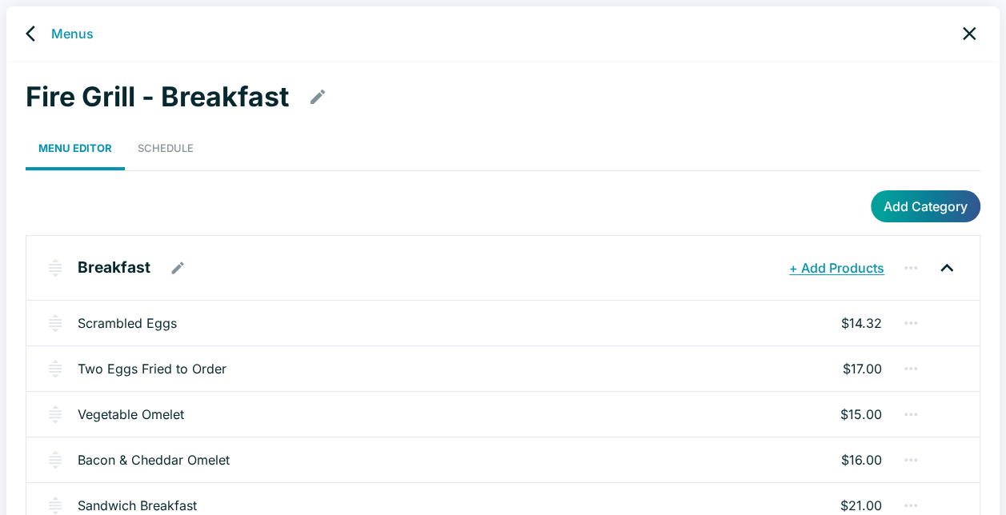
click at [847, 264] on button "+ Add Products" at bounding box center [836, 268] width 103 height 29
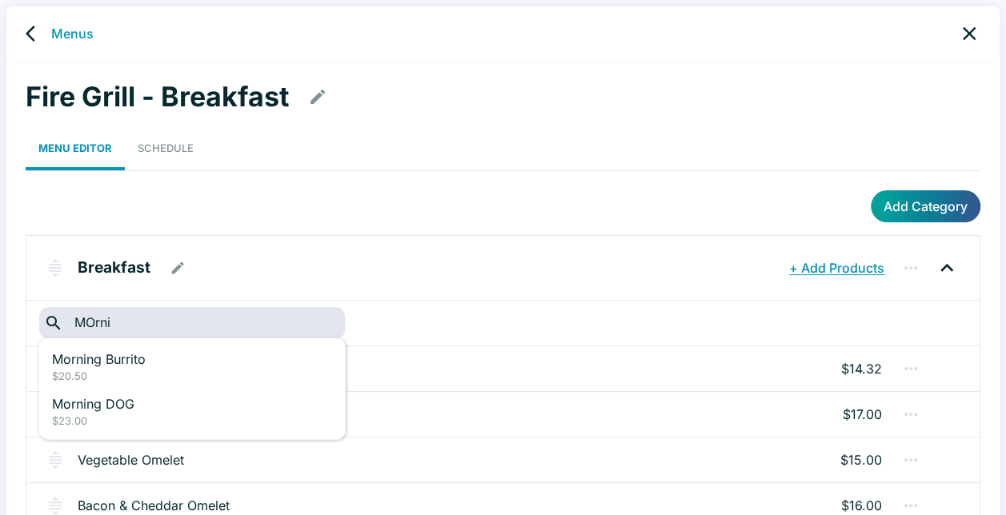
type input "MOrnin"
click at [176, 405] on p "Morning DOG" at bounding box center [176, 403] width 248 height 19
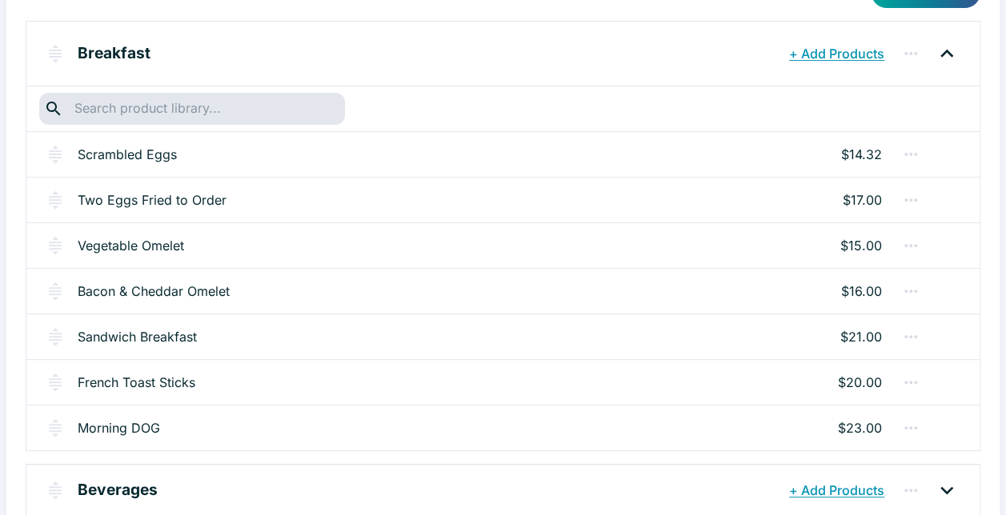
scroll to position [240, 0]
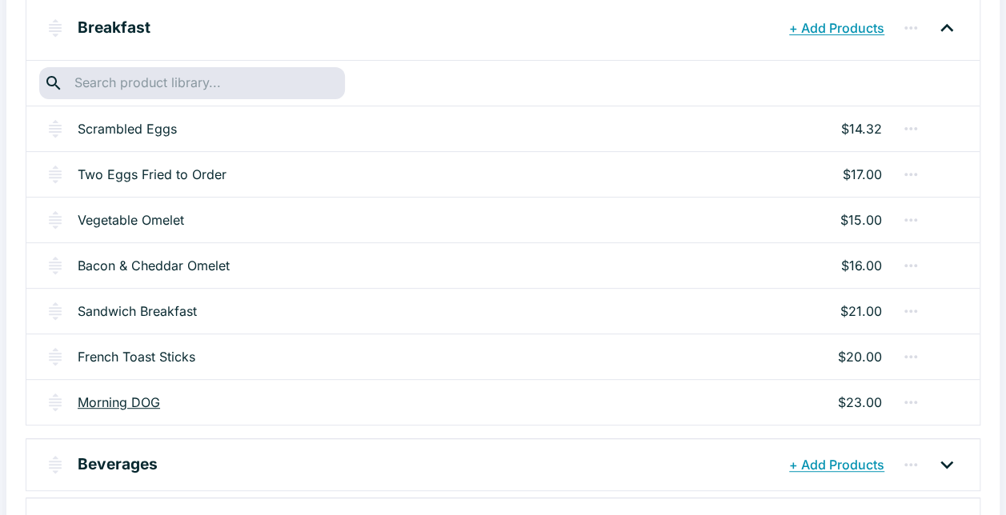
click at [119, 396] on link "Morning DOG" at bounding box center [119, 402] width 82 height 19
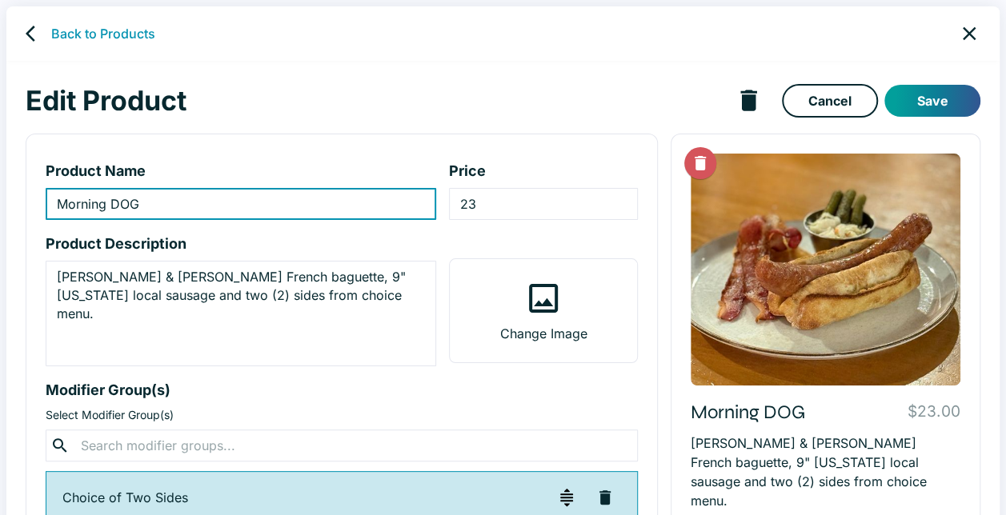
click at [497, 90] on h1 "Edit Product" at bounding box center [377, 101] width 703 height 34
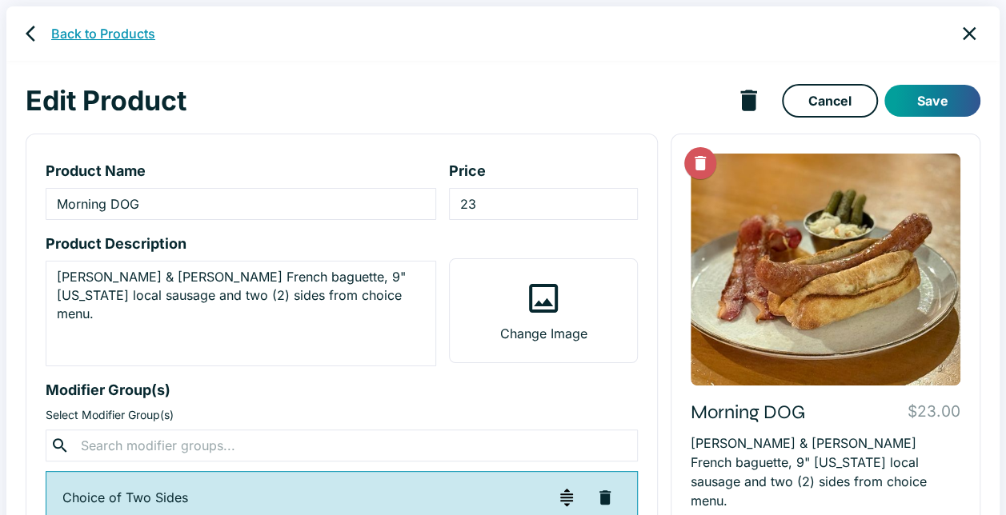
click at [90, 30] on link "Back to Products" at bounding box center [103, 33] width 104 height 19
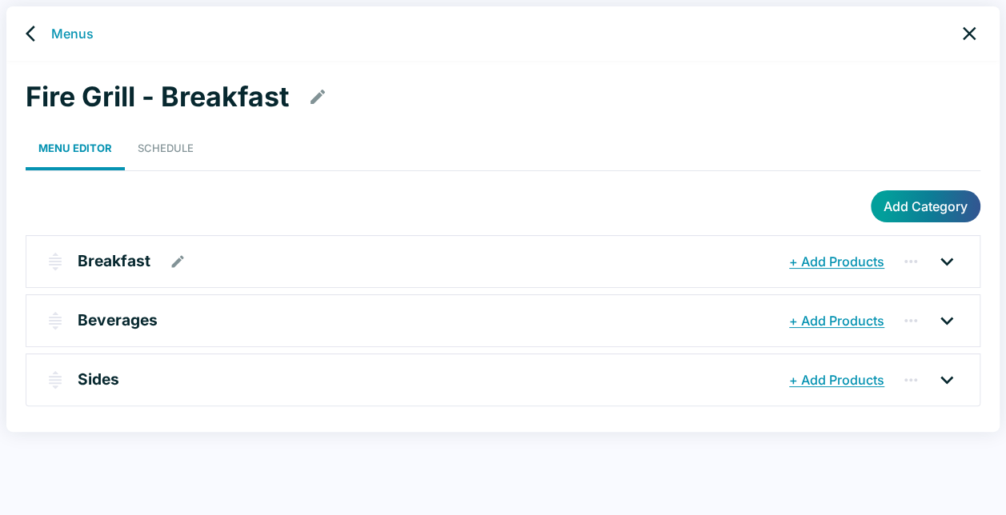
click at [138, 255] on p "Breakfast" at bounding box center [114, 261] width 73 height 23
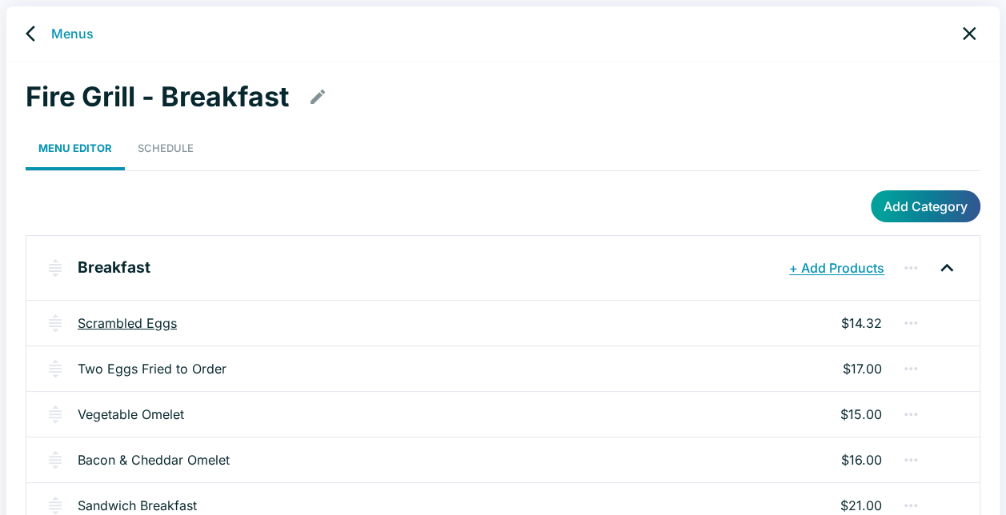
click at [144, 325] on link "Scrambled Eggs" at bounding box center [127, 323] width 99 height 19
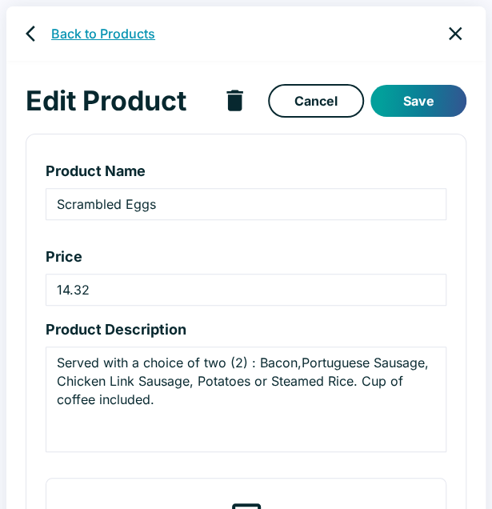
click at [102, 29] on link "Back to Products" at bounding box center [103, 33] width 104 height 19
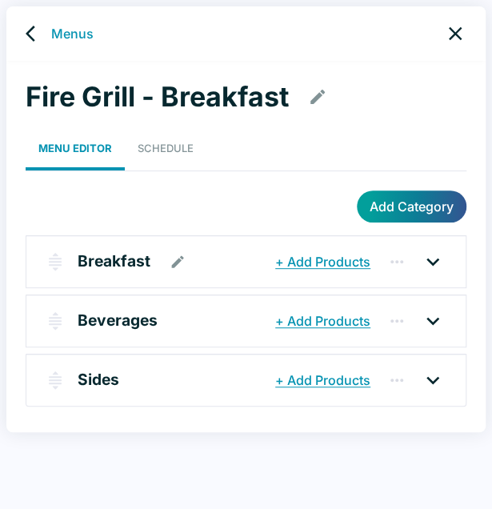
click at [303, 264] on button "+ Add Products" at bounding box center [322, 261] width 103 height 29
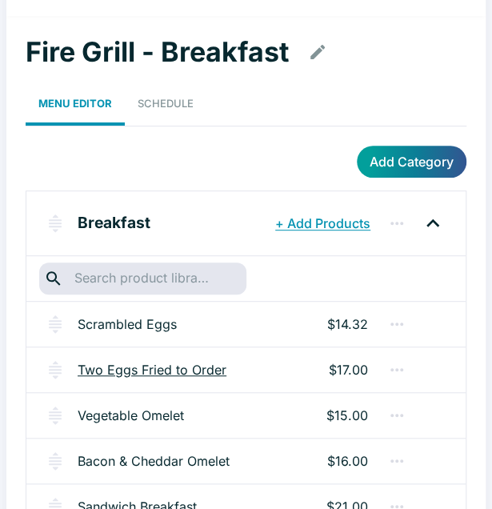
scroll to position [80, 0]
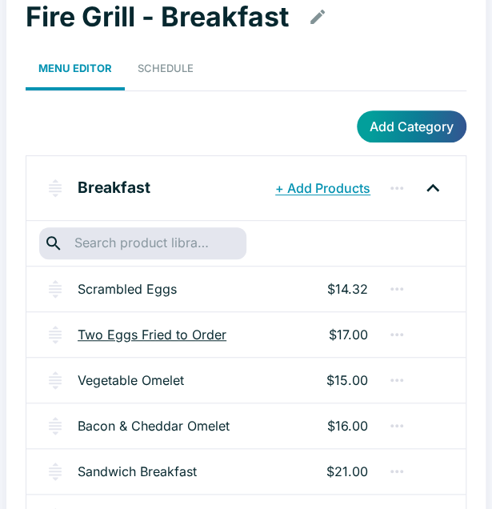
click at [140, 335] on link "Two Eggs Fried to Order" at bounding box center [152, 334] width 149 height 19
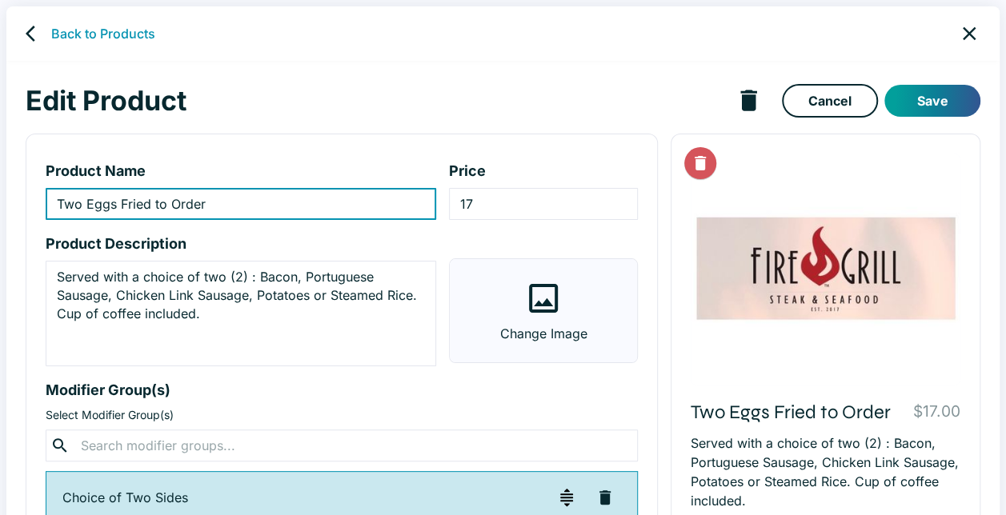
click at [591, 290] on label "Change Image" at bounding box center [543, 310] width 187 height 103
click at [0, 0] on input "Change Image" at bounding box center [0, 0] width 0 height 0
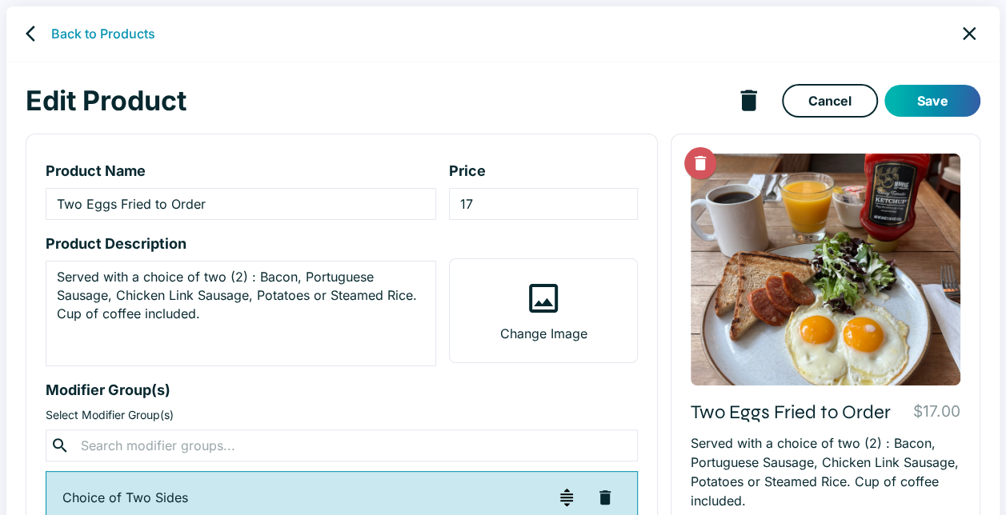
click at [927, 101] on button "Save" at bounding box center [932, 101] width 96 height 32
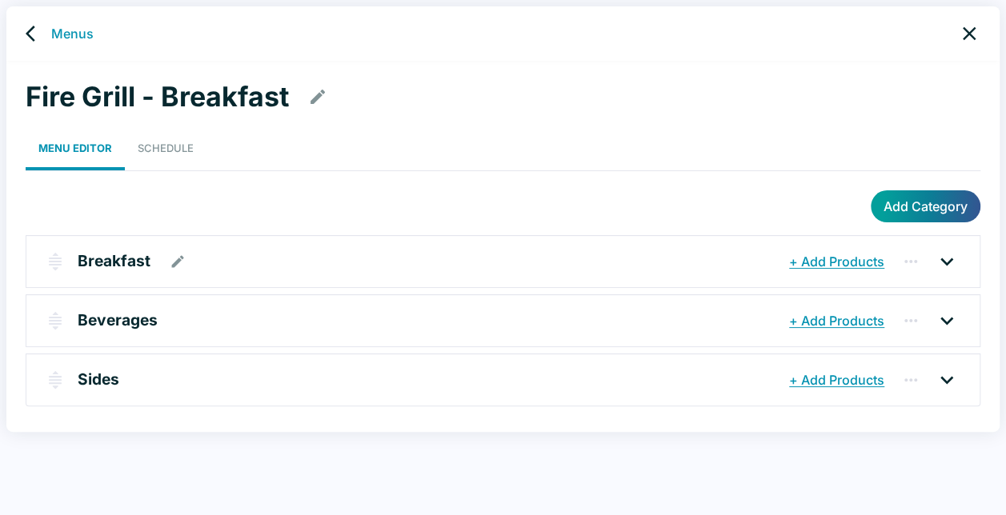
click at [112, 259] on p "Breakfast" at bounding box center [114, 261] width 73 height 23
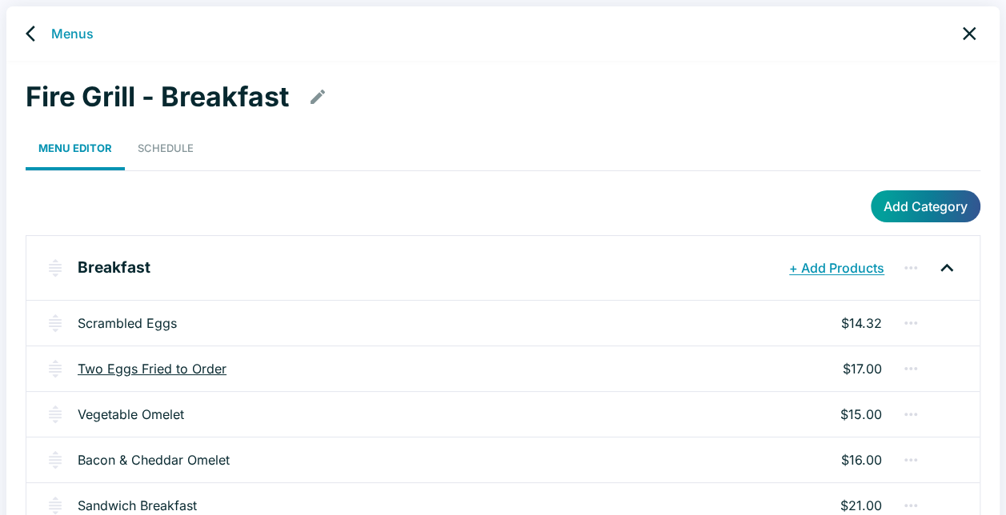
click at [139, 362] on link "Two Eggs Fried to Order" at bounding box center [152, 368] width 149 height 19
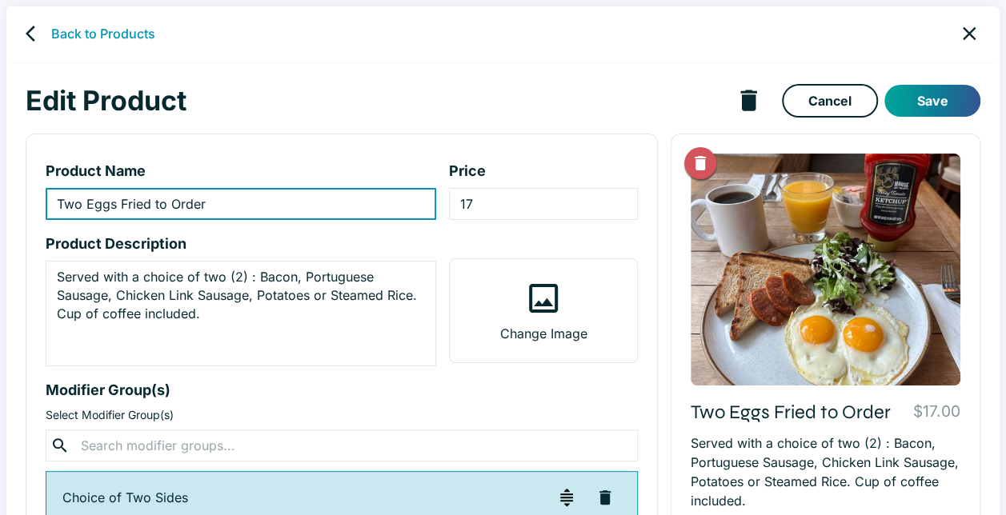
click at [705, 171] on icon "Delete Image" at bounding box center [700, 163] width 19 height 19
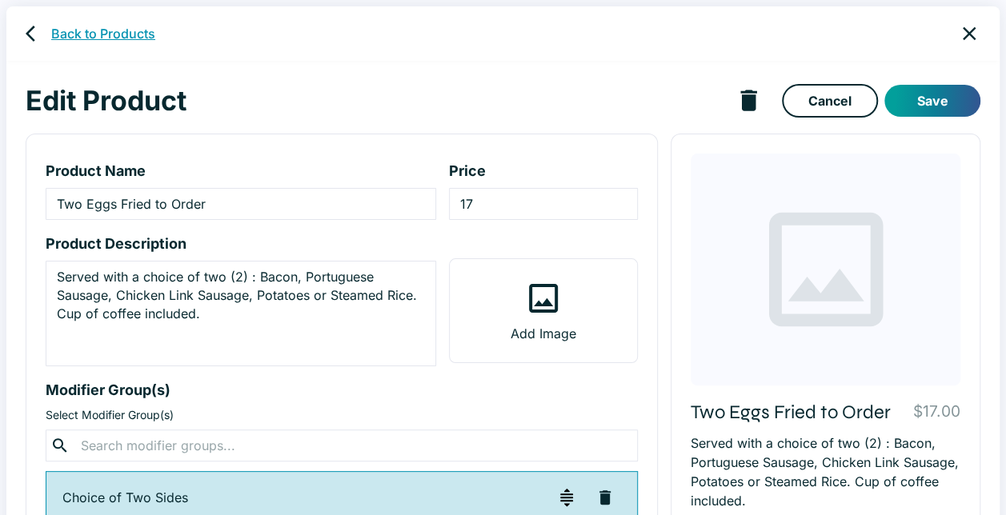
click at [106, 32] on link "Back to Products" at bounding box center [103, 33] width 104 height 19
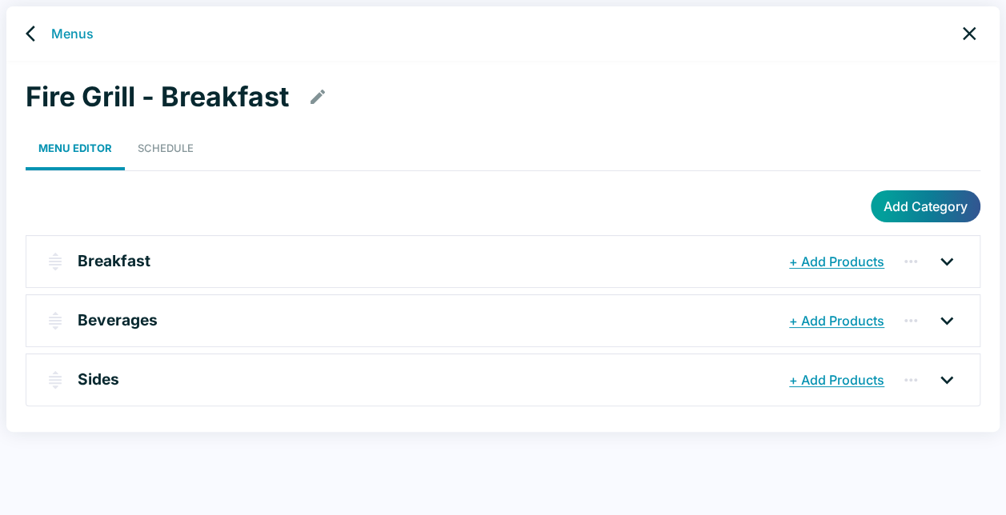
scroll to position [6, 0]
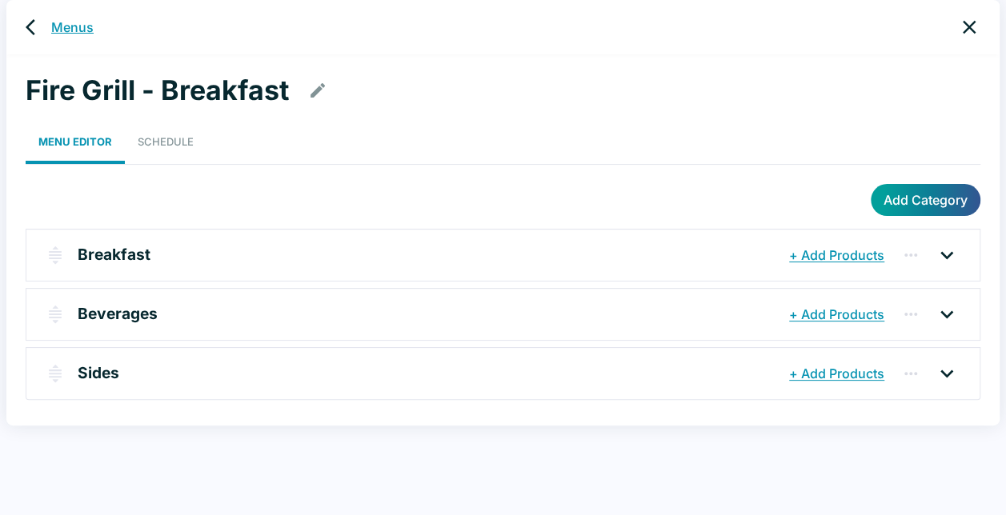
click at [68, 26] on link "Menus" at bounding box center [72, 27] width 42 height 19
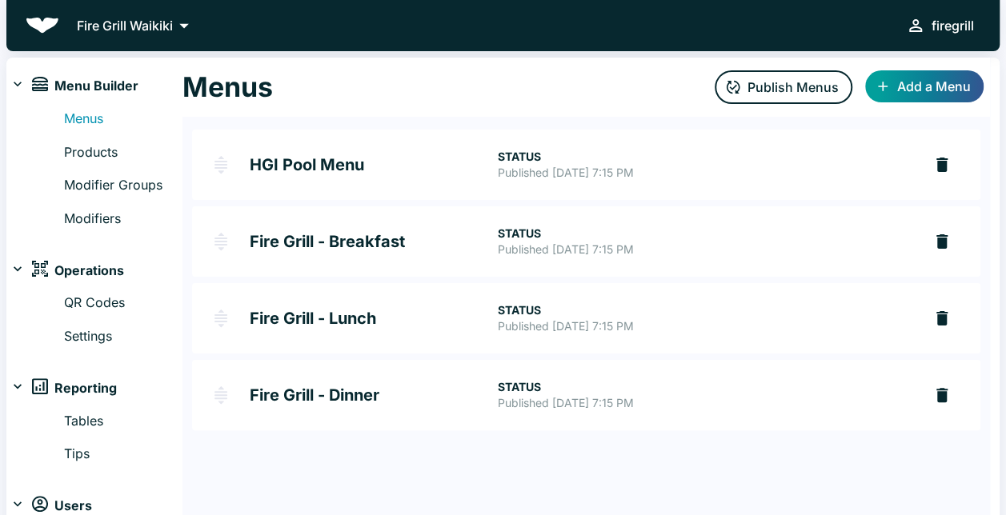
scroll to position [56, 0]
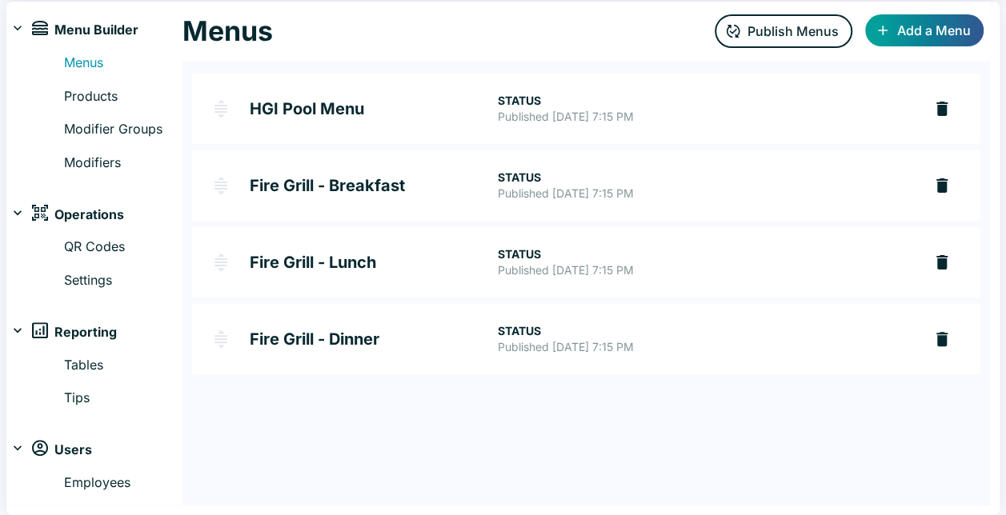
click at [359, 339] on h2 "Fire Grill - Dinner" at bounding box center [373, 339] width 247 height 16
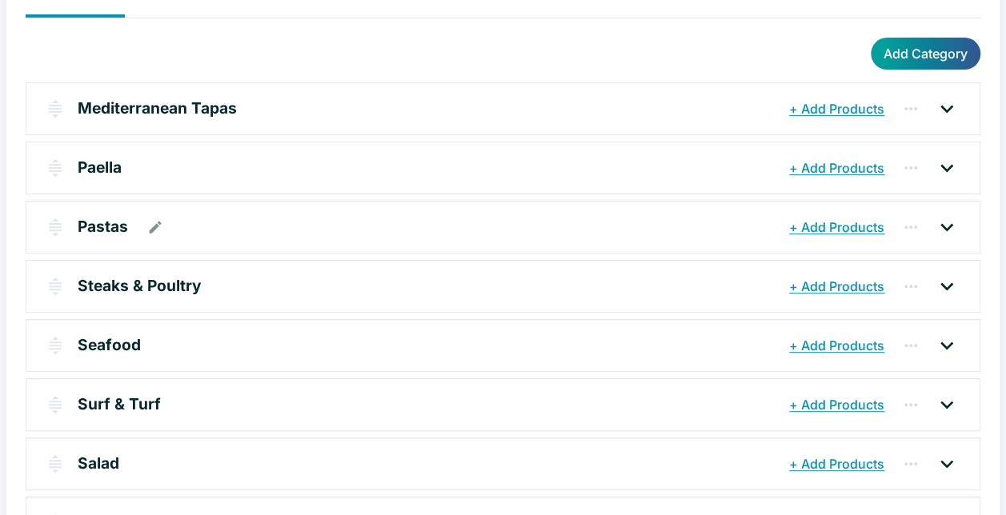
scroll to position [128, 0]
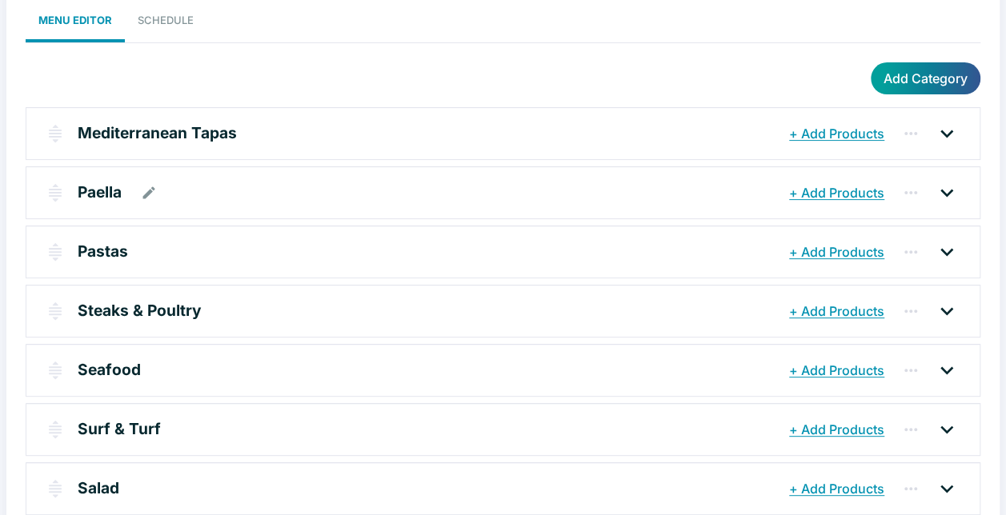
click at [178, 206] on div "Paella" at bounding box center [432, 192] width 708 height 29
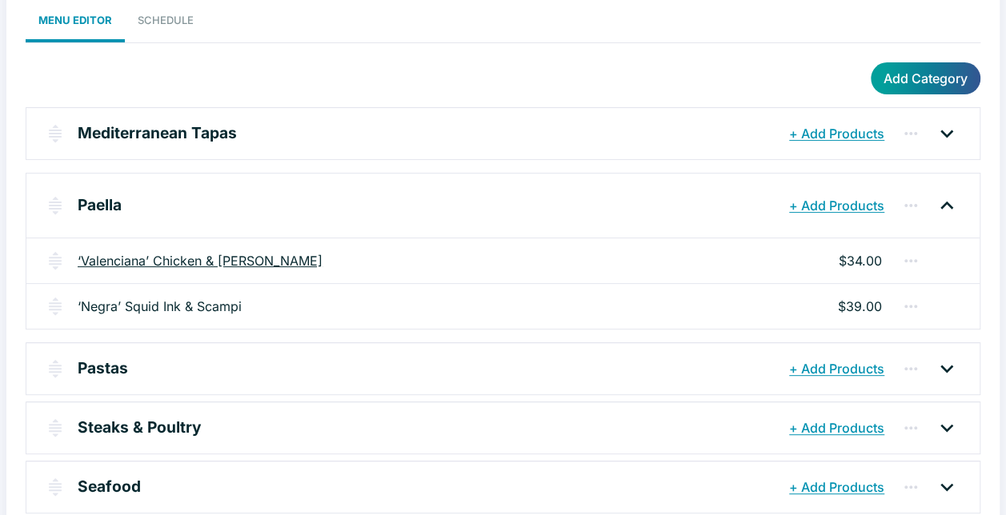
click at [181, 256] on link "‘Valenciana’ Chicken & [PERSON_NAME]" at bounding box center [200, 260] width 245 height 19
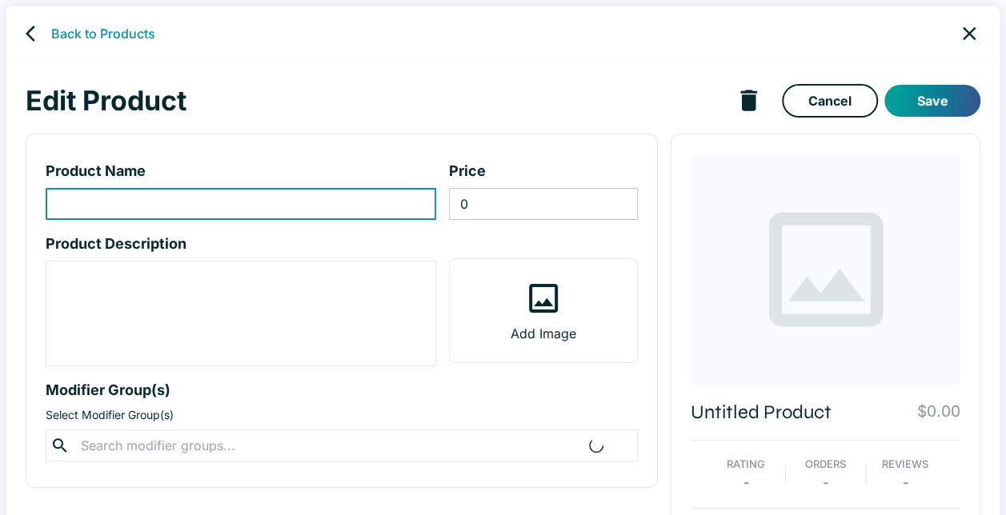
type input "‘Valenciana’ Chicken & [PERSON_NAME]"
type input "34"
type textarea "Juicy and Tender Chicken, Sliced Shishito Pepper, Spanish Saffron Rice, Tomatoe…"
